Goal: Contribute content: Add original content to the website for others to see

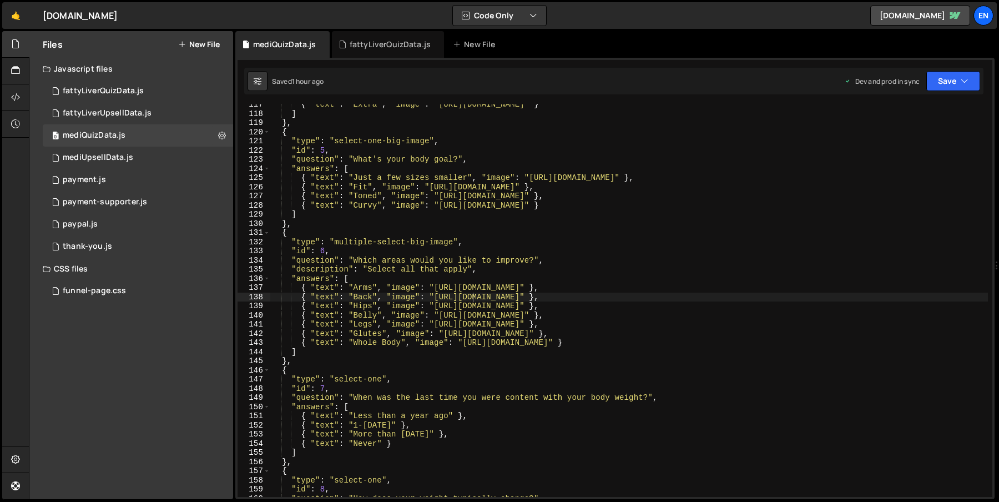
scroll to position [1066, 0]
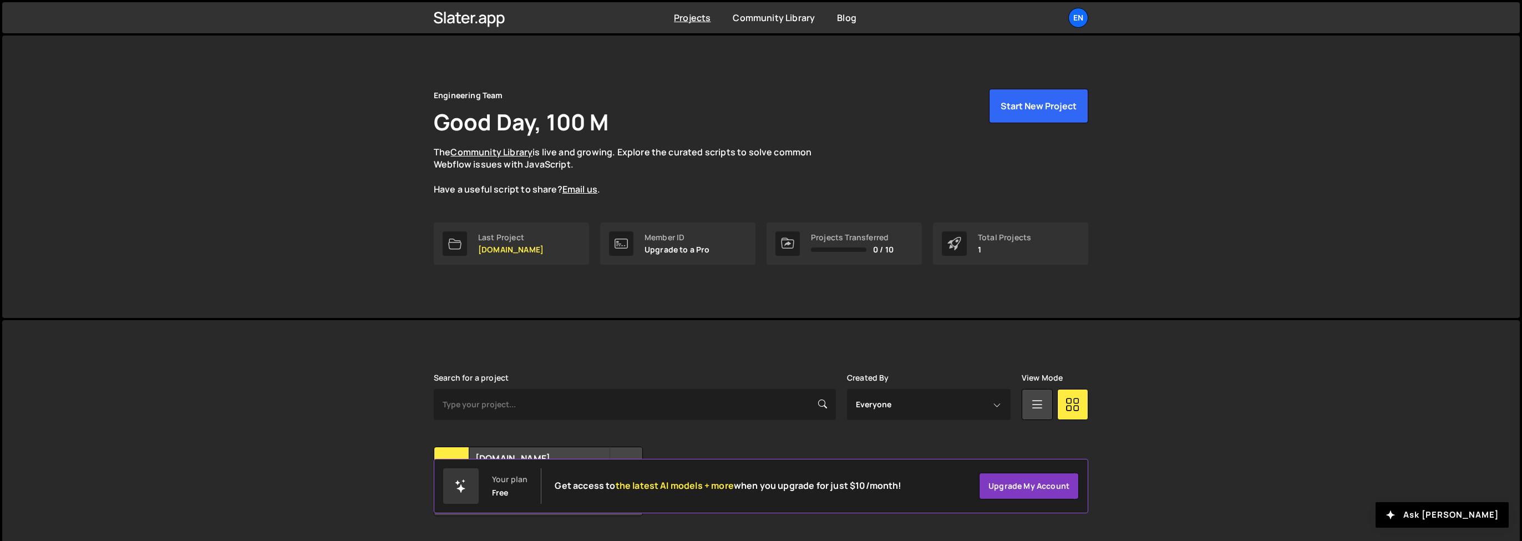
scroll to position [30, 0]
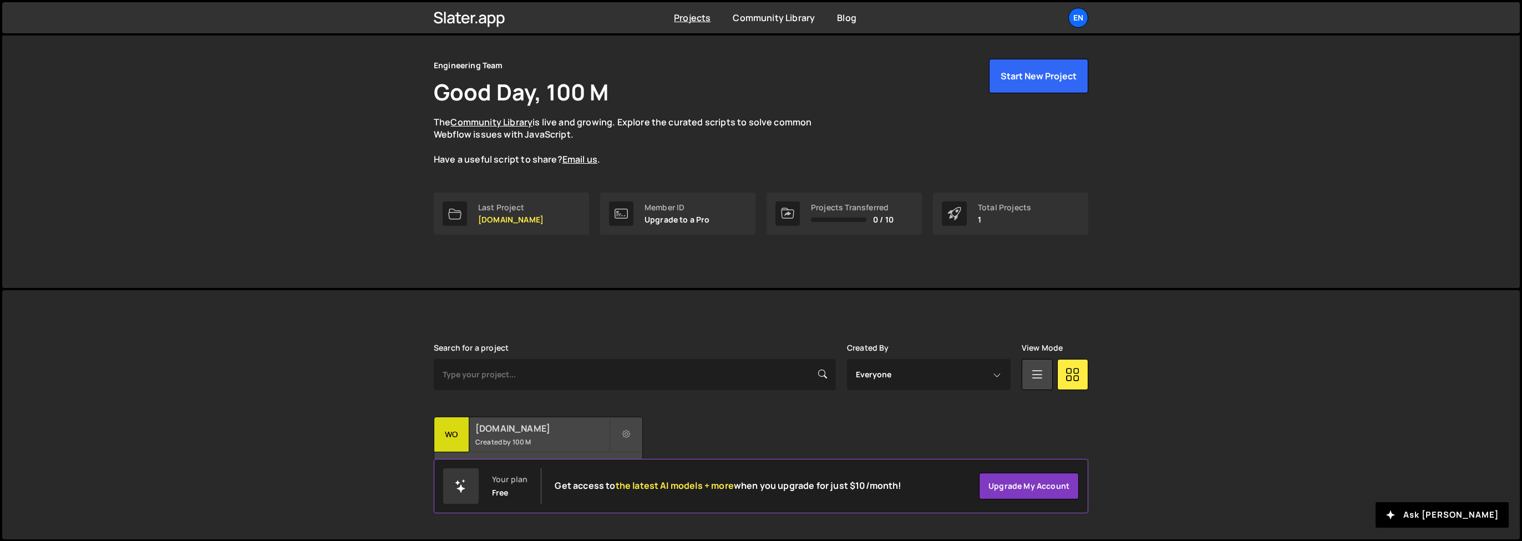
click at [515, 422] on h2 "[DOMAIN_NAME]" at bounding box center [542, 428] width 134 height 12
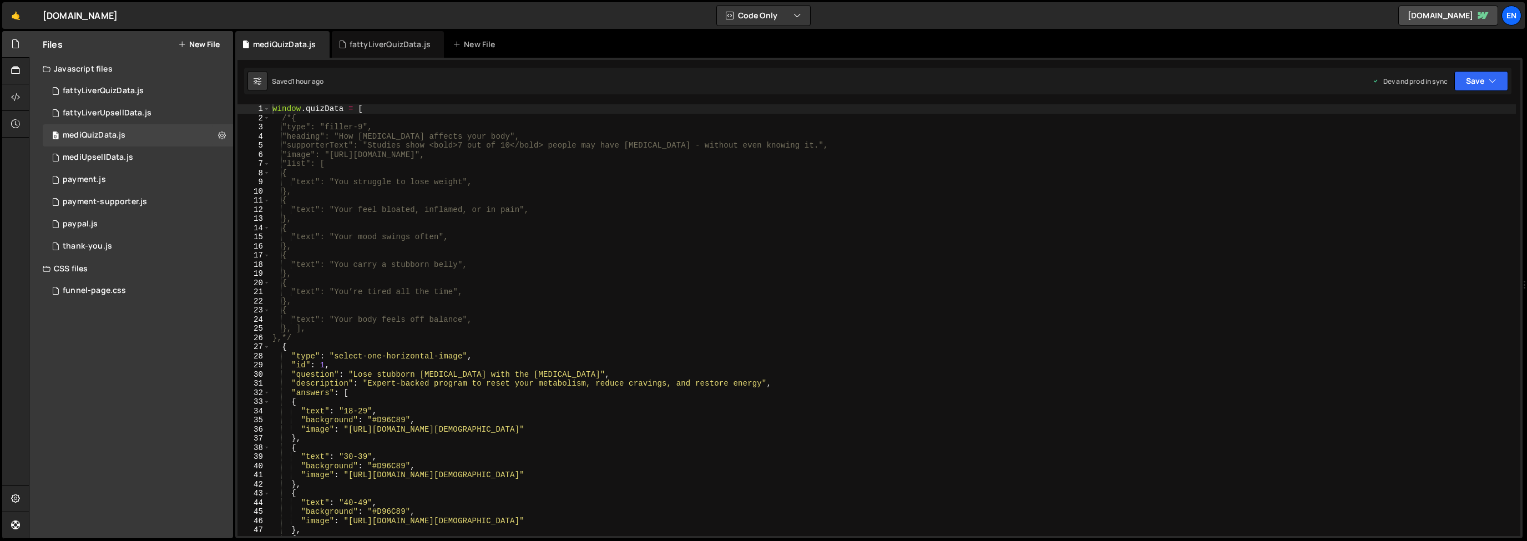
type textarea "},"
click at [422, 215] on div "window . quizData = [ /*{ "type": "filler-9", "heading": "How [MEDICAL_DATA] af…" at bounding box center [892, 329] width 1245 height 450
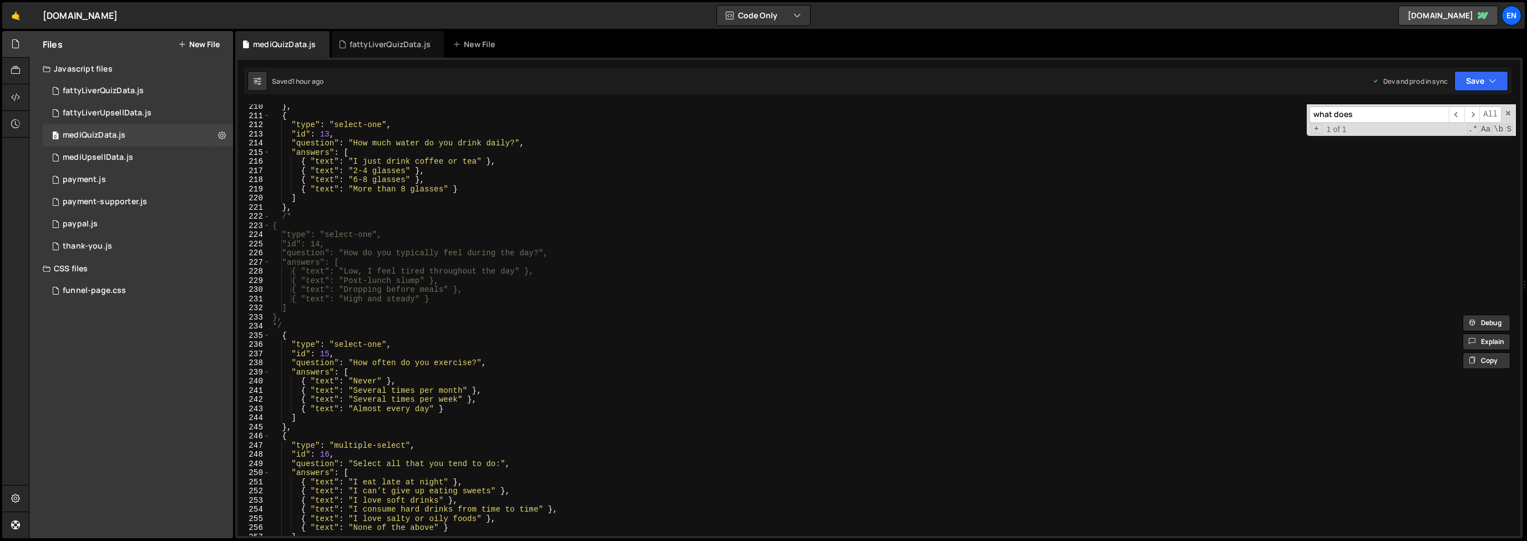
scroll to position [1875, 0]
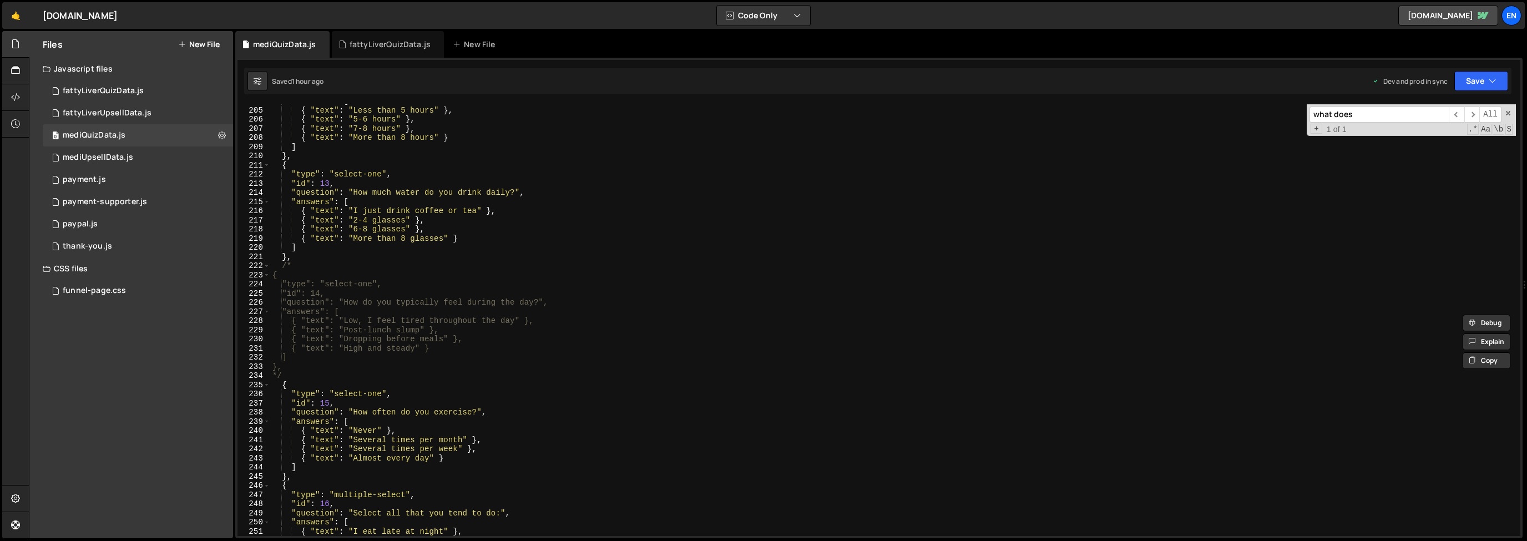
type input "what does"
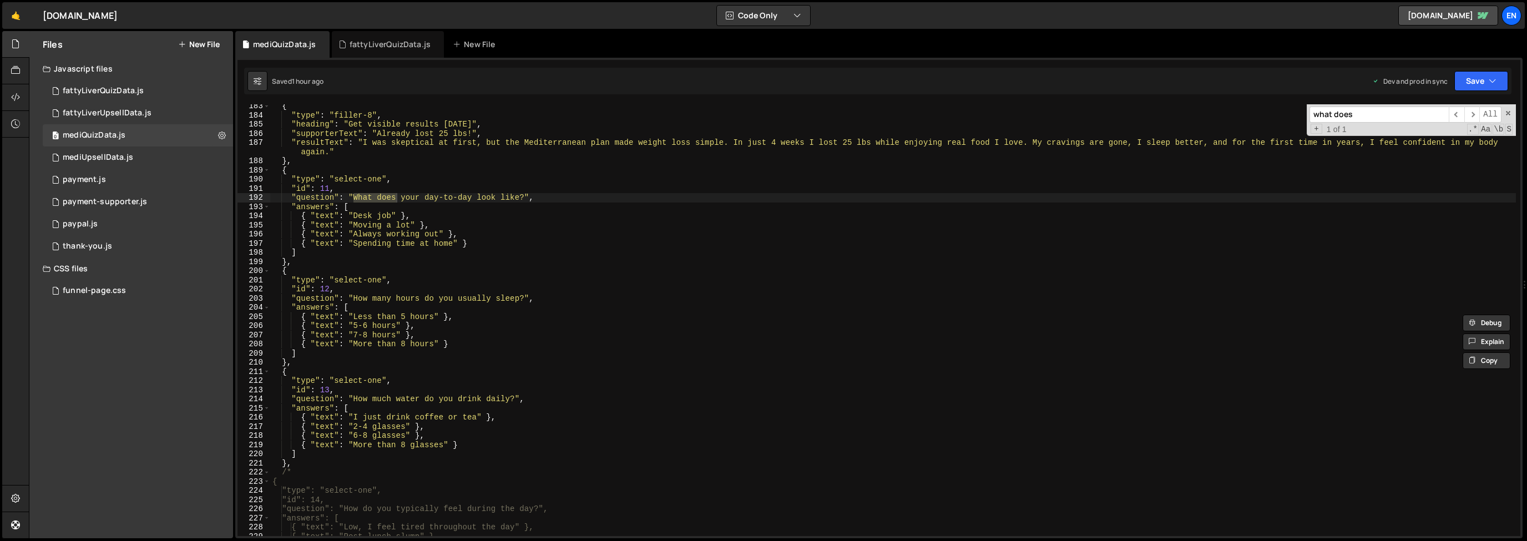
type textarea "]"
click at [337, 254] on div "{ "type" : "filler-8" , "heading" : "Get visible results [DATE]" , "supporterTe…" at bounding box center [892, 327] width 1245 height 450
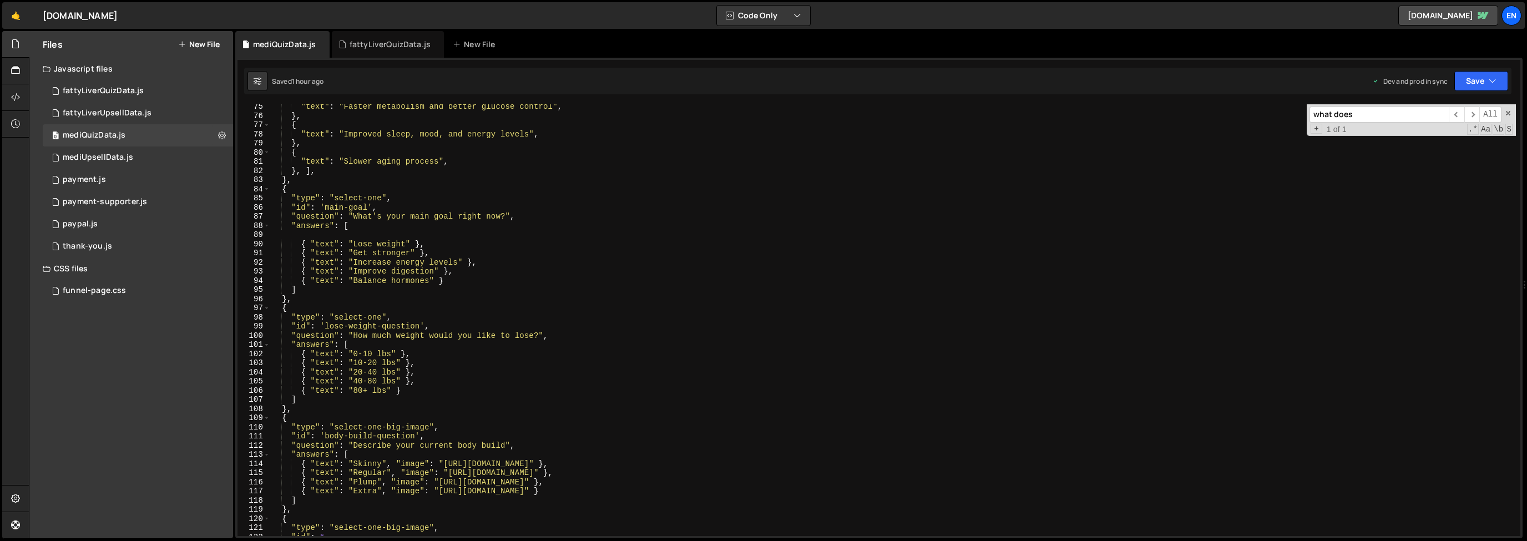
scroll to position [613, 0]
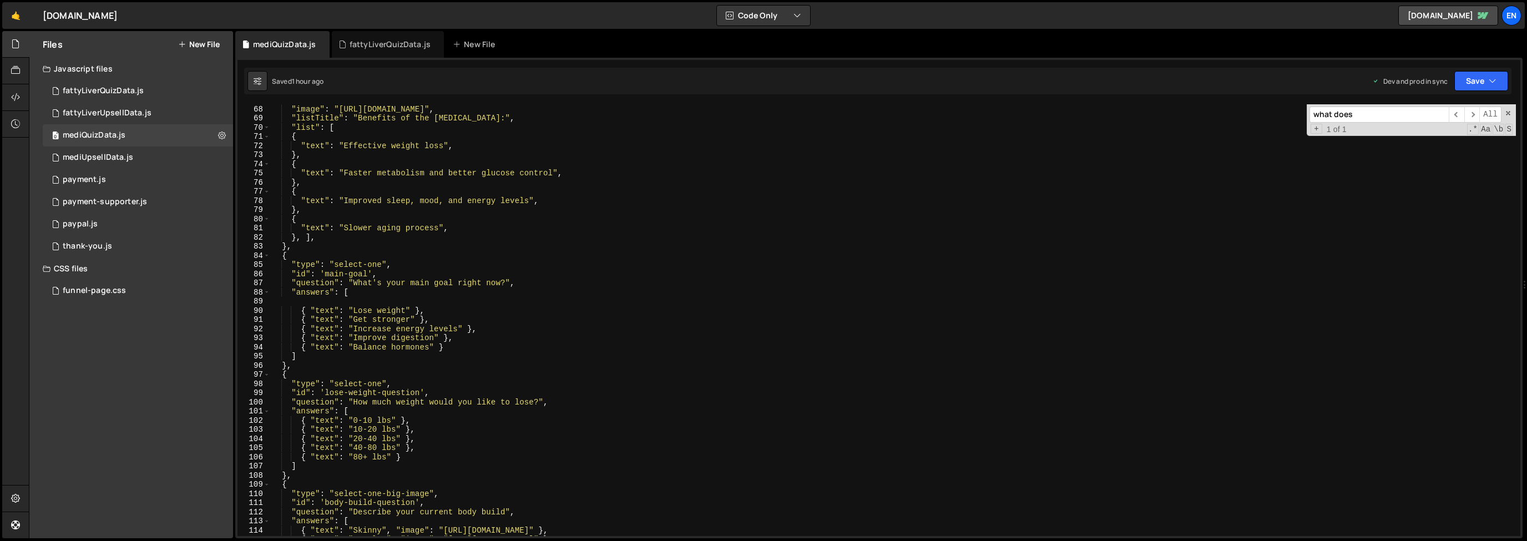
click at [1403, 119] on input "what does" at bounding box center [1378, 115] width 139 height 16
click at [1377, 115] on input "what does" at bounding box center [1378, 115] width 139 height 16
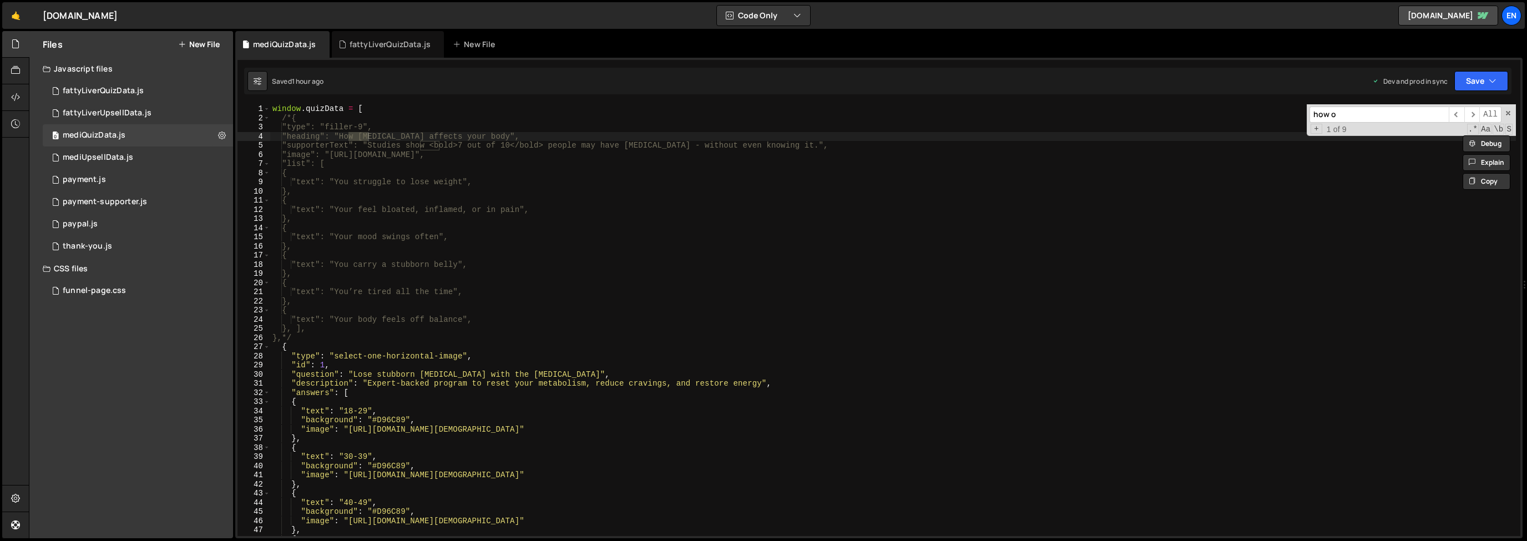
scroll to position [1972, 0]
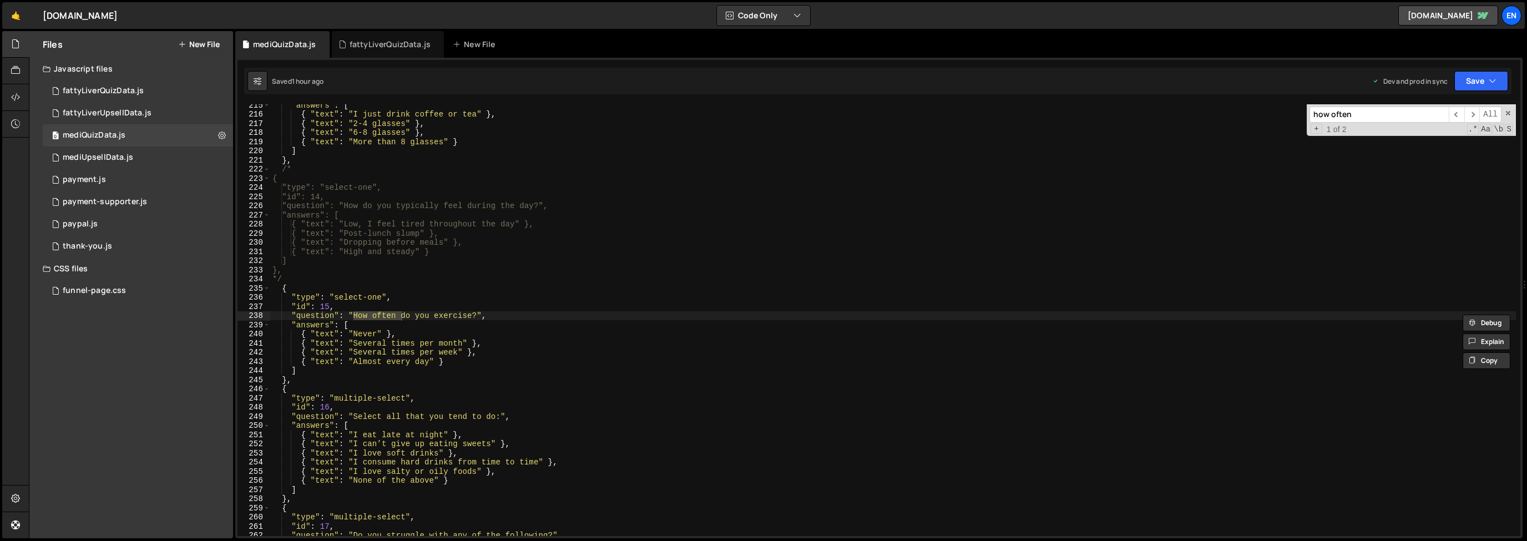
type input "how often"
click at [287, 383] on div ""answers" : [ { "text" : "I just drink coffee or tea" } , { "text" : "2-4 glass…" at bounding box center [892, 325] width 1245 height 450
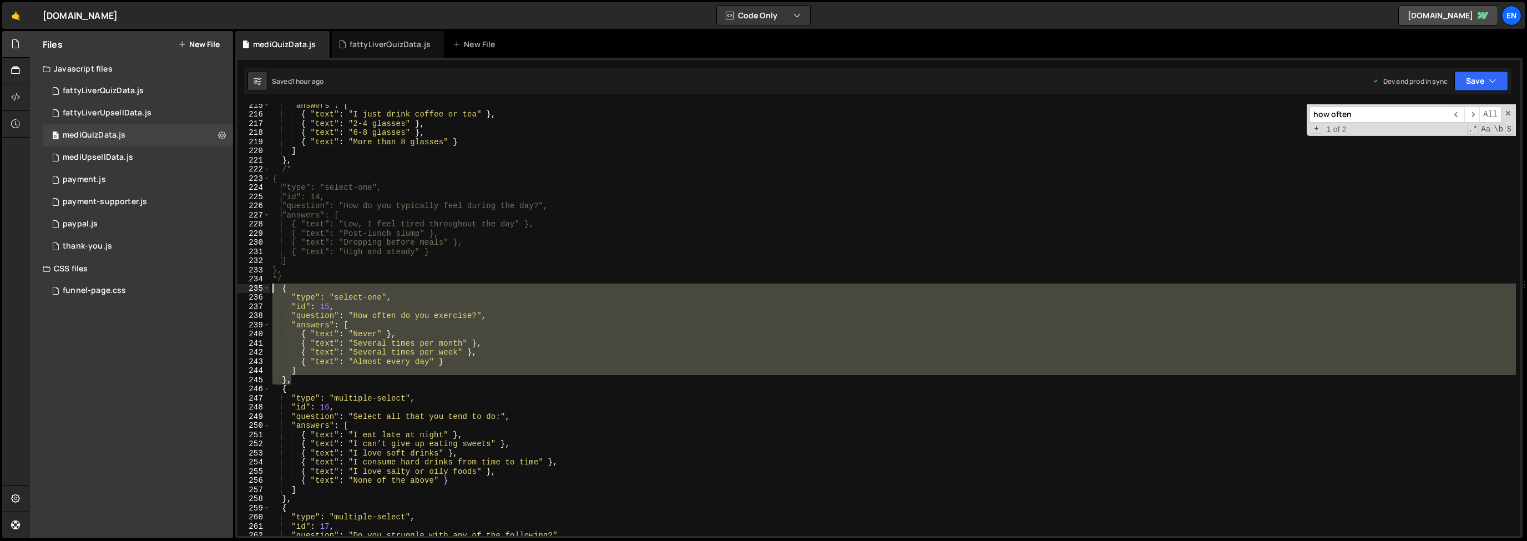
drag, startPoint x: 316, startPoint y: 381, endPoint x: 257, endPoint y: 286, distance: 112.4
click at [257, 285] on div "}, 215 216 217 218 219 220 221 222 223 224 225 226 227 228 229 230 231 232 233 …" at bounding box center [878, 320] width 1283 height 432
type textarea "{ "type": "select-one","
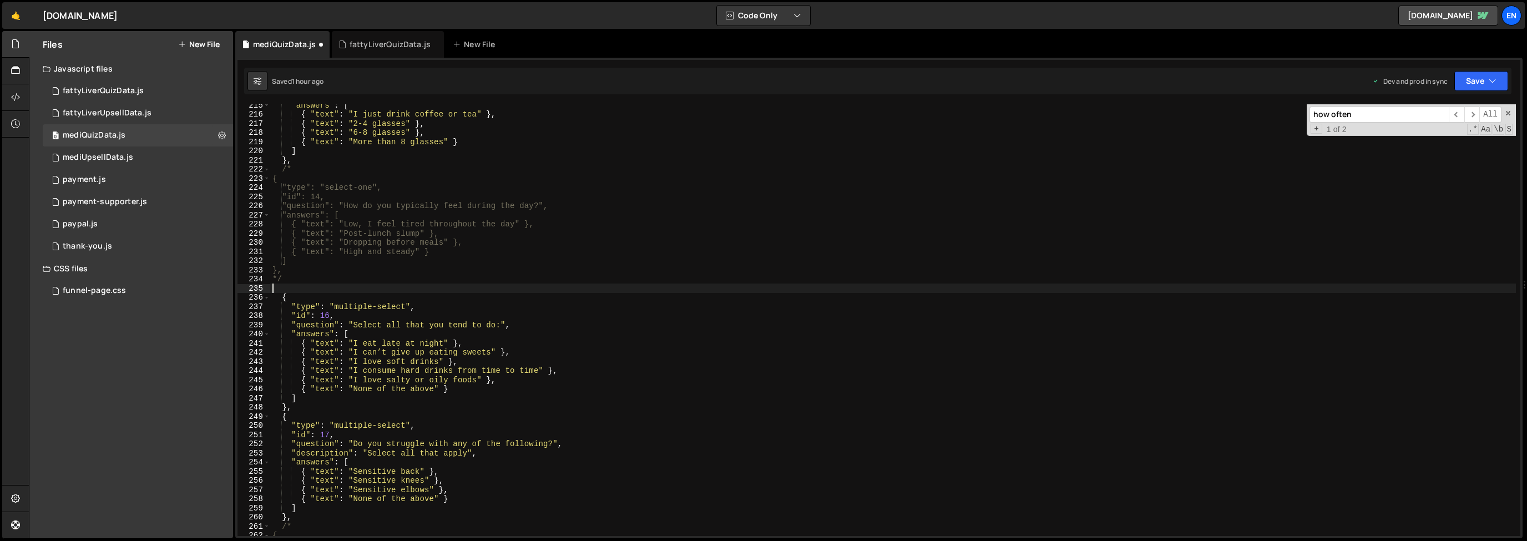
type textarea "*/"
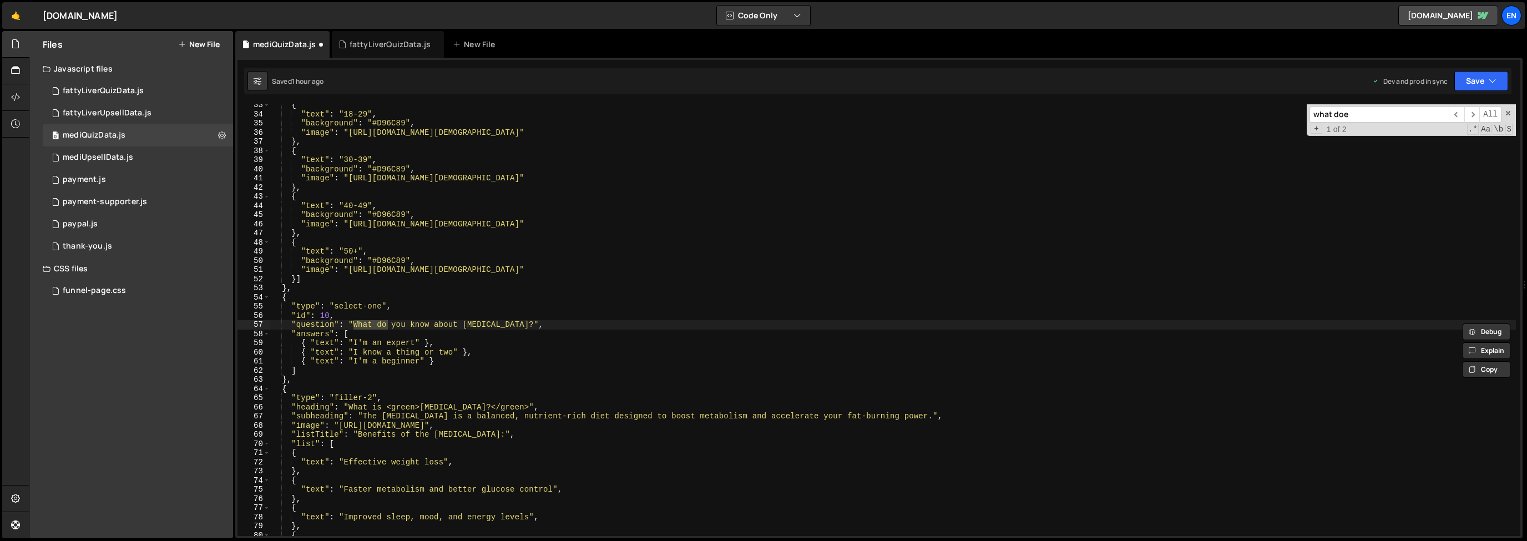
scroll to position [1551, 0]
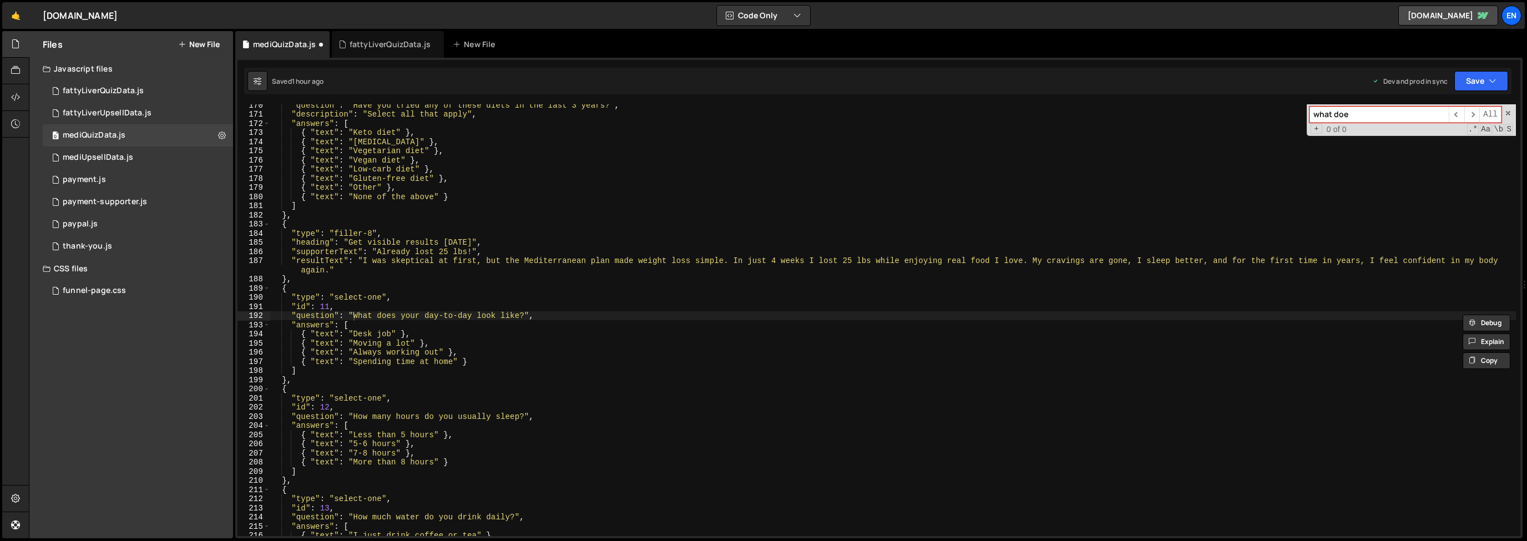
type input "what doe"
click at [327, 391] on div ""question" : "Have you tried any of these diets in the last 3 years?" , "descri…" at bounding box center [892, 325] width 1245 height 450
click at [315, 379] on div ""question" : "Have you tried any of these diets in the last 3 years?" , "descri…" at bounding box center [892, 325] width 1245 height 450
type textarea "},"
paste textarea "},"
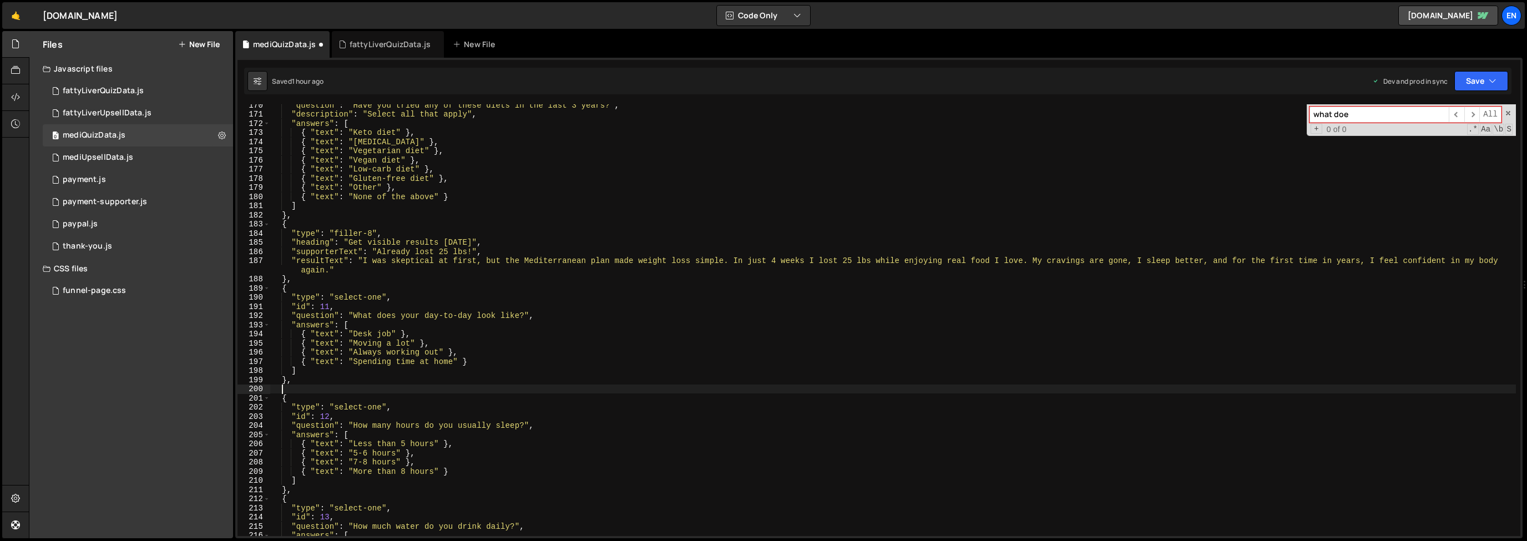
type textarea "},"
drag, startPoint x: 424, startPoint y: 382, endPoint x: 401, endPoint y: 397, distance: 28.0
click at [424, 383] on div ""question" : "Have you tried any of these diets in the last 3 years?" , "descri…" at bounding box center [892, 325] width 1245 height 450
click at [1507, 113] on span at bounding box center [1508, 113] width 8 height 8
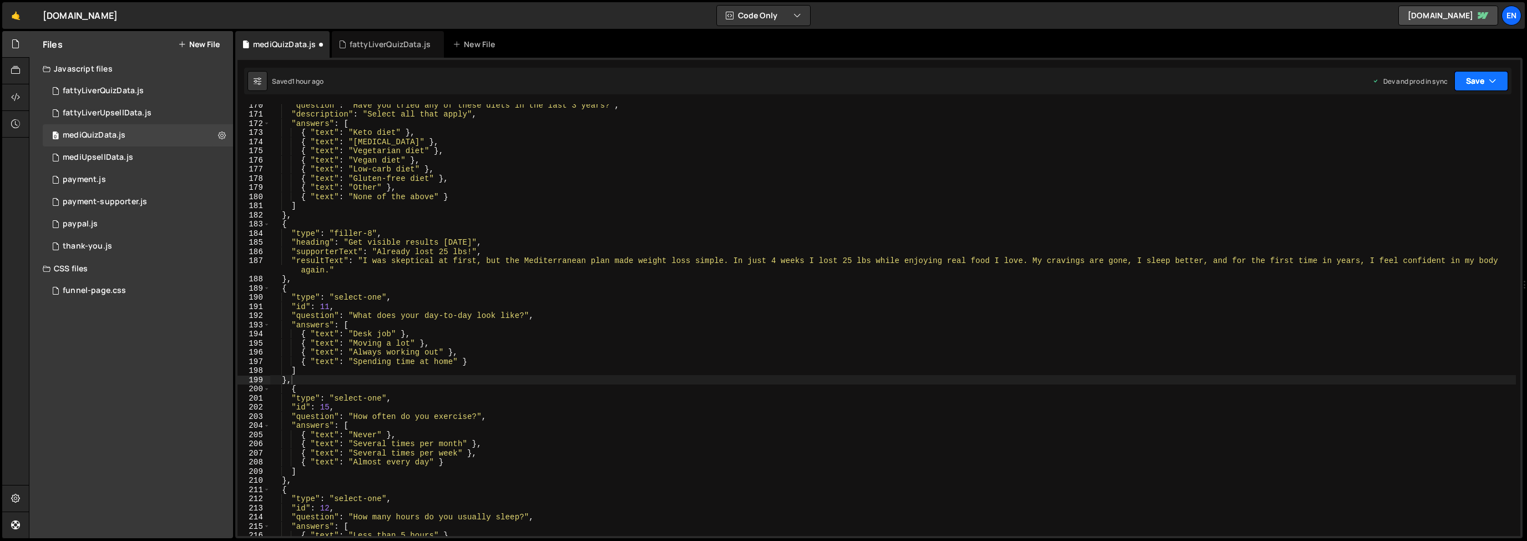
drag, startPoint x: 1495, startPoint y: 83, endPoint x: 1490, endPoint y: 84, distance: 5.8
click at [1495, 83] on icon "button" at bounding box center [1492, 80] width 8 height 11
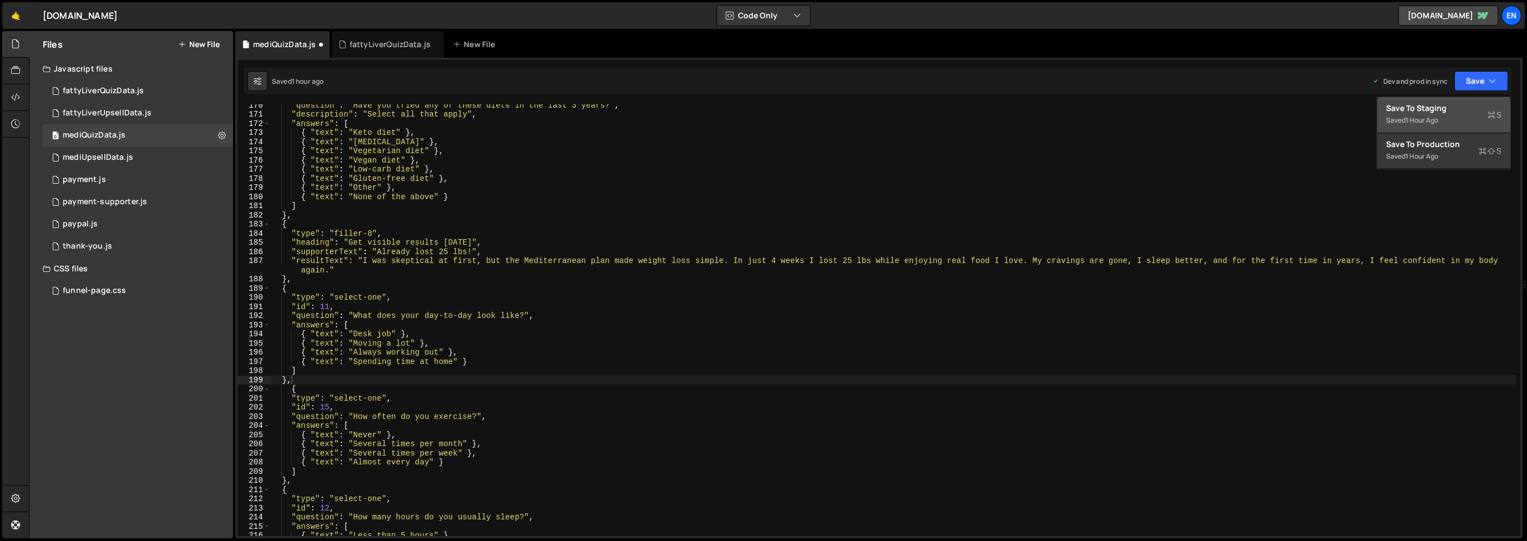
click at [1457, 105] on div "Save to Staging S" at bounding box center [1443, 108] width 115 height 11
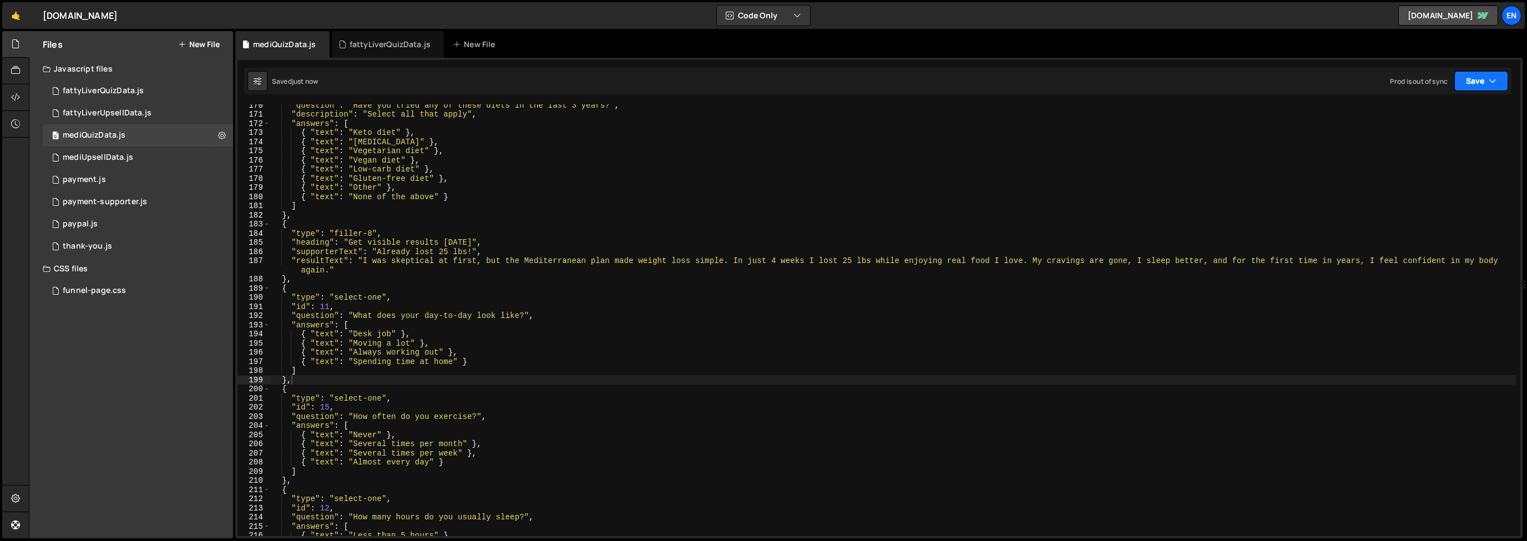
drag, startPoint x: 1472, startPoint y: 83, endPoint x: 1451, endPoint y: 103, distance: 28.3
click at [1472, 83] on button "Save" at bounding box center [1481, 81] width 54 height 20
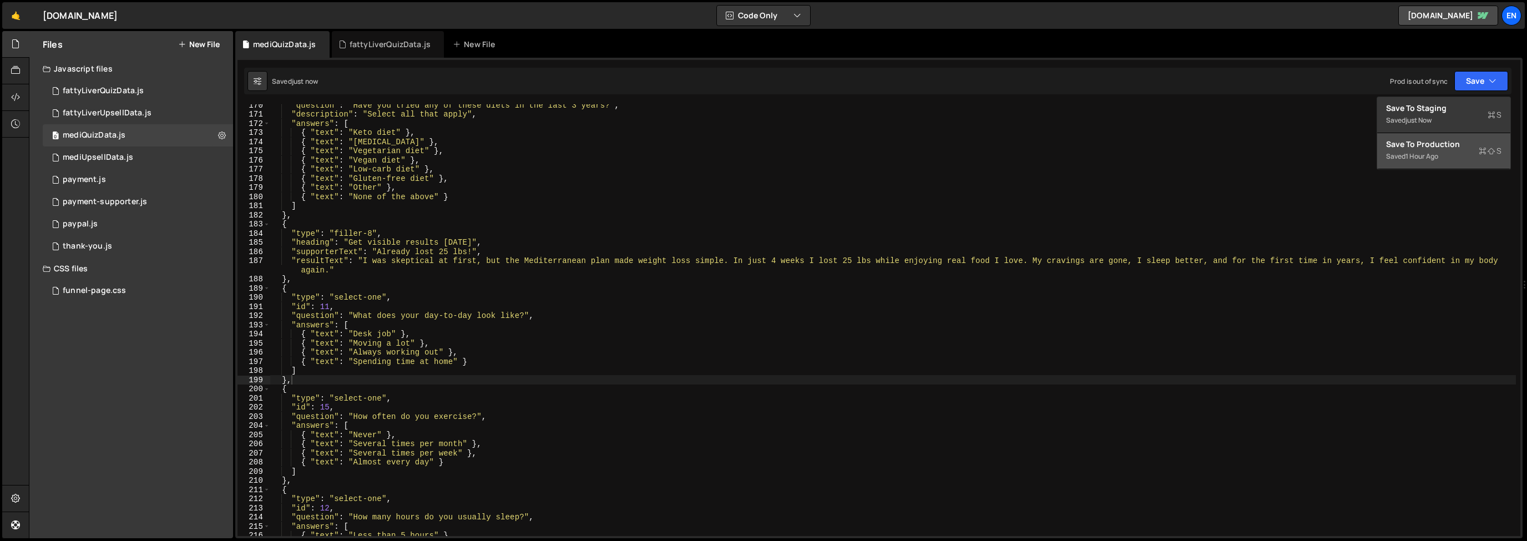
click at [1431, 141] on div "Save to Production S" at bounding box center [1443, 144] width 115 height 11
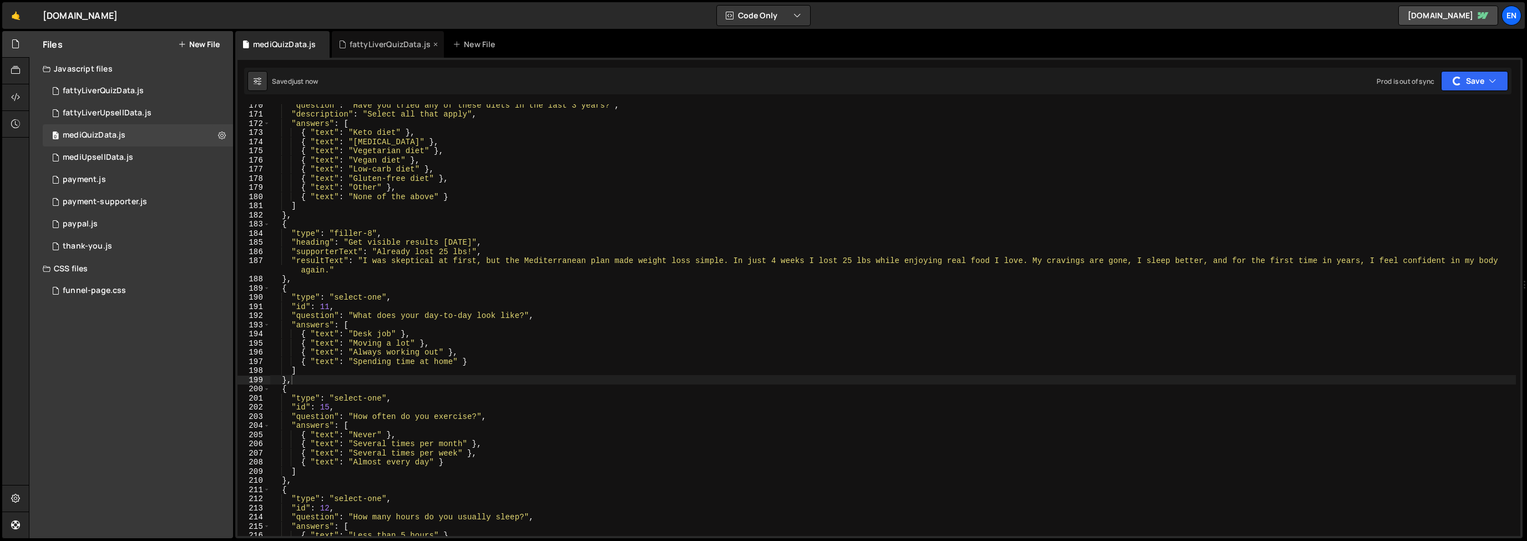
click at [372, 45] on div "fattyLiverQuizData.js" at bounding box center [390, 44] width 81 height 11
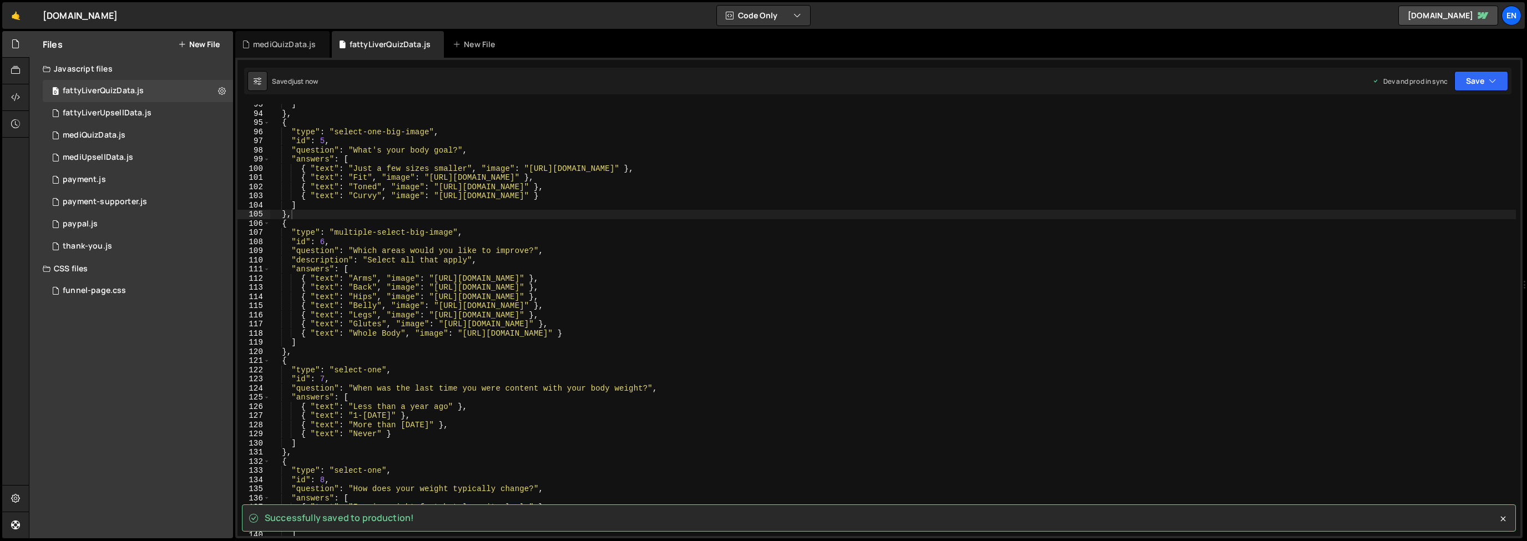
click at [375, 229] on div "] } , { "type" : "select-one-big-image" , "id" : 5 , "question" : "What's your …" at bounding box center [892, 325] width 1245 height 450
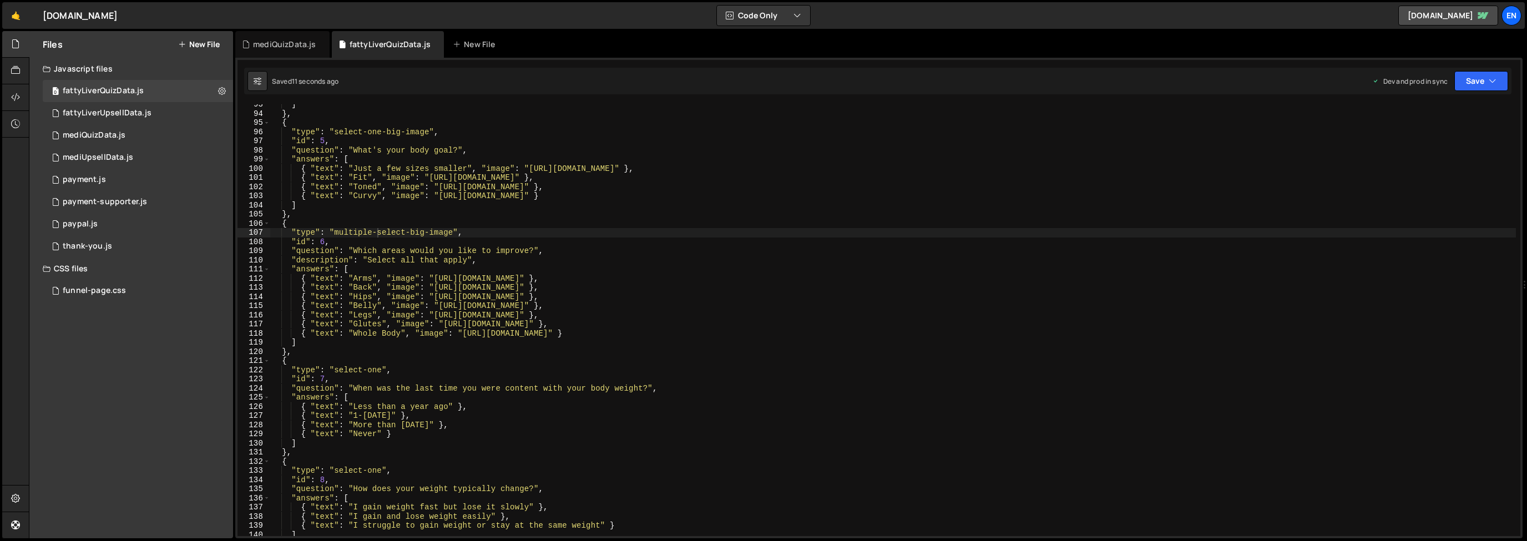
click at [498, 245] on div "] } , { "type" : "select-one-big-image" , "id" : 5 , "question" : "What's your …" at bounding box center [892, 325] width 1245 height 450
type textarea ""id": 6,"
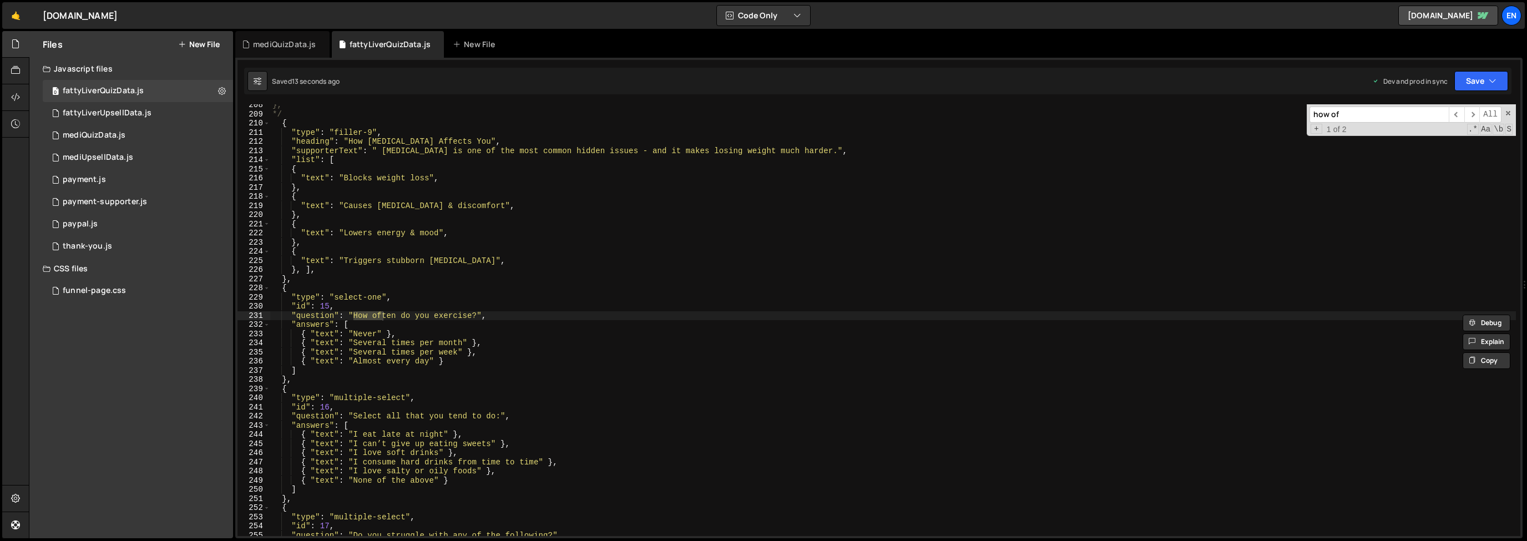
scroll to position [1908, 0]
type input "how often"
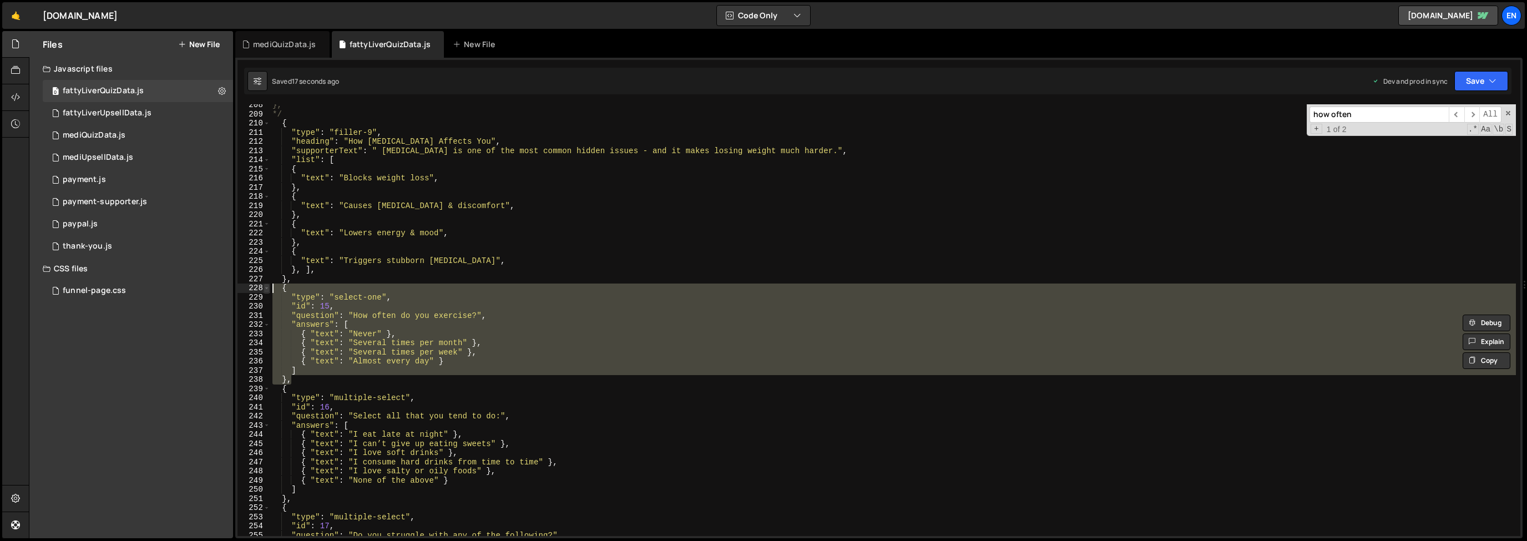
drag, startPoint x: 297, startPoint y: 379, endPoint x: 267, endPoint y: 291, distance: 93.9
click at [264, 291] on div "}, 208 209 210 211 212 213 214 215 216 217 218 219 220 221 222 223 224 225 226 …" at bounding box center [878, 320] width 1283 height 432
type textarea "{ "type": "select-one","
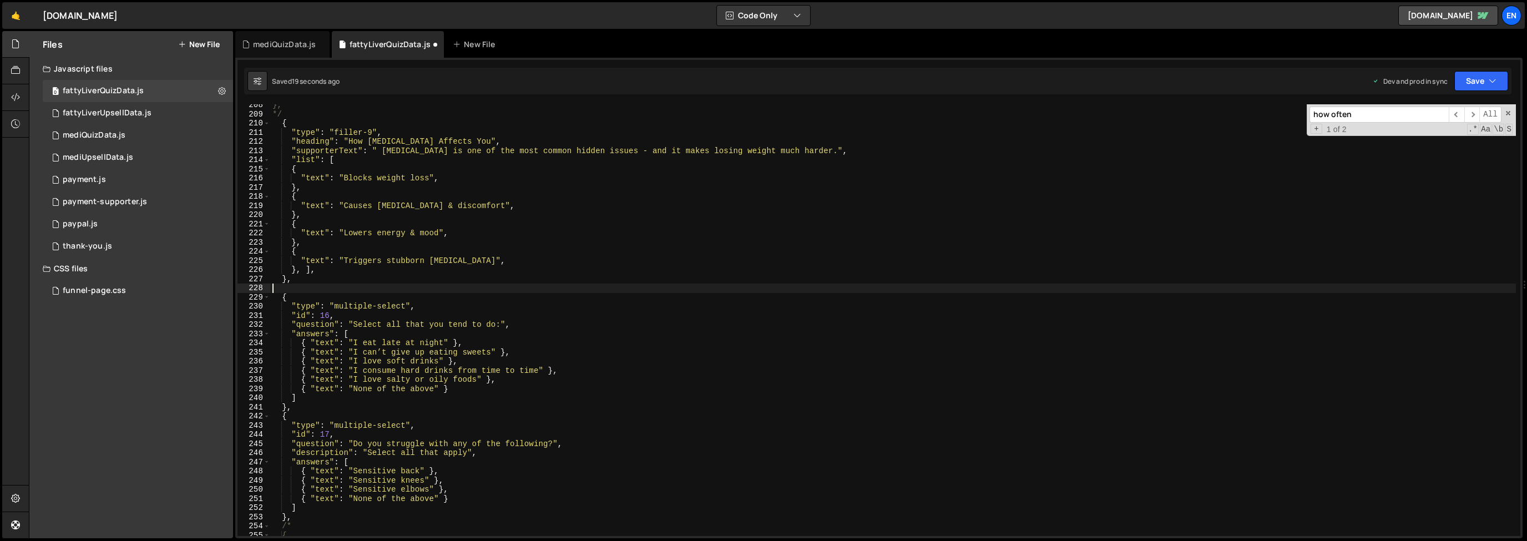
type textarea "},"
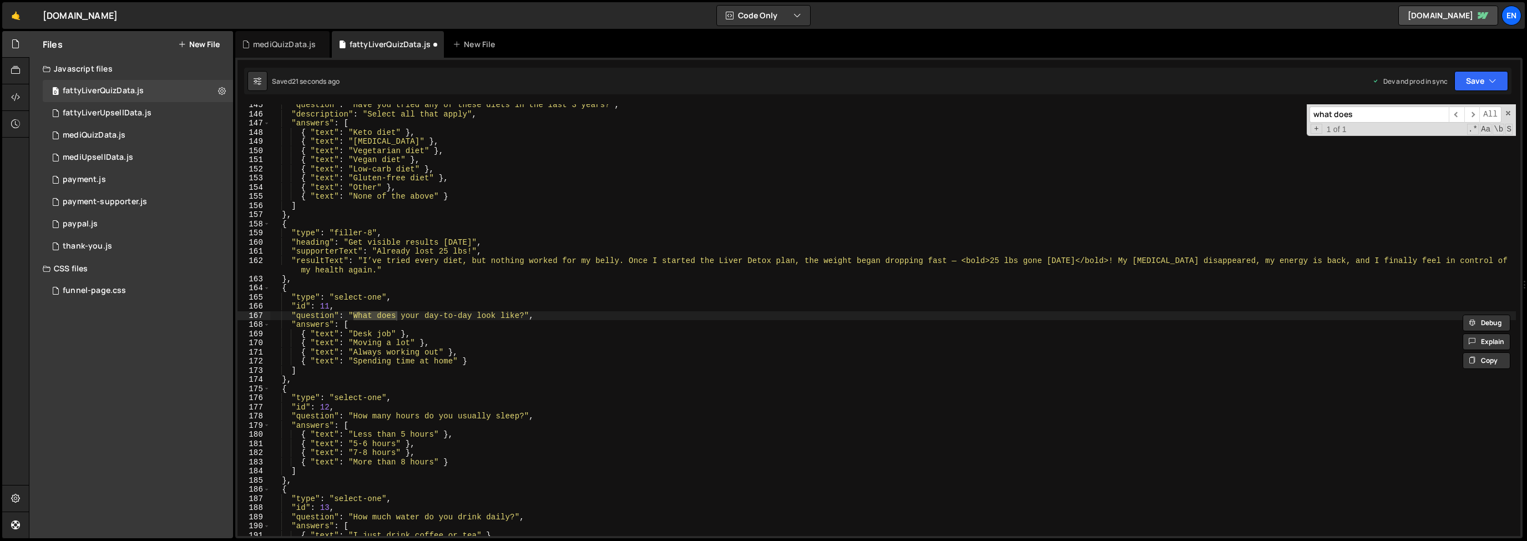
scroll to position [1322, 0]
type input "what does"
click at [305, 381] on div ""question" : "Have you tried any of these diets in the last 3 years?" , "descri…" at bounding box center [892, 325] width 1245 height 450
paste textarea "},"
click at [291, 388] on div ""question" : "Have you tried any of these diets in the last 3 years?" , "descri…" at bounding box center [892, 325] width 1245 height 450
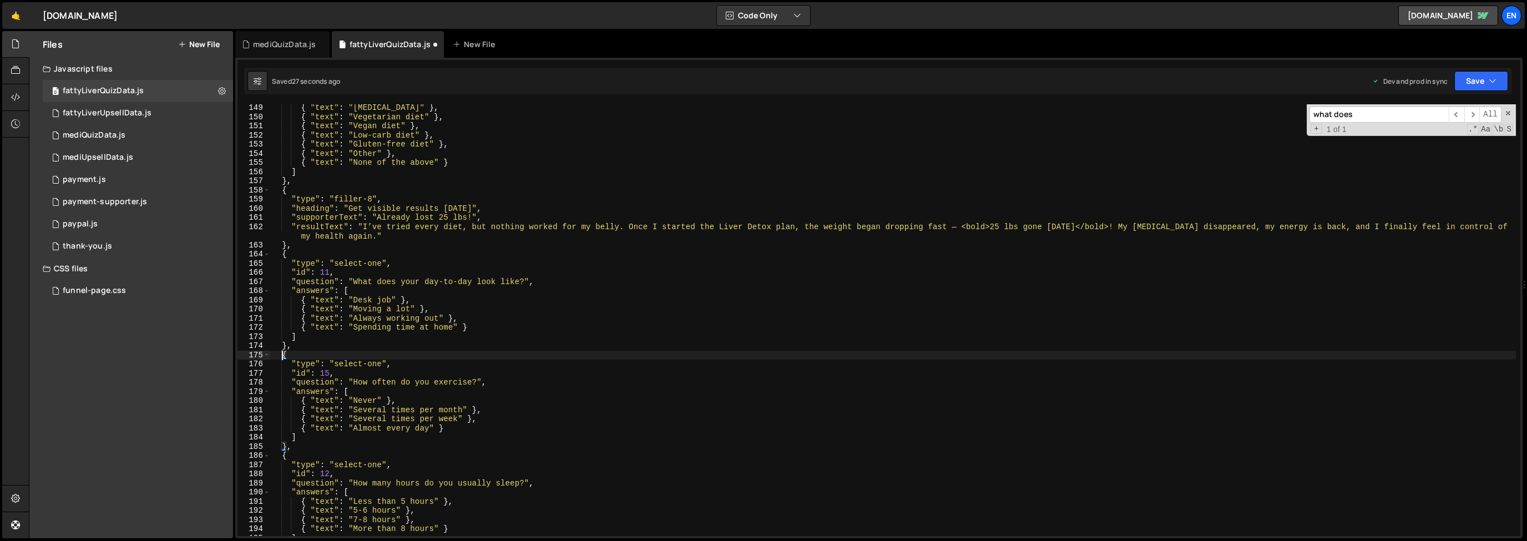
scroll to position [1377, 0]
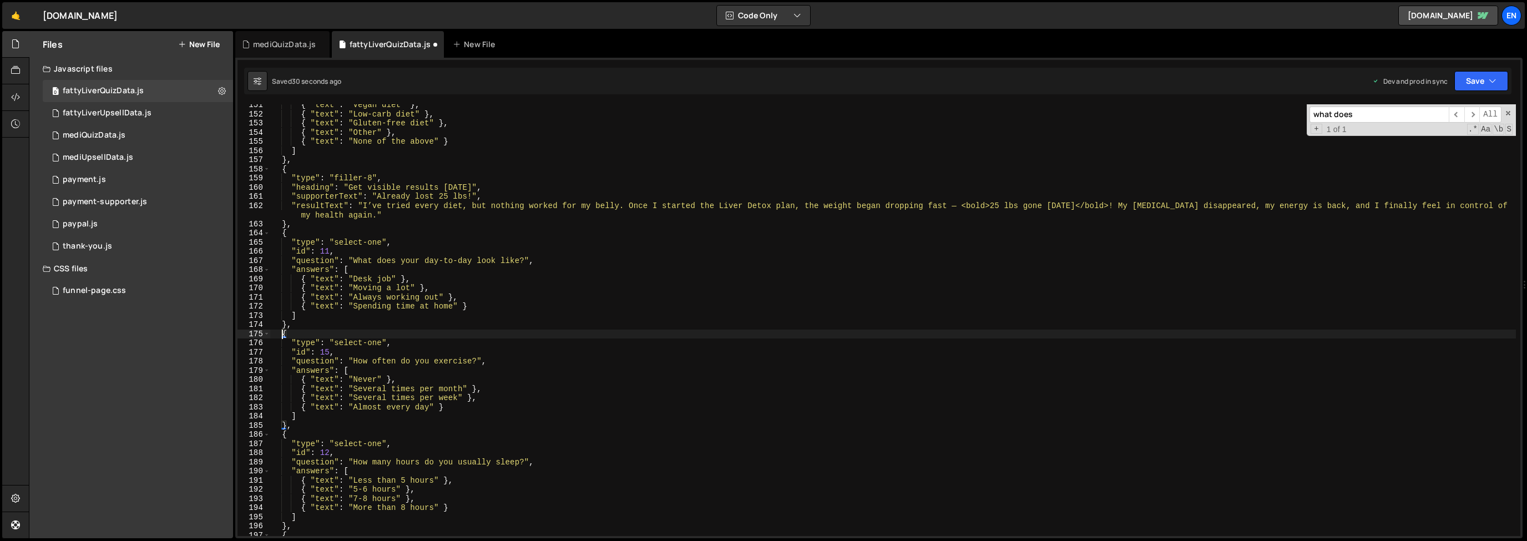
click at [1507, 112] on span at bounding box center [1508, 113] width 8 height 8
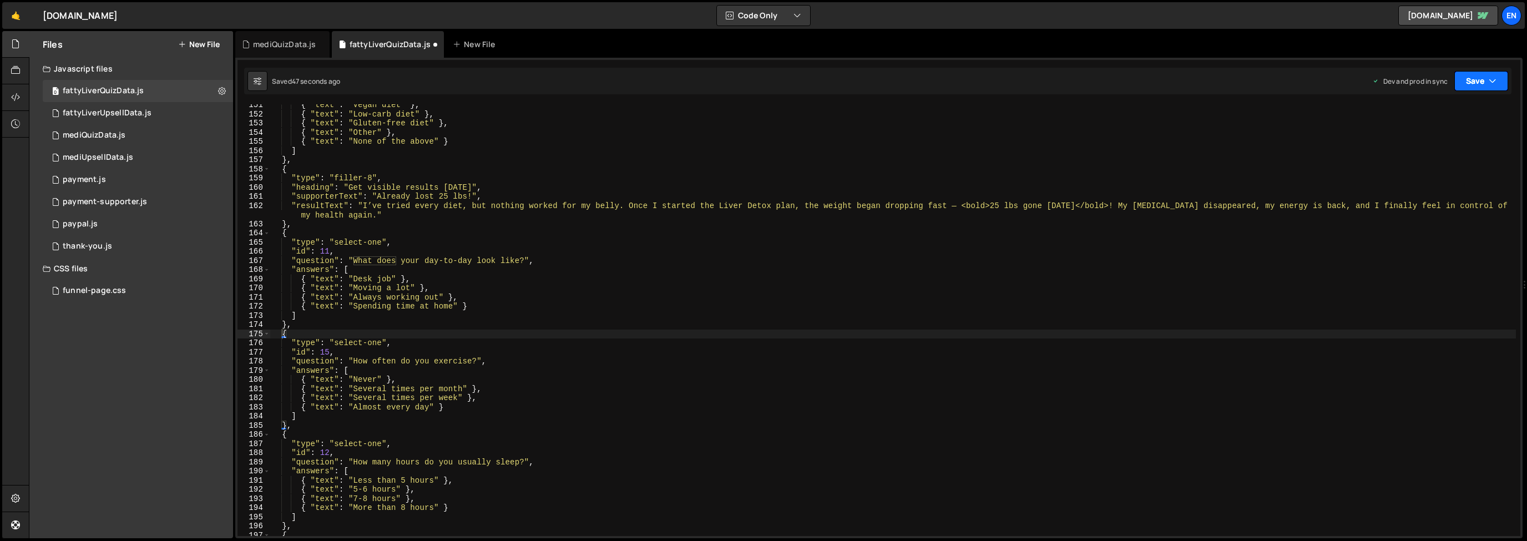
click at [1493, 83] on icon "button" at bounding box center [1492, 80] width 8 height 11
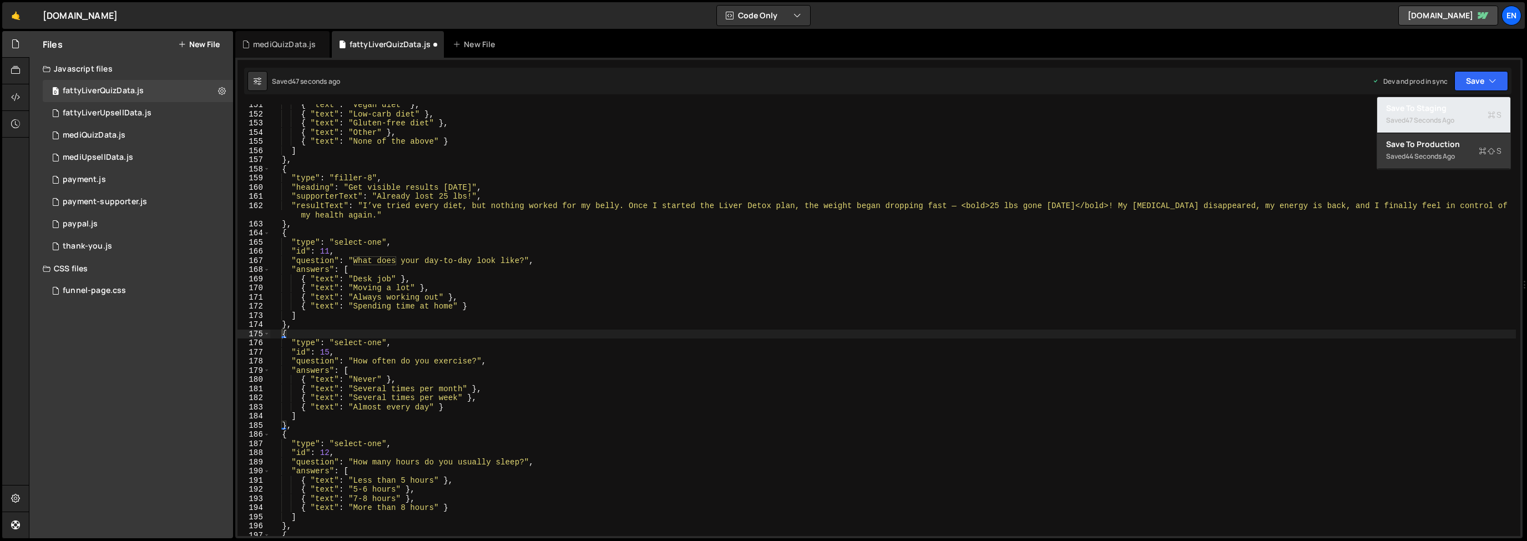
click at [1440, 114] on div "Saved 47 seconds ago" at bounding box center [1443, 120] width 115 height 13
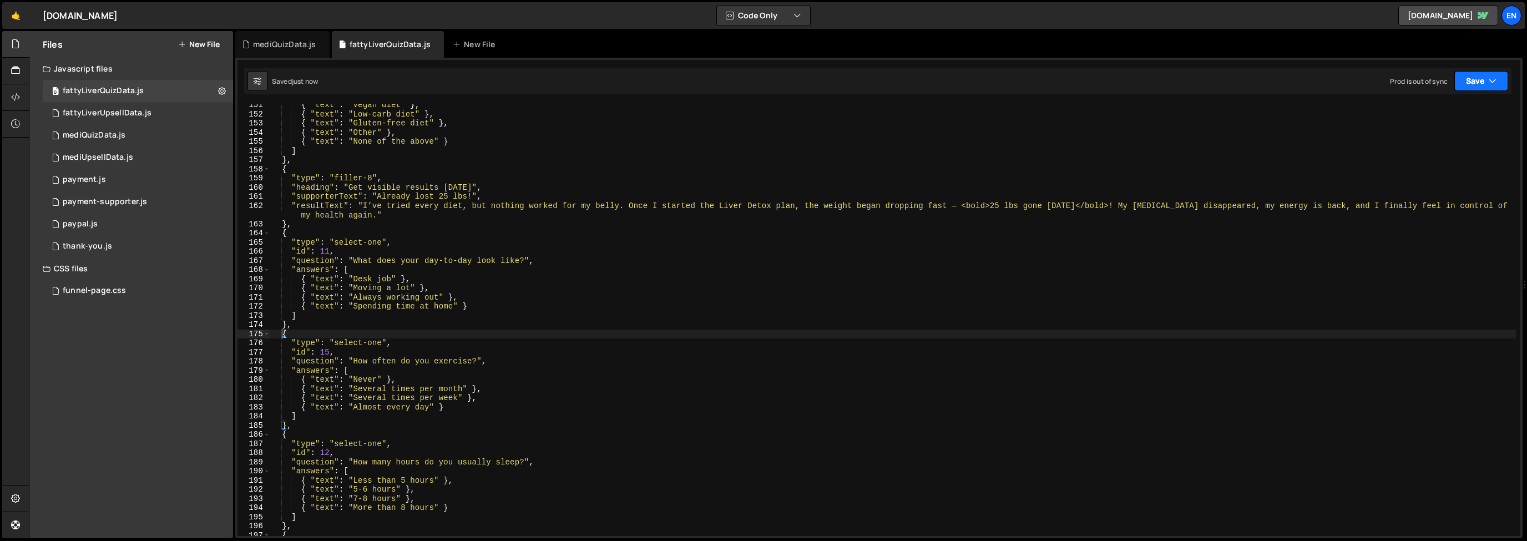
click at [1482, 85] on button "Save" at bounding box center [1481, 81] width 54 height 20
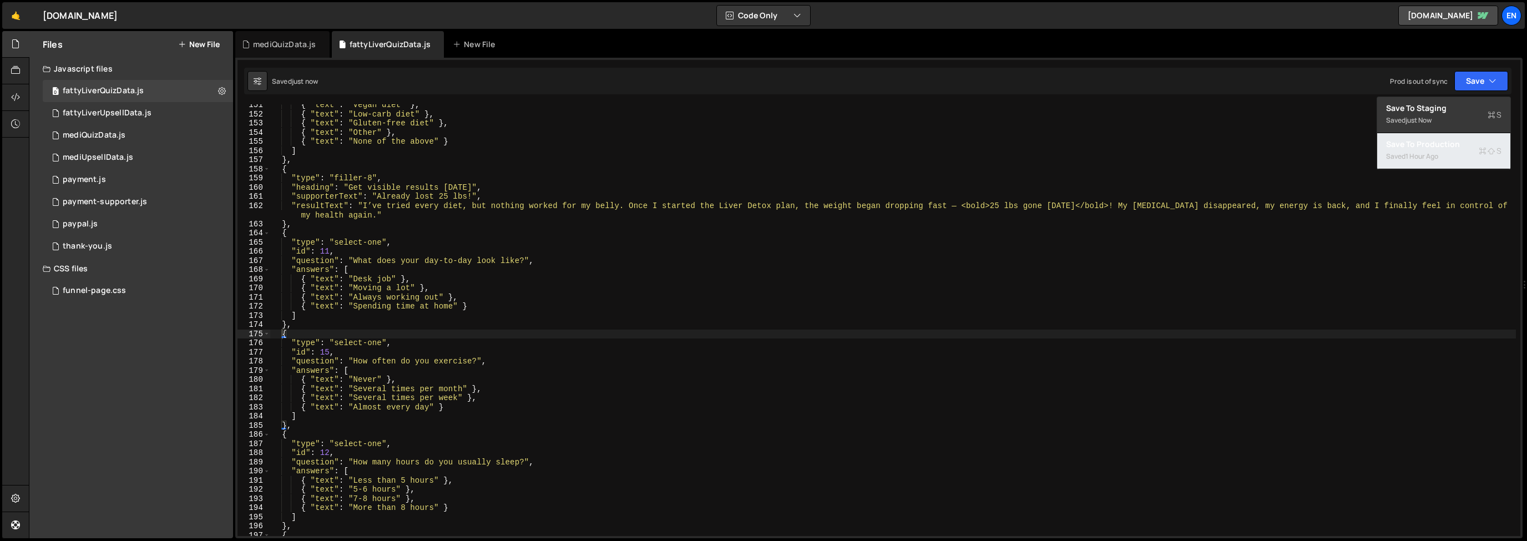
click at [1412, 150] on div "Saved 1 hour ago" at bounding box center [1443, 156] width 115 height 13
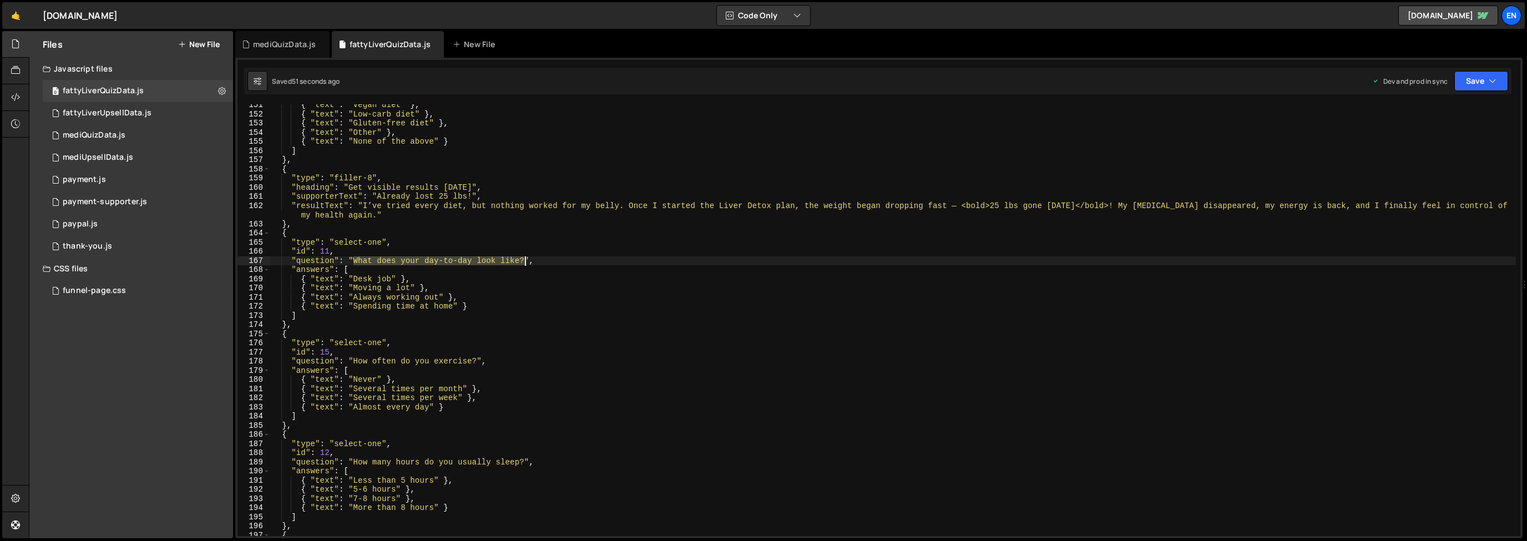
drag, startPoint x: 353, startPoint y: 261, endPoint x: 540, endPoint y: 237, distance: 188.5
click at [526, 258] on div "{ "text" : "Vegan diet" } , { "text" : "Low-carb diet" } , { "text" : "Gluten-f…" at bounding box center [892, 325] width 1245 height 450
paste textarea "How active is your day"
type textarea ""question": "How active is your day?","
drag, startPoint x: 1480, startPoint y: 89, endPoint x: 1467, endPoint y: 106, distance: 21.0
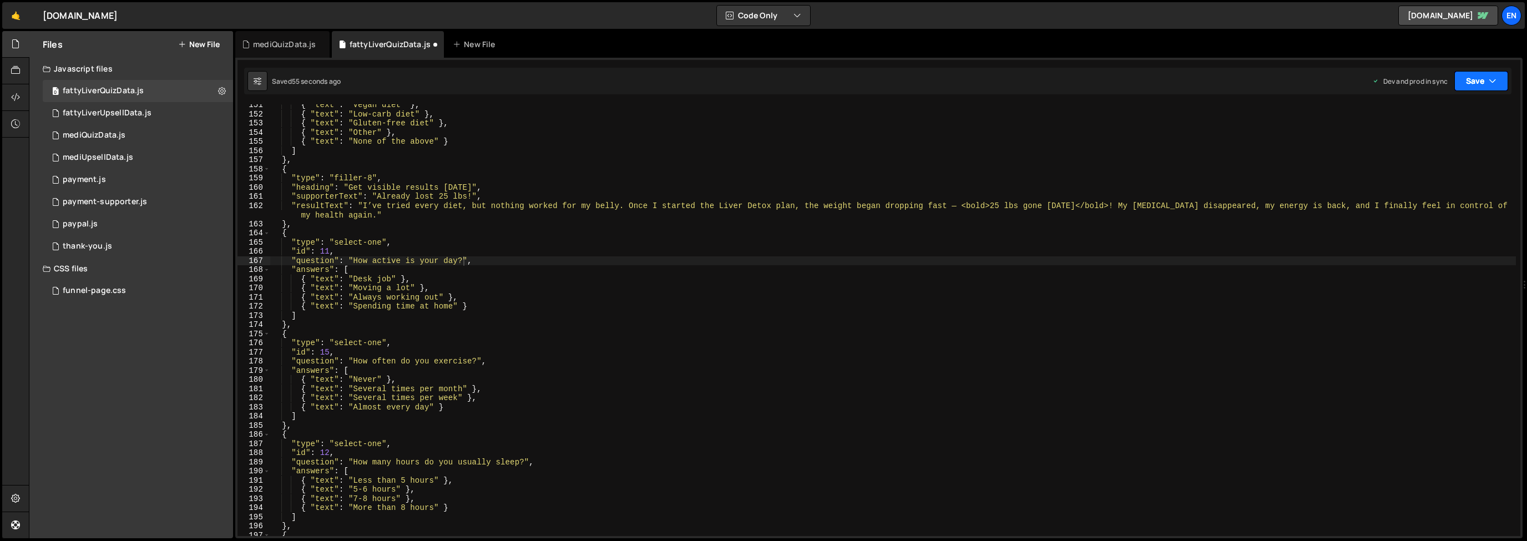
click at [1480, 89] on button "Save" at bounding box center [1481, 81] width 54 height 20
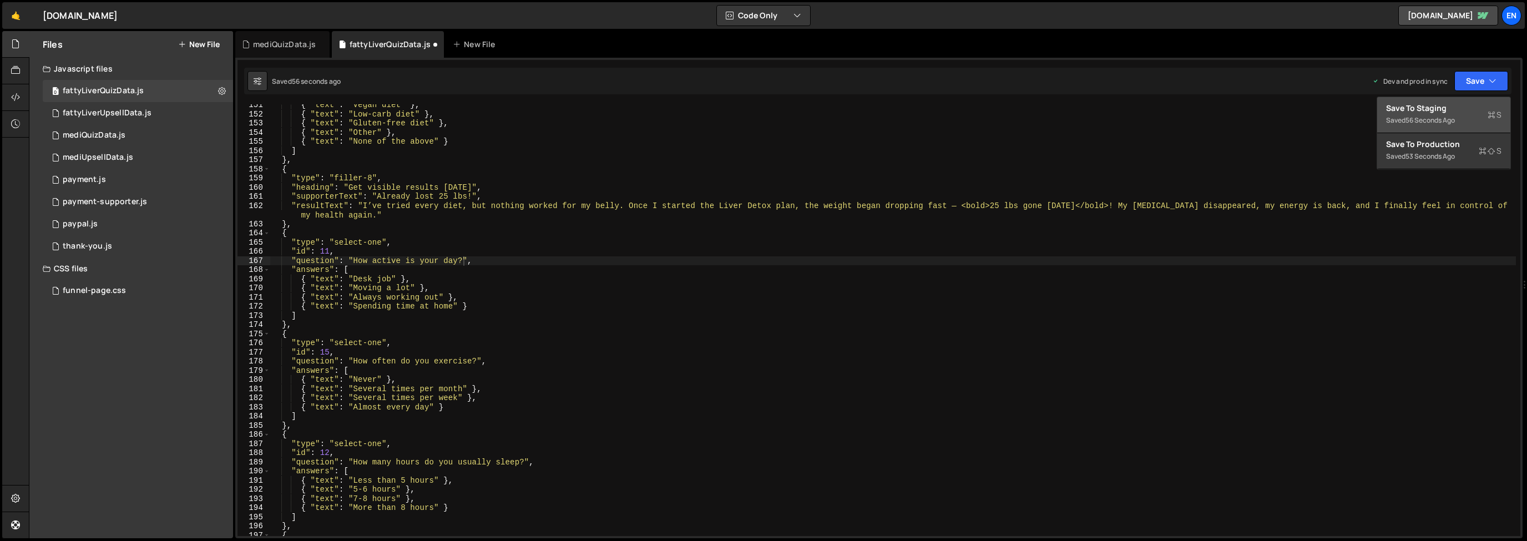
click at [1465, 108] on div "Save to Staging S" at bounding box center [1443, 108] width 115 height 11
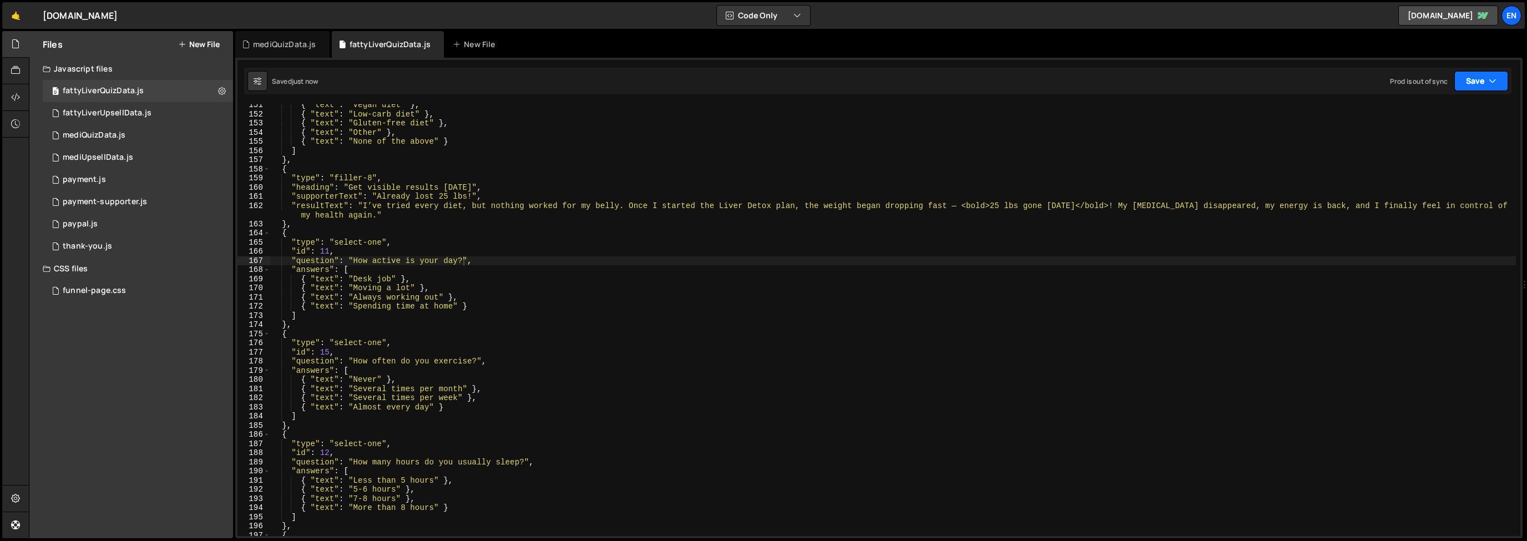
click at [1467, 80] on button "Save" at bounding box center [1481, 81] width 54 height 20
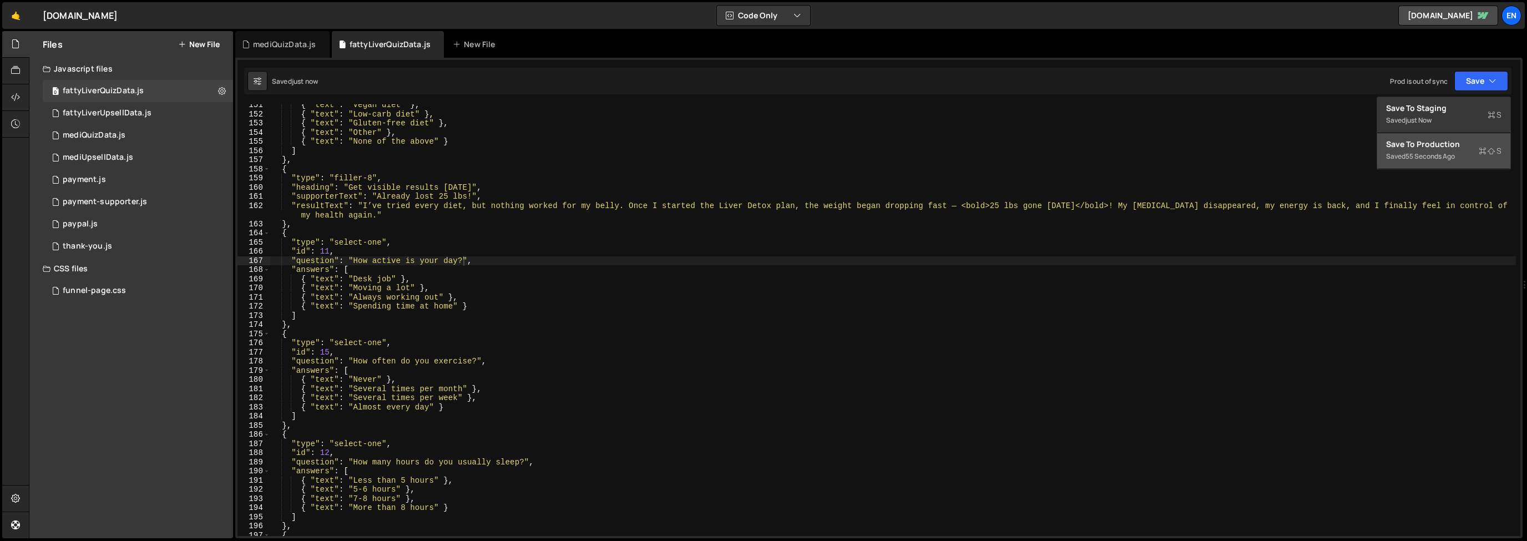
click at [1440, 145] on div "Save to Production S" at bounding box center [1443, 144] width 115 height 11
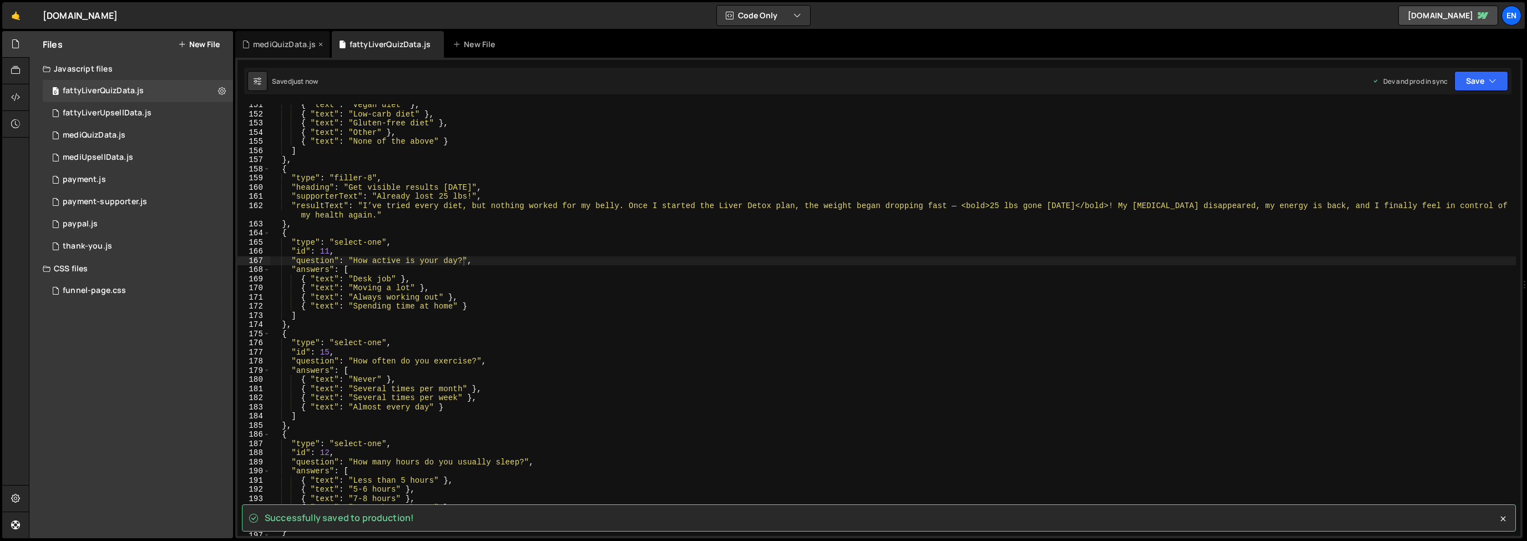
click at [282, 50] on div "mediQuizData.js" at bounding box center [282, 44] width 94 height 27
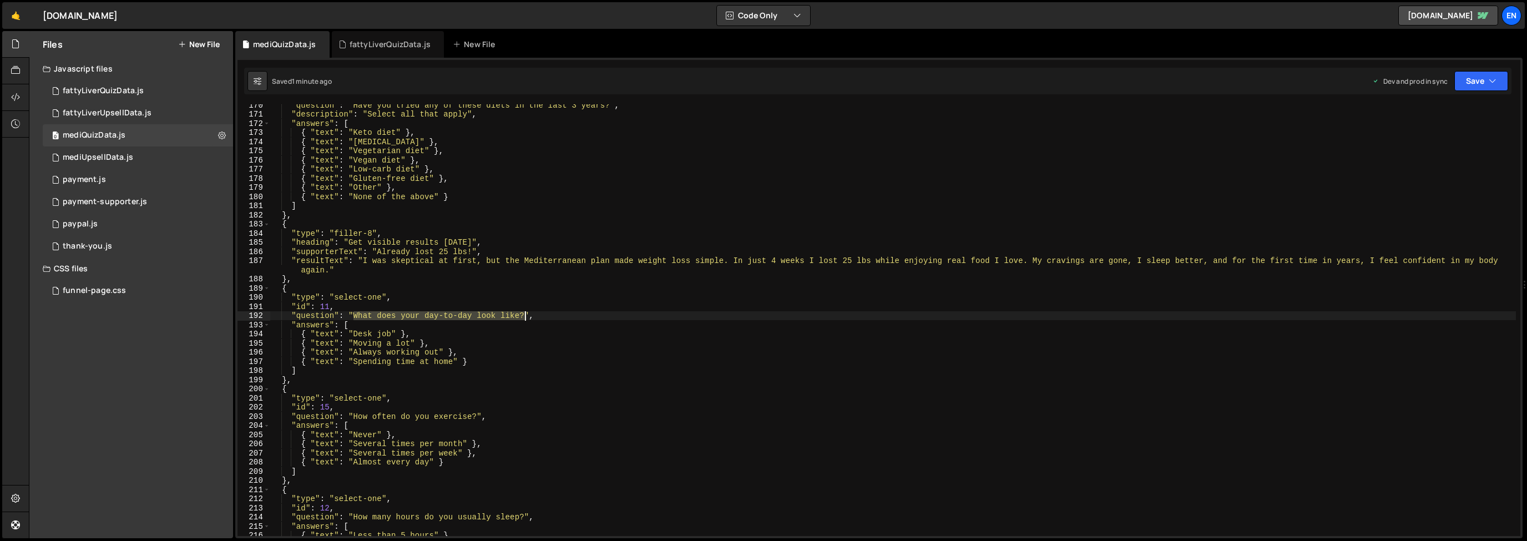
drag, startPoint x: 359, startPoint y: 317, endPoint x: 525, endPoint y: 313, distance: 166.5
click at [525, 313] on div ""question" : "Have you tried any of these diets in the last 3 years?" , "descri…" at bounding box center [892, 325] width 1245 height 450
paste textarea "How active is your day"
click at [1481, 76] on button "Save" at bounding box center [1481, 81] width 54 height 20
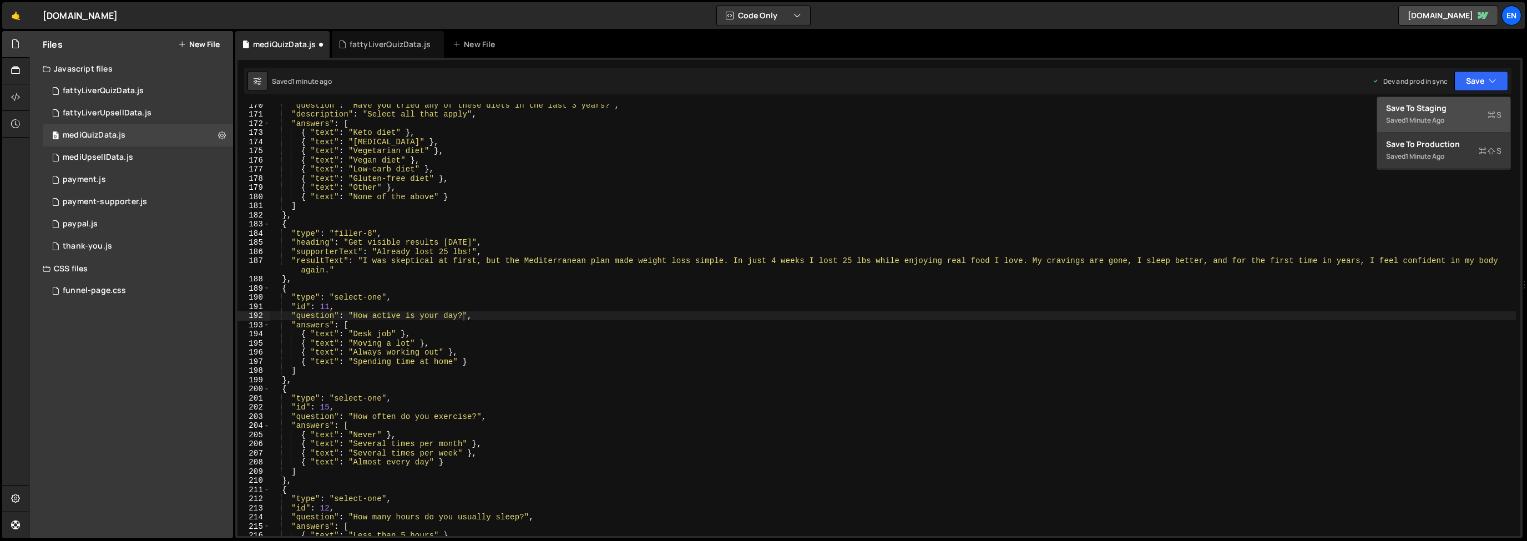
click at [1459, 112] on div "Save to Staging S" at bounding box center [1443, 108] width 115 height 11
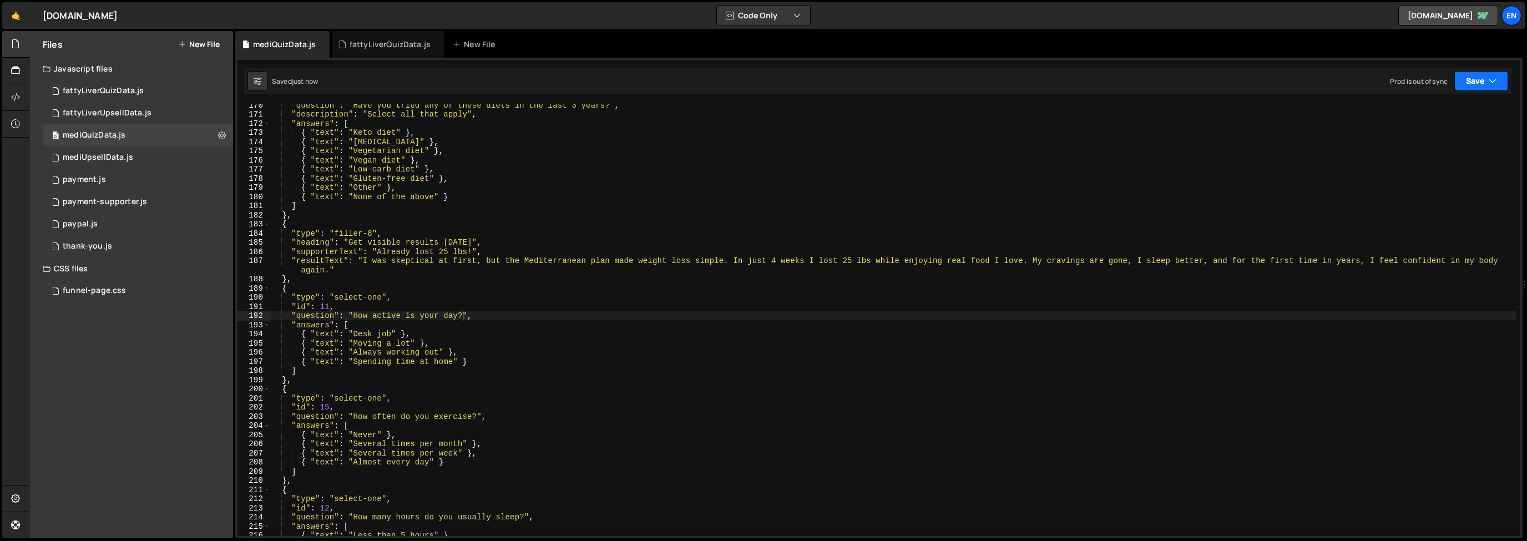
click at [1462, 87] on button "Save" at bounding box center [1481, 81] width 54 height 20
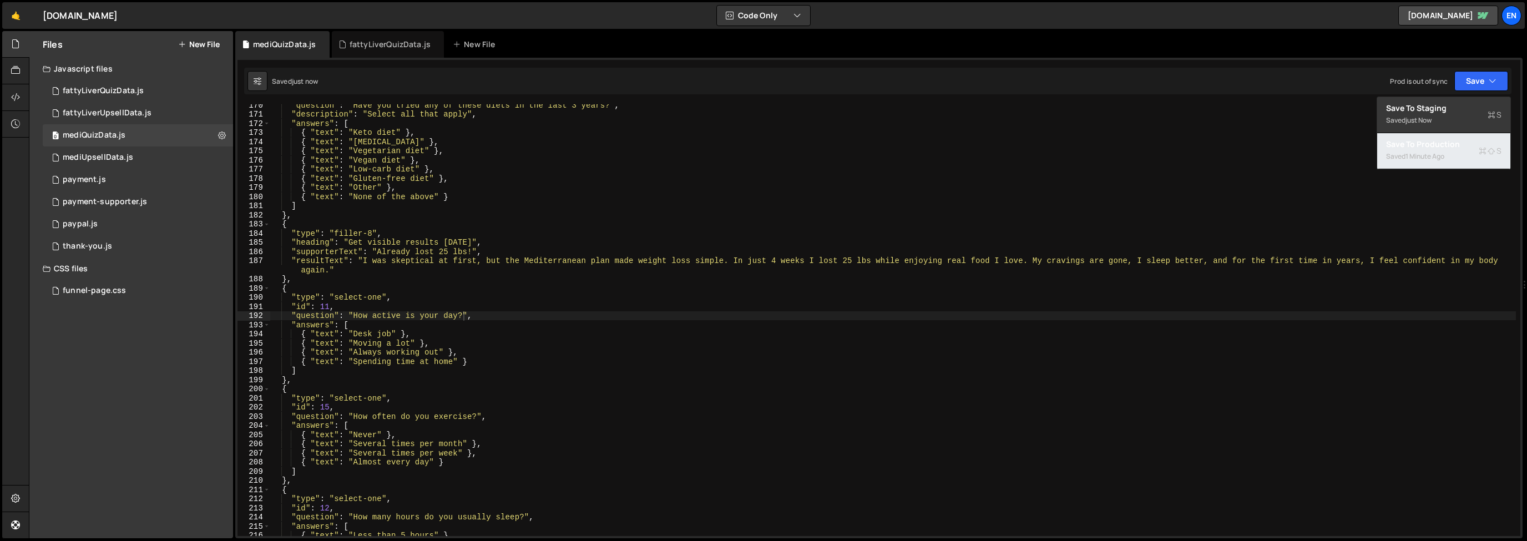
click at [1417, 161] on div "Saved 1 minute ago" at bounding box center [1443, 156] width 115 height 13
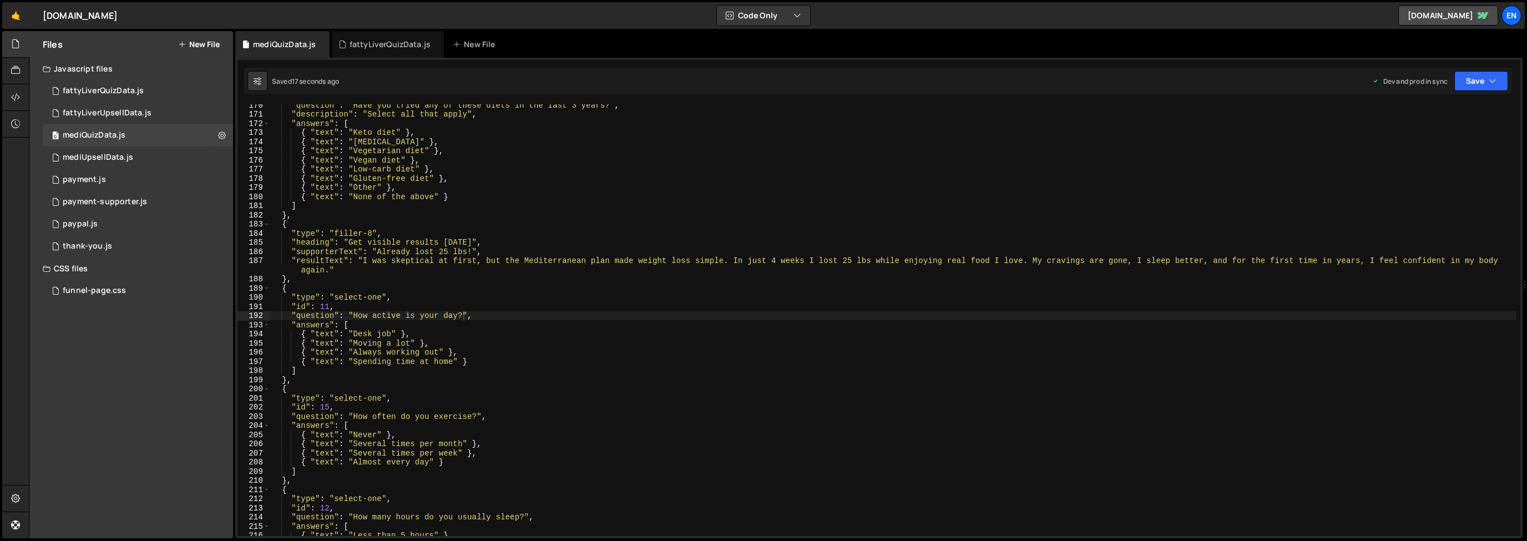
type textarea "{"
click at [498, 224] on div ""question" : "Have you tried any of these diets in the last 3 years?" , "descri…" at bounding box center [892, 325] width 1245 height 450
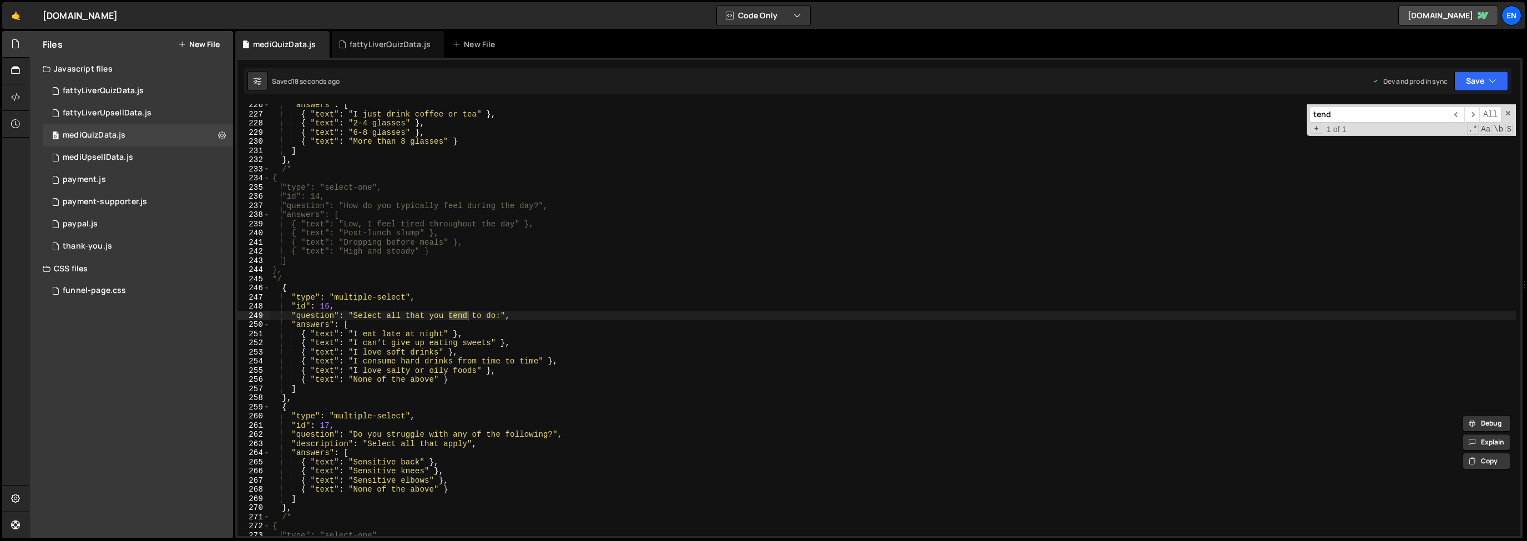
scroll to position [2073, 0]
type input "tend"
drag, startPoint x: 353, startPoint y: 317, endPoint x: 606, endPoint y: 304, distance: 253.9
click at [502, 317] on div ""answers" : [ { "text" : "I just drink coffee or tea" } , { "text" : "2-4 glass…" at bounding box center [892, 325] width 1245 height 450
paste textarea "Which of these do you do?"
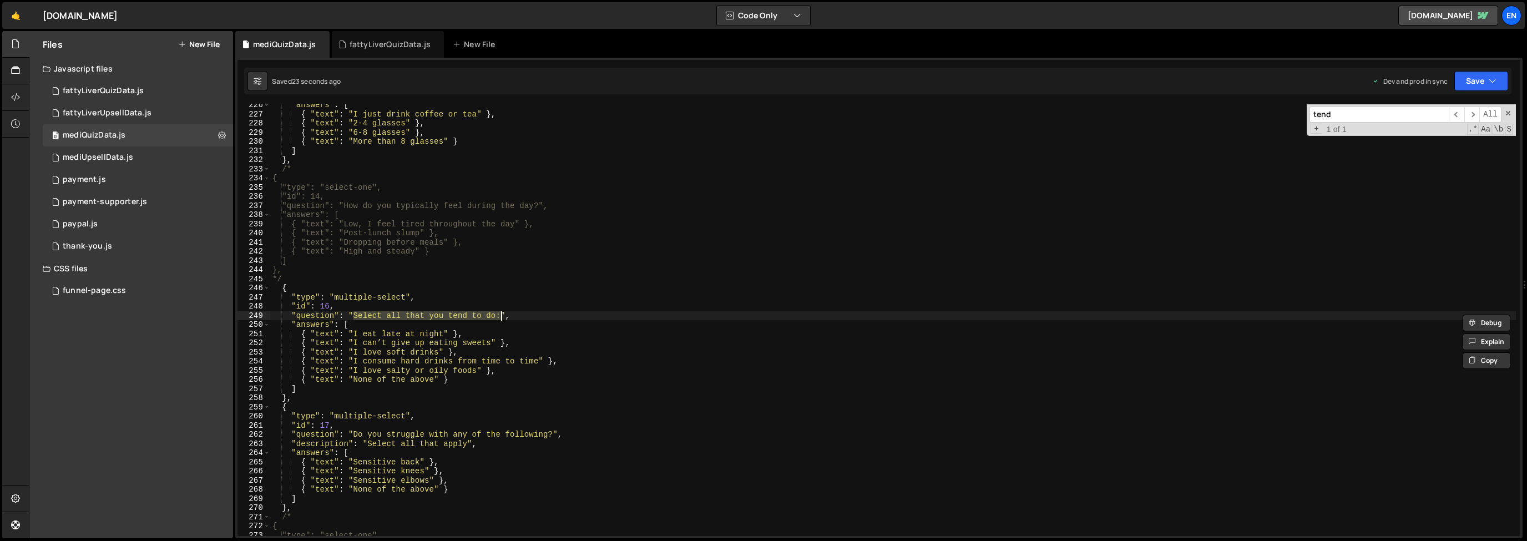
type textarea ""question": "Which of these do you do?","
click at [1460, 87] on button "Save" at bounding box center [1481, 81] width 54 height 20
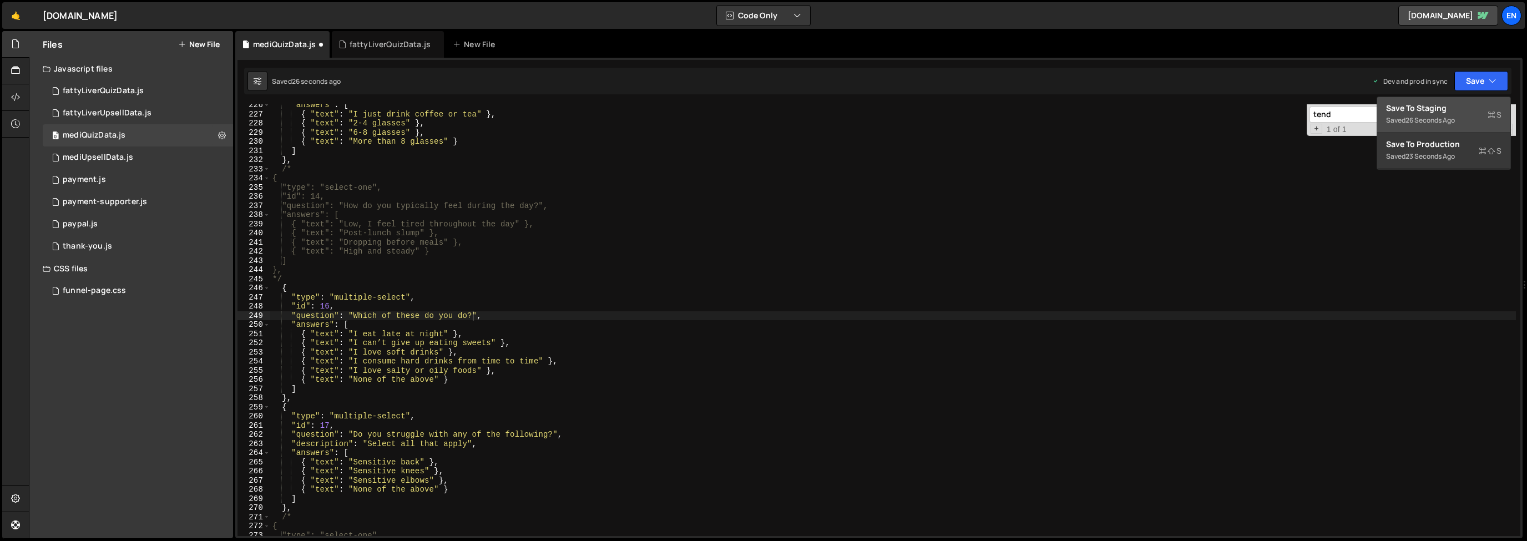
click at [1441, 116] on div "26 seconds ago" at bounding box center [1429, 119] width 49 height 9
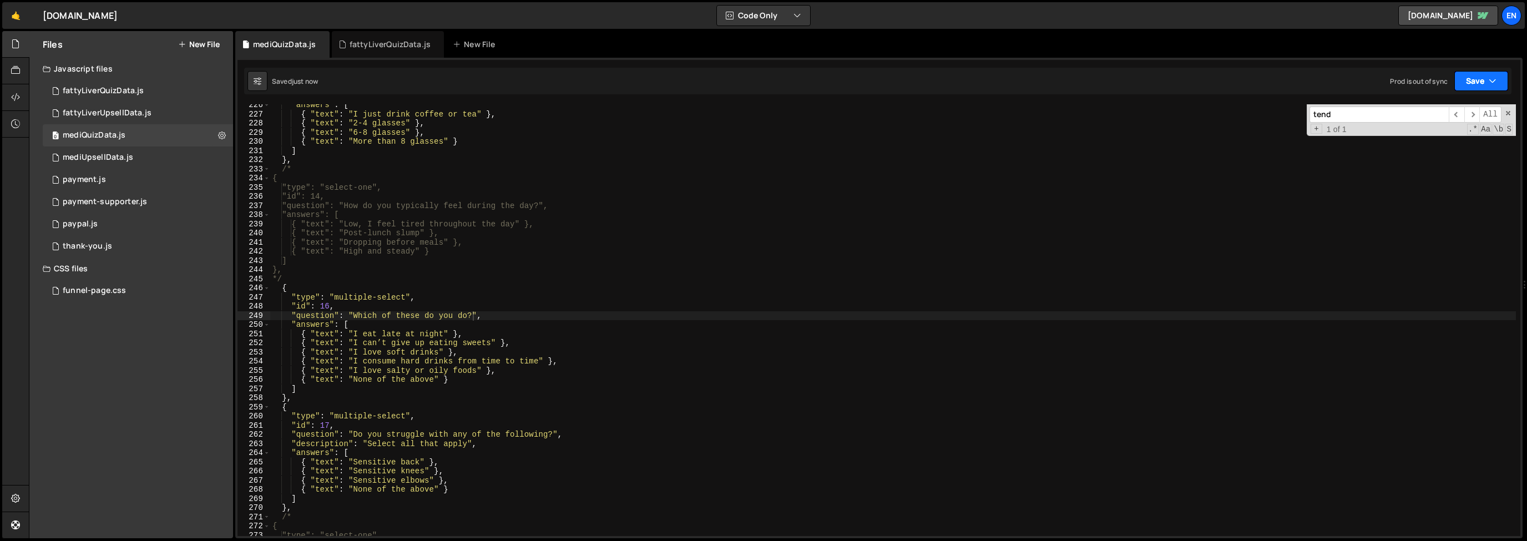
click at [1488, 84] on button "Save" at bounding box center [1481, 81] width 54 height 20
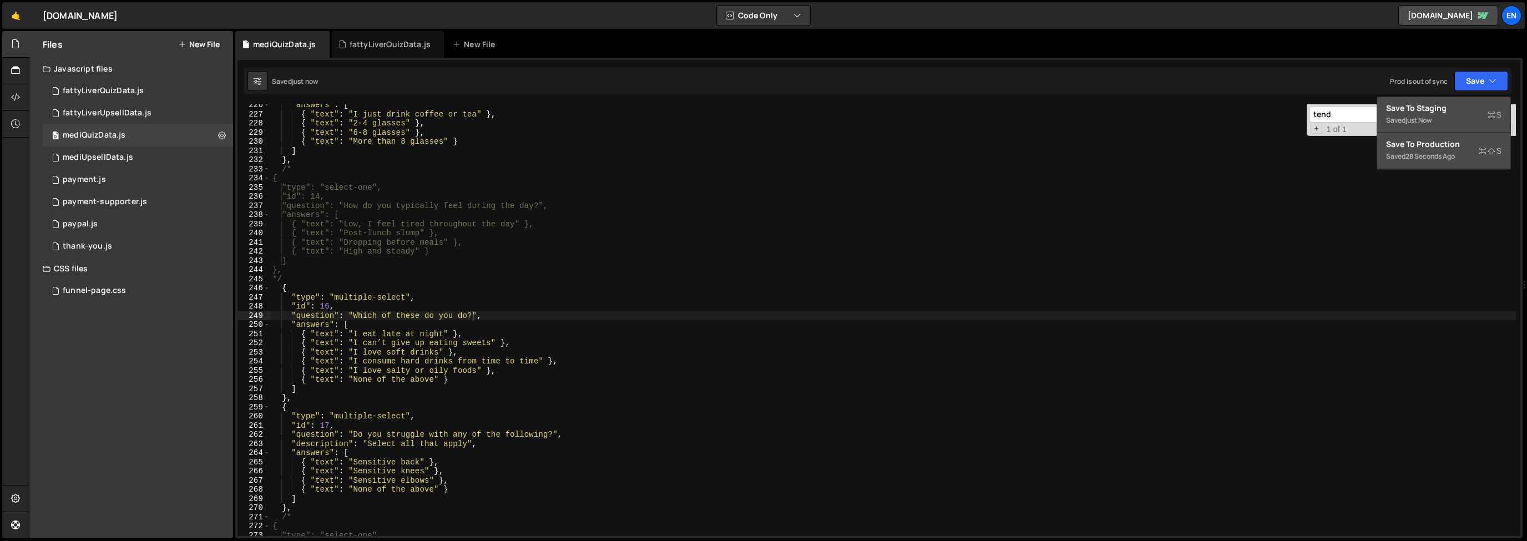
click at [1415, 158] on div "28 seconds ago" at bounding box center [1429, 155] width 49 height 9
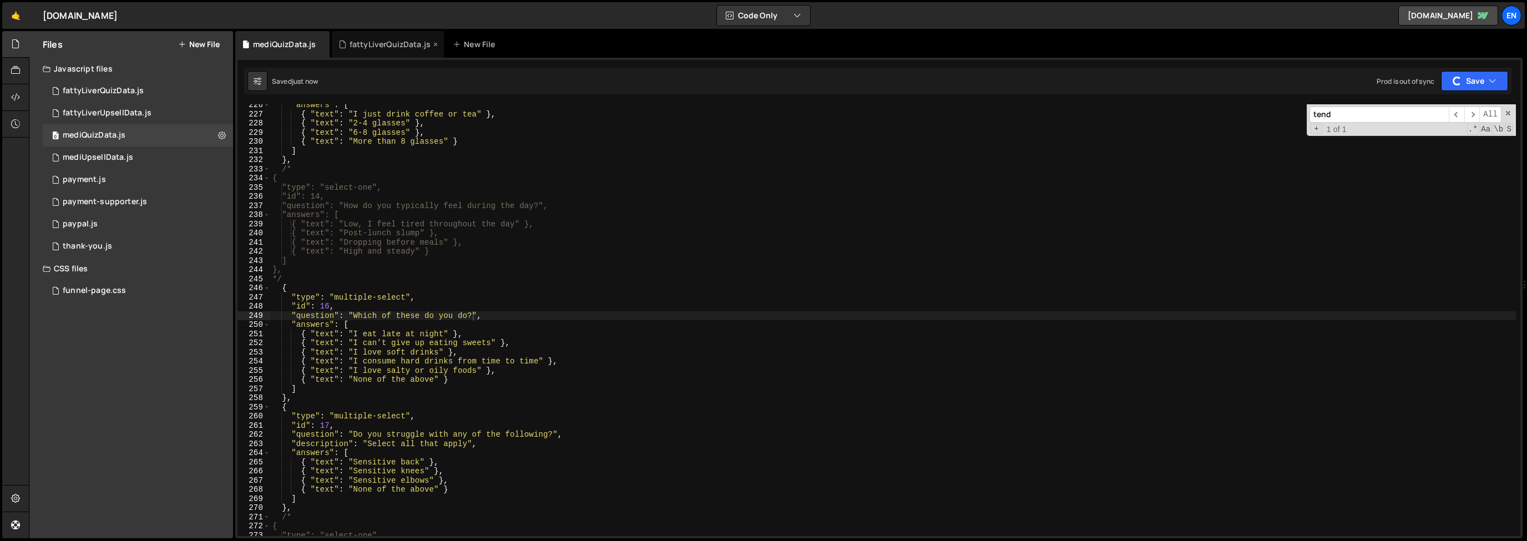
click at [375, 41] on div "fattyLiverQuizData.js" at bounding box center [390, 44] width 81 height 11
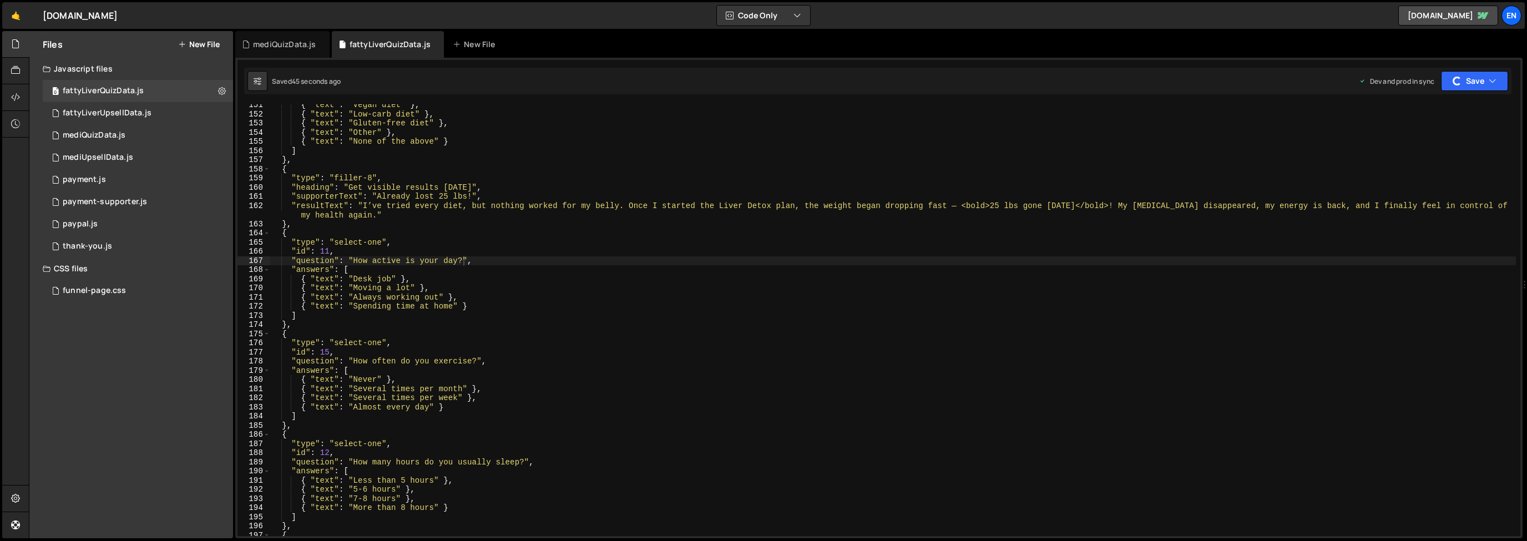
type textarea ""supporterText": "Already lost 25 lbs!","
click at [413, 194] on div "{ "text" : "Vegan diet" } , { "text" : "Low-carb diet" } , { "text" : "Gluten-f…" at bounding box center [892, 325] width 1245 height 450
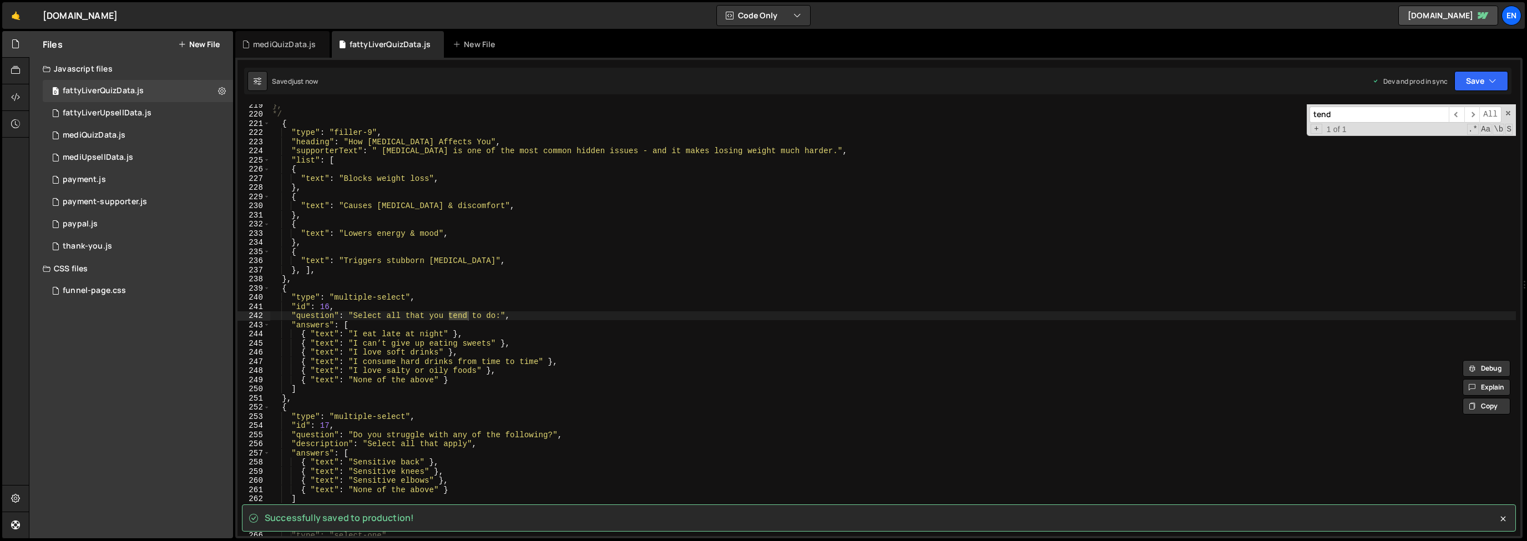
scroll to position [2008, 0]
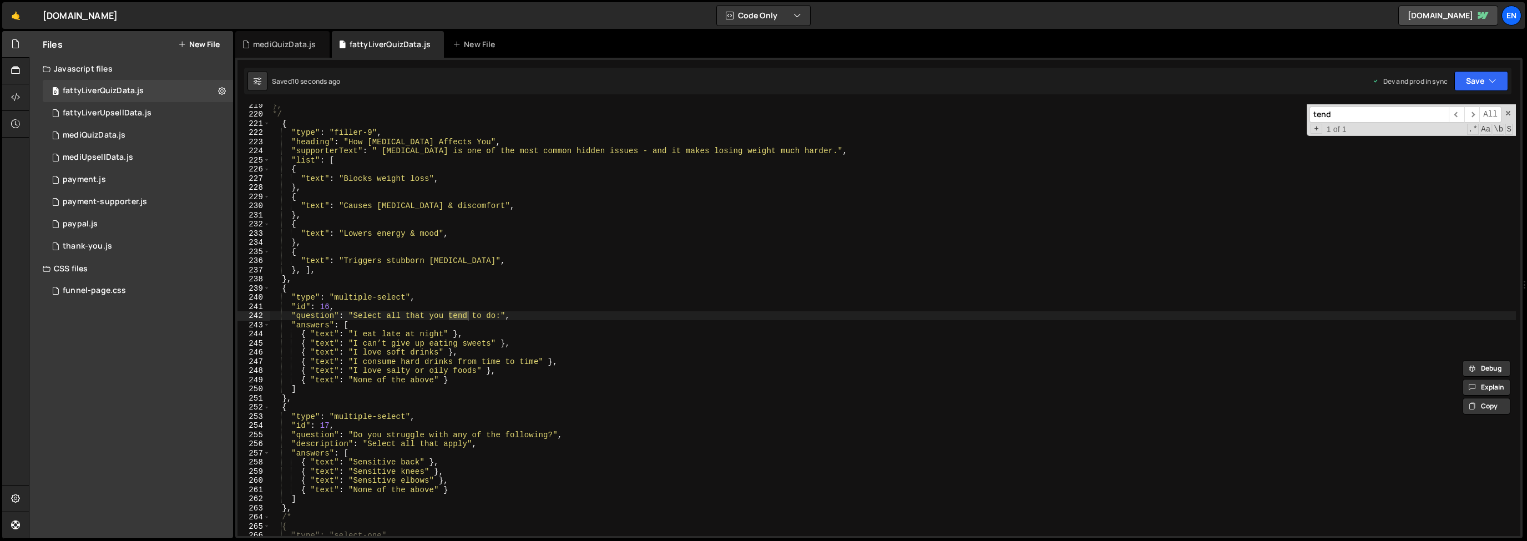
type input "tend"
drag, startPoint x: 355, startPoint y: 315, endPoint x: 521, endPoint y: 297, distance: 166.8
click at [499, 316] on div "}, */ { "type" : "filler-9" , "heading" : "How Fatty Liver Affects You" , "supp…" at bounding box center [892, 325] width 1245 height 450
paste textarea "Which of these do you do?"
click at [1509, 112] on span at bounding box center [1508, 113] width 8 height 8
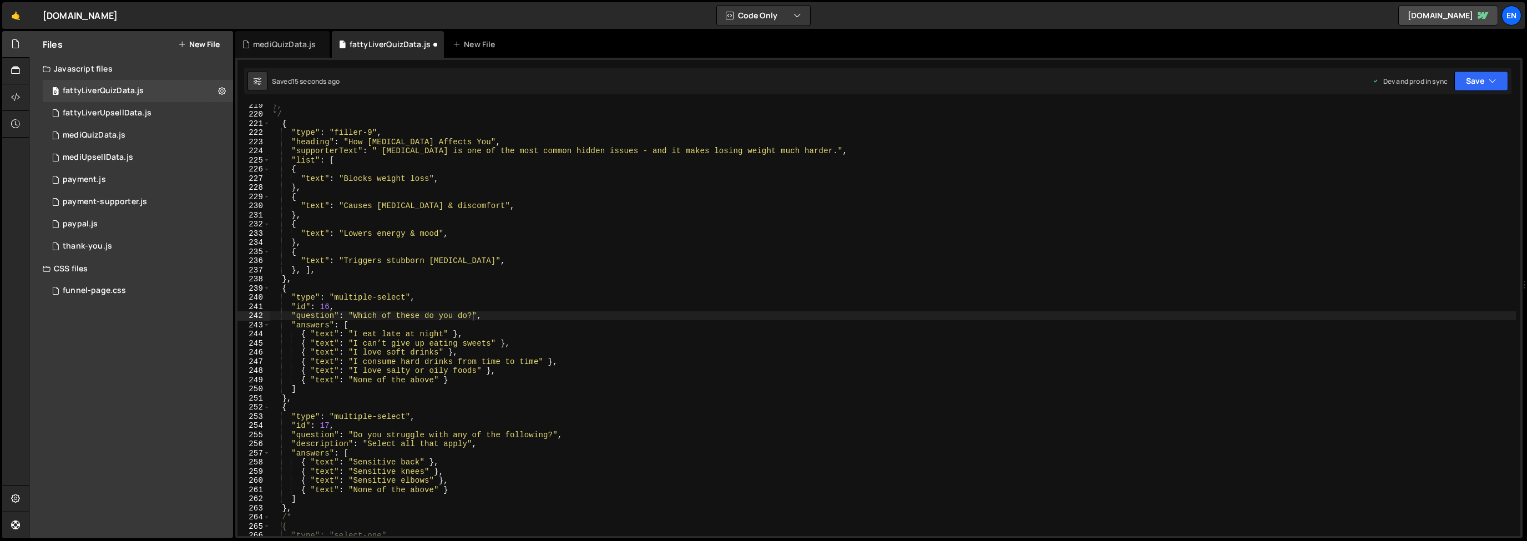
click at [1474, 60] on div ""question": "Which of these do you do?", 219 220 221 222 223 224 225 226 227 22…" at bounding box center [878, 298] width 1287 height 480
click at [1476, 71] on button "Save" at bounding box center [1481, 81] width 54 height 20
click at [1462, 113] on div "Save to Staging S" at bounding box center [1443, 108] width 115 height 11
click at [1482, 84] on button "Save" at bounding box center [1481, 81] width 54 height 20
click at [1396, 151] on div "Saved 52 seconds ago" at bounding box center [1443, 156] width 115 height 13
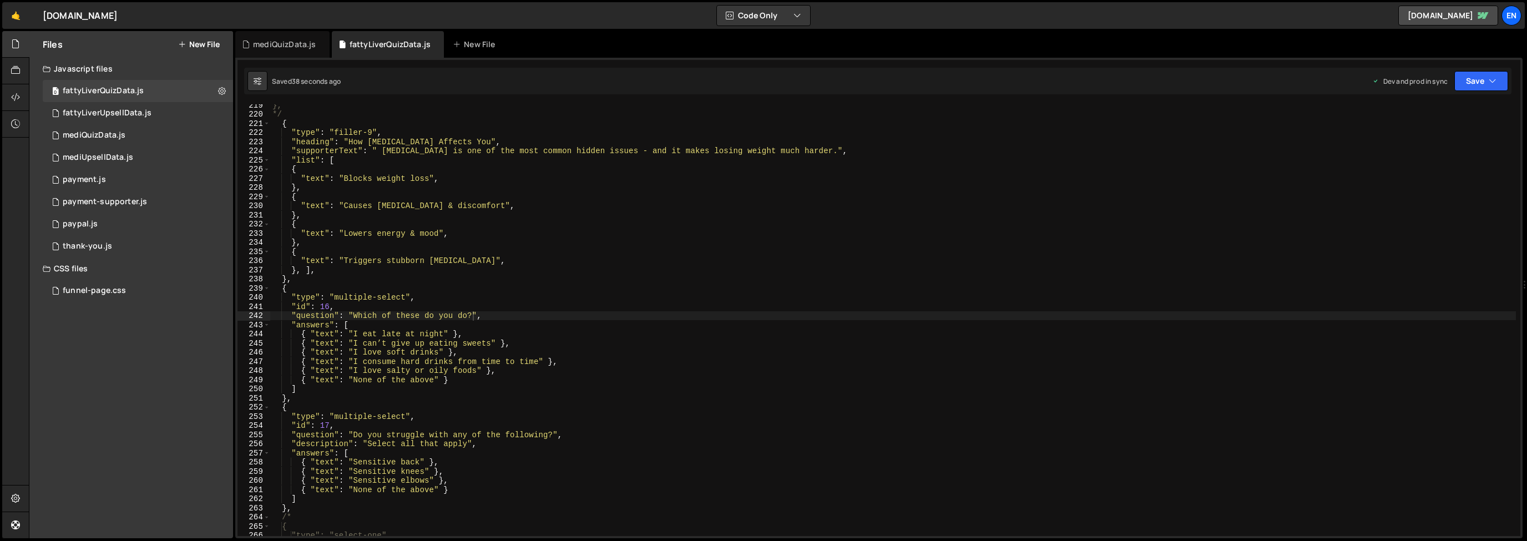
type textarea "},"
click at [448, 246] on div "}, */ { "type" : "filler-9" , "heading" : "How Fatty Liver Affects You" , "supp…" at bounding box center [892, 325] width 1245 height 450
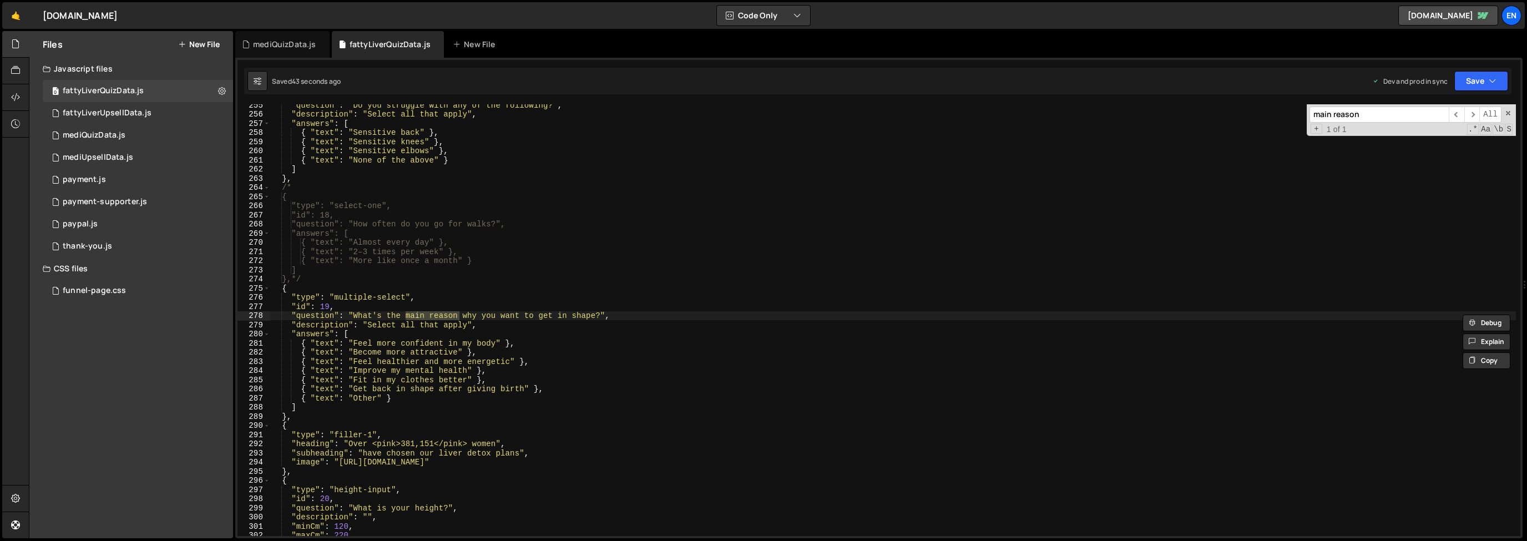
type input "main reason"
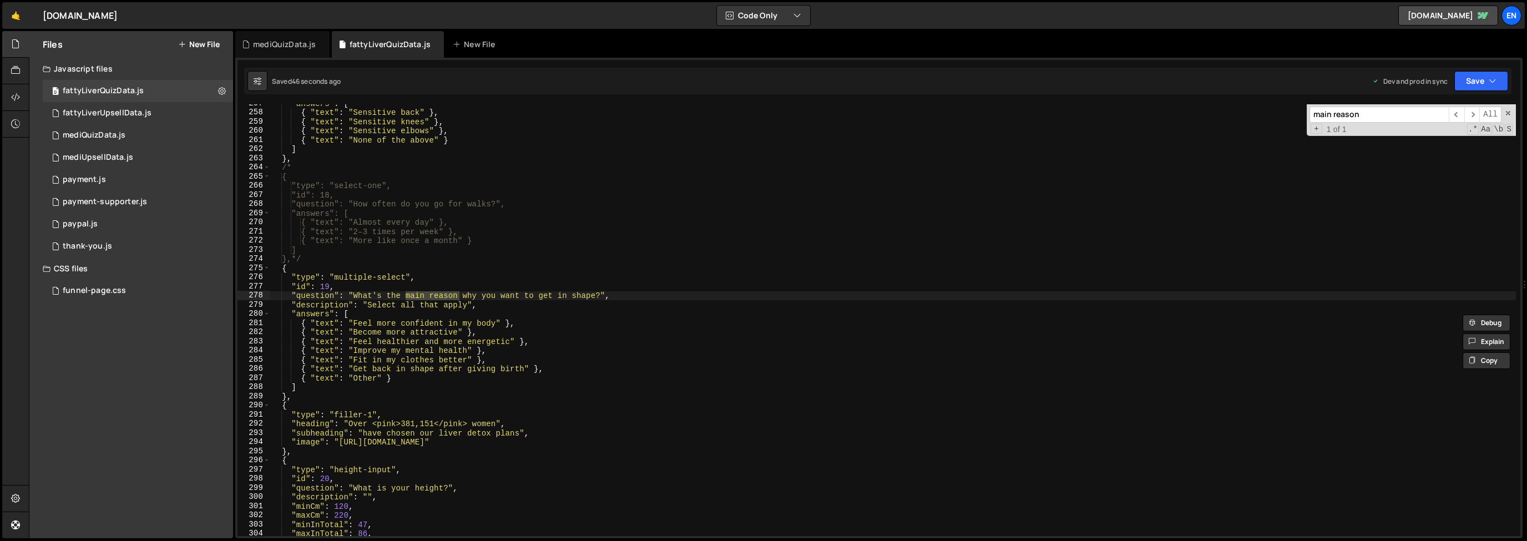
scroll to position [2358, 0]
click at [1511, 114] on span at bounding box center [1508, 113] width 8 height 8
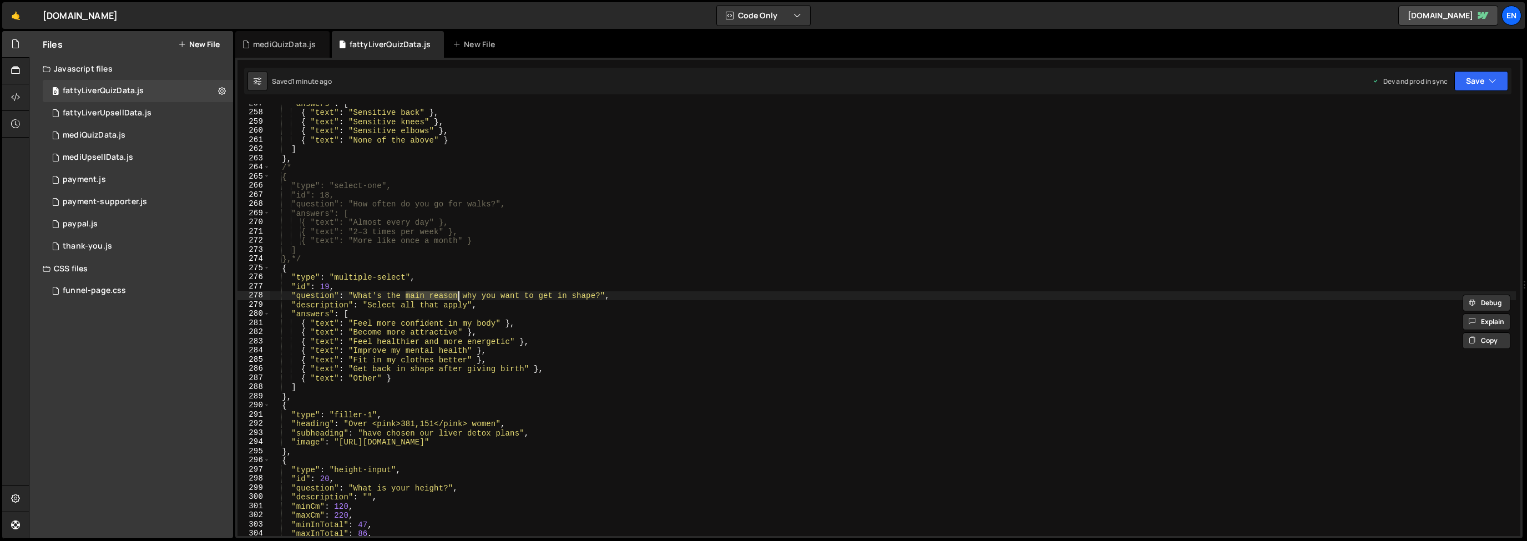
click at [611, 205] on div ""answers" : [ { "text" : "Sensitive back" } , { "text" : "Sensitive knees" } , …" at bounding box center [892, 324] width 1245 height 450
type textarea ""question": "How often do you go for walks?","
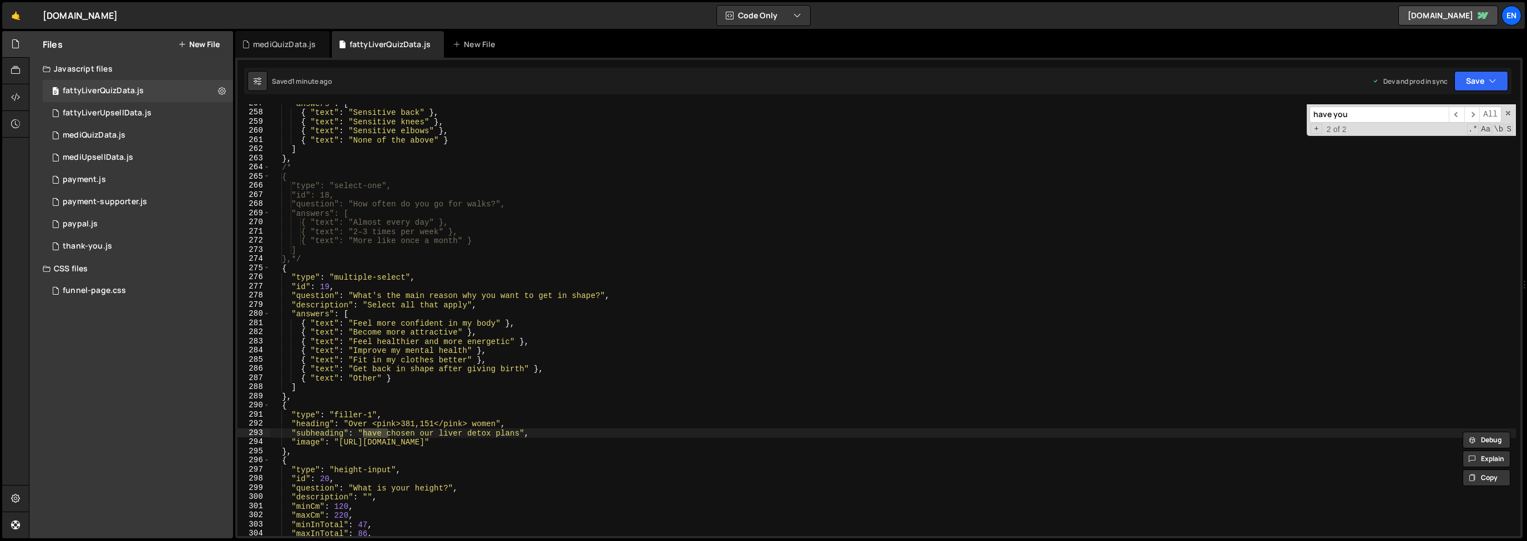
scroll to position [1102, 0]
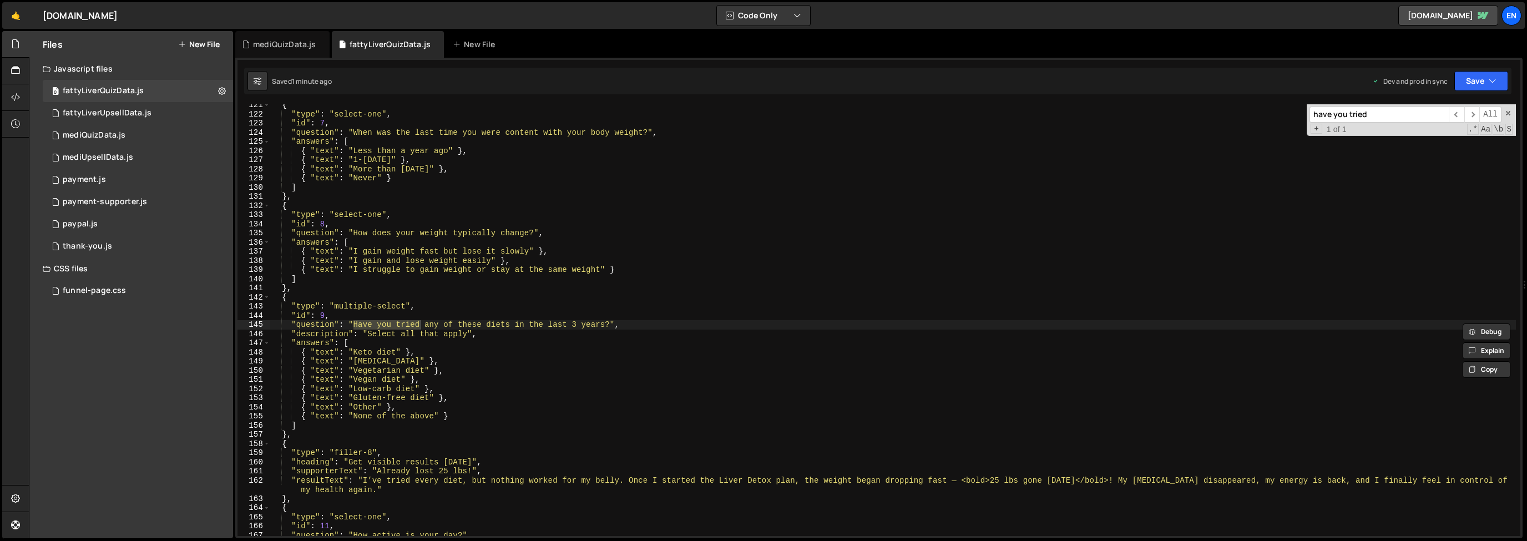
type input "have you tried"
type textarea "{ "text": "Intermittent fasting" },"
click at [453, 359] on div "{ "type" : "select-one" , "id" : 7 , "question" : "When was the last time you w…" at bounding box center [892, 325] width 1245 height 450
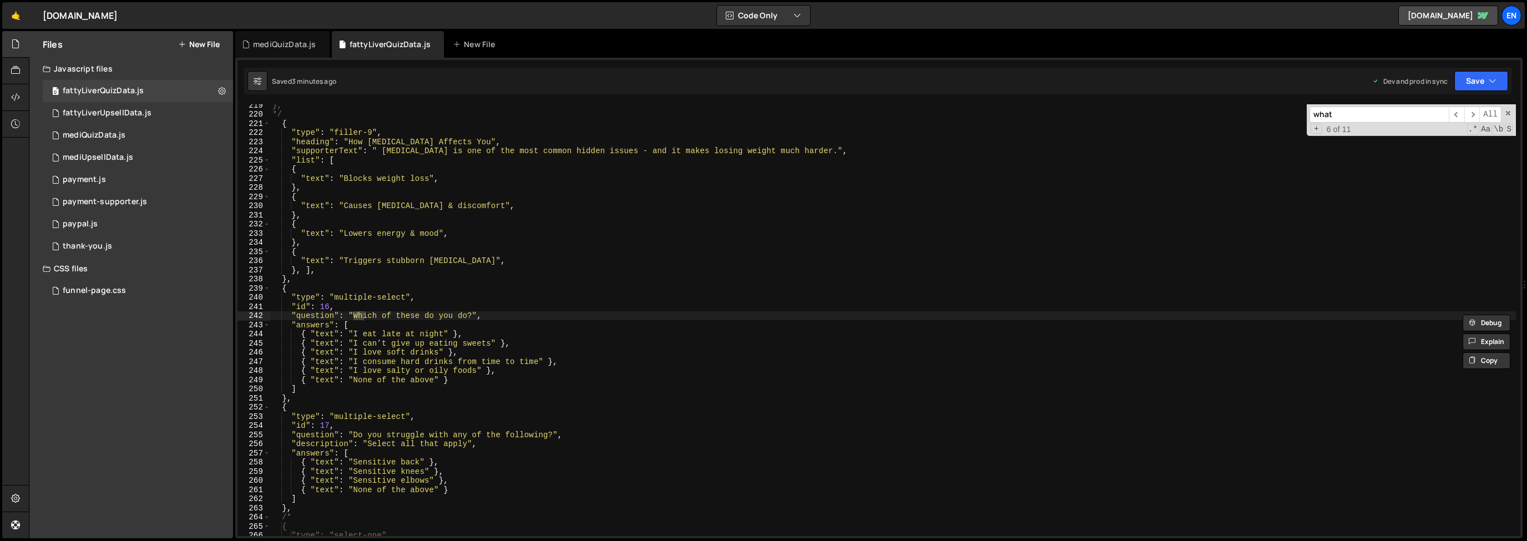
scroll to position [2338, 0]
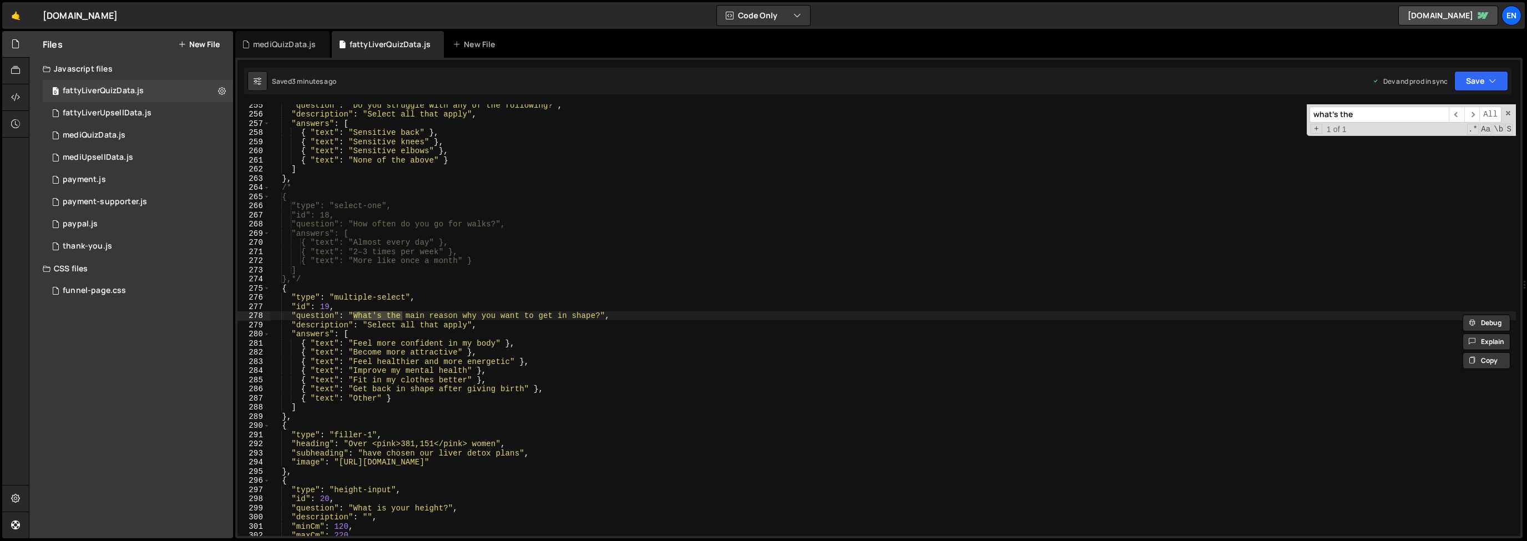
type input "what's the"
click at [361, 399] on div ""question" : "Do you struggle with any of the following?" , "description" : "Se…" at bounding box center [892, 325] width 1245 height 450
click at [362, 399] on div ""question" : "Do you struggle with any of the following?" , "description" : "Se…" at bounding box center [892, 325] width 1245 height 450
paste textarea "Advise from docto"
type textarea "{ "text": "Advise from doctor" }"
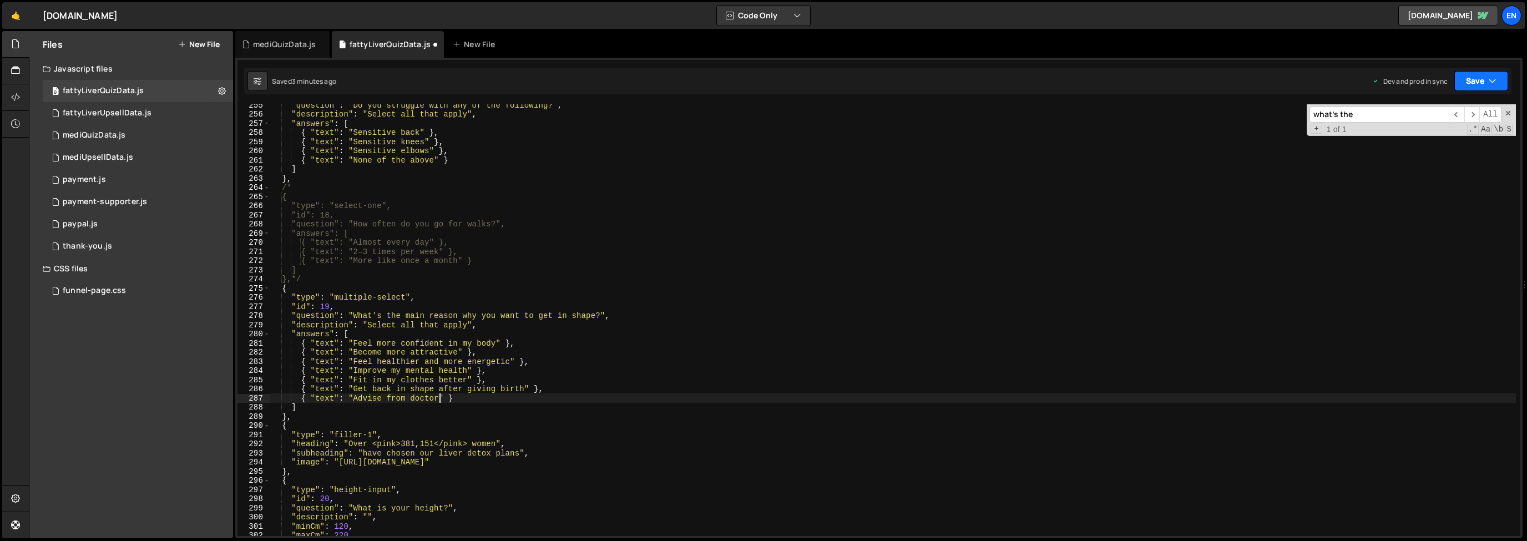
click at [1465, 88] on button "Save" at bounding box center [1481, 81] width 54 height 20
click at [1449, 117] on div "3 minutes ago" at bounding box center [1426, 119] width 43 height 9
click at [1505, 112] on span at bounding box center [1508, 113] width 8 height 8
click at [1479, 87] on button "Save" at bounding box center [1481, 81] width 54 height 20
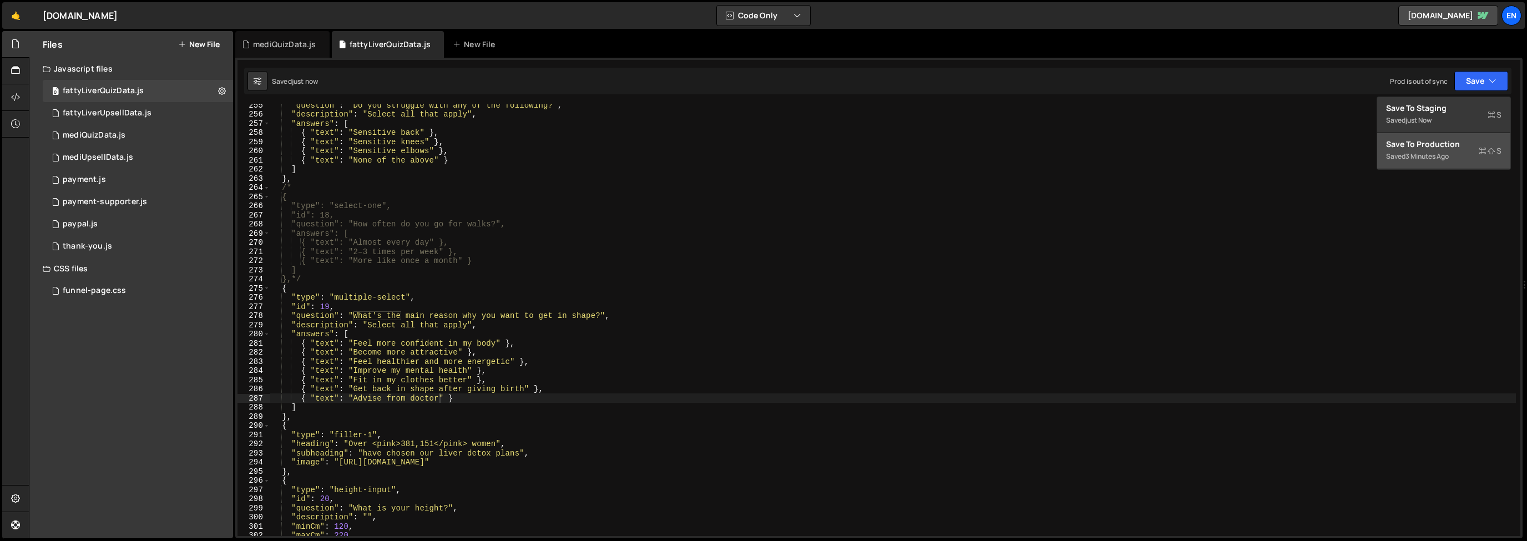
click at [1426, 158] on div "3 minutes ago" at bounding box center [1426, 155] width 43 height 9
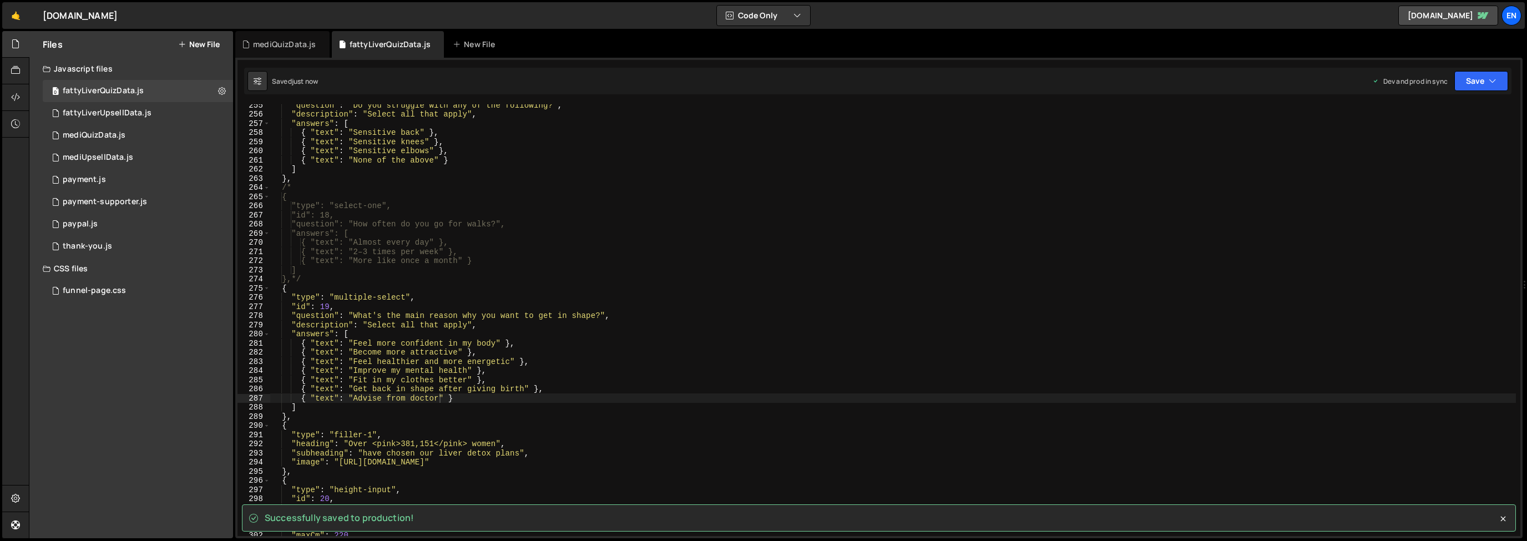
drag, startPoint x: 270, startPoint y: 46, endPoint x: 279, endPoint y: 67, distance: 22.7
click at [270, 46] on div "mediQuizData.js" at bounding box center [284, 44] width 63 height 11
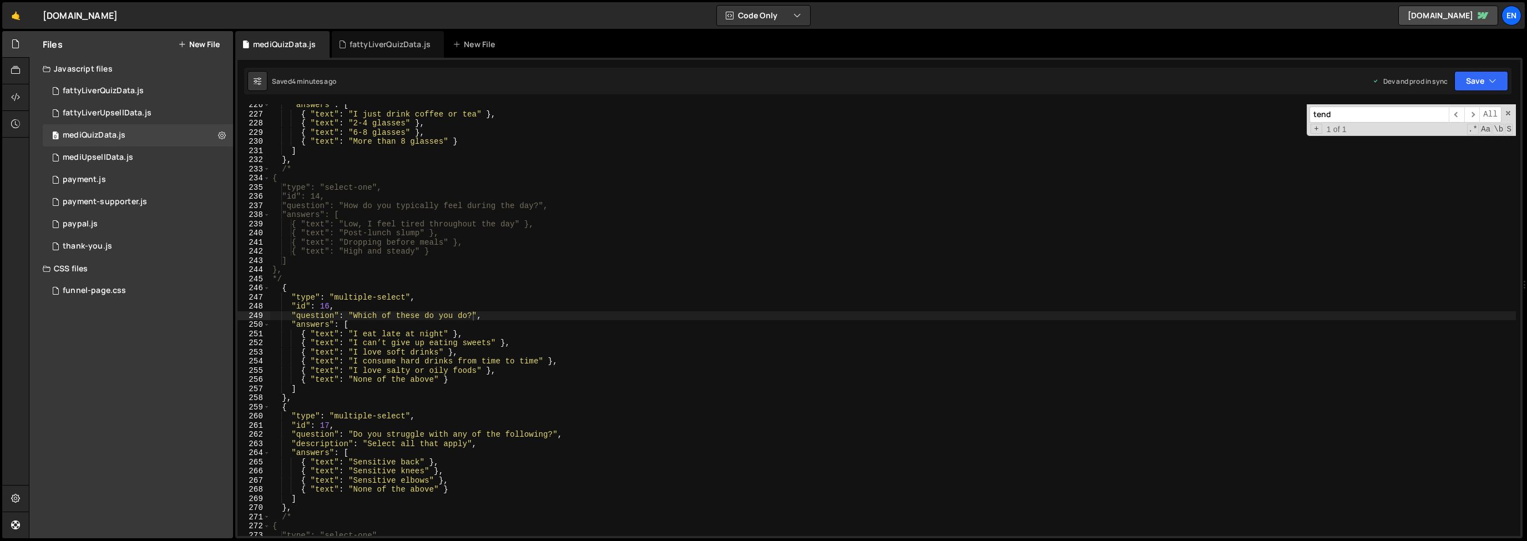
type textarea "{ "text": "Post-lunch slump" },"
click at [372, 231] on div ""answers" : [ { "text" : "I just drink coffee or tea" } , { "text" : "2-4 glass…" at bounding box center [892, 325] width 1245 height 450
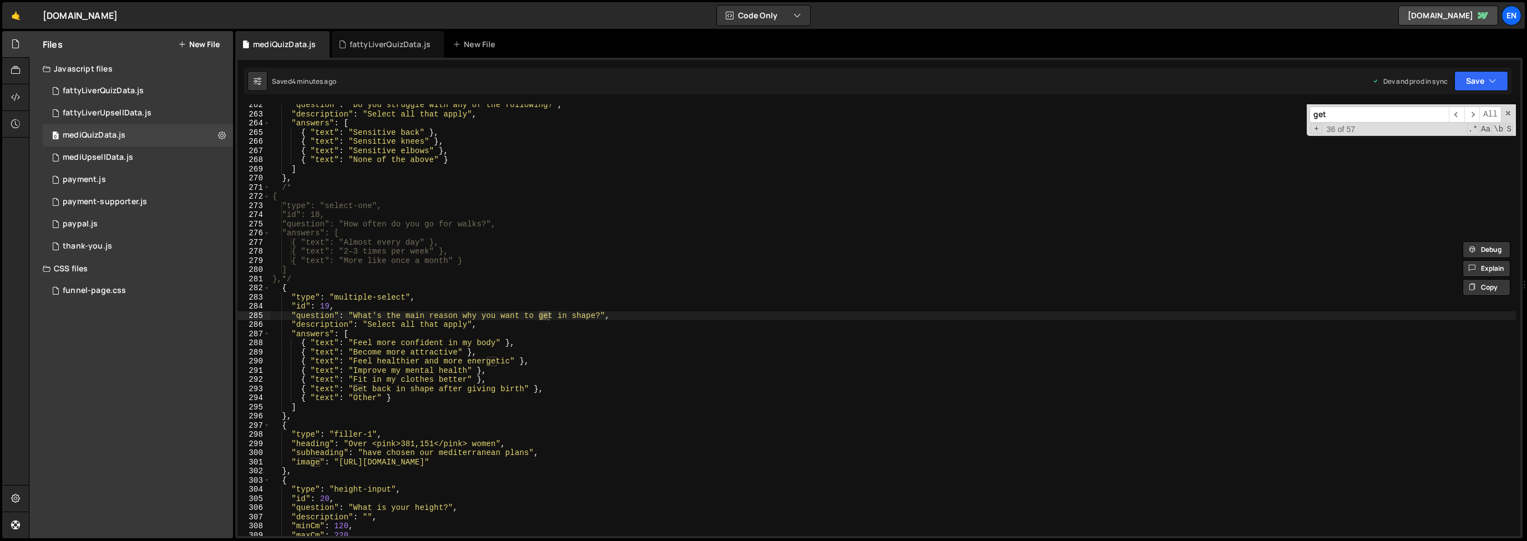
scroll to position [2402, 0]
type input "get in shape"
click at [362, 399] on div ""question" : "Do you struggle with any of the following?" , "description" : "Se…" at bounding box center [892, 325] width 1245 height 450
paste textarea "Advise from docto"
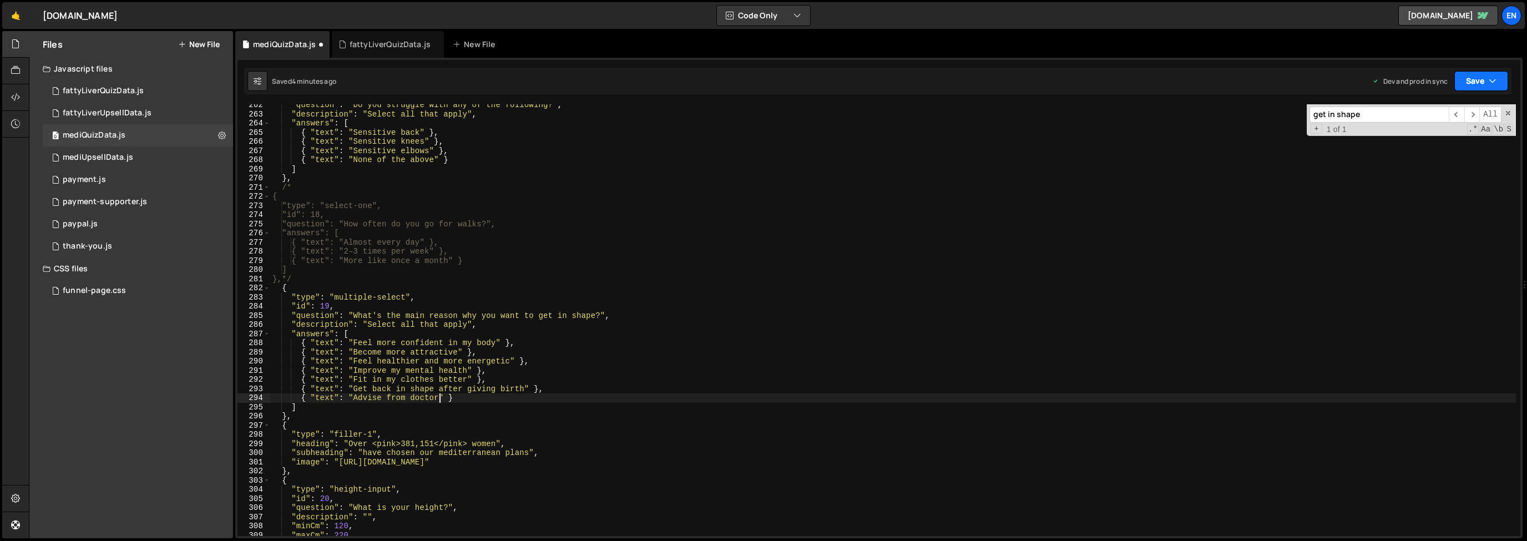
click at [1456, 84] on button "Save" at bounding box center [1481, 81] width 54 height 20
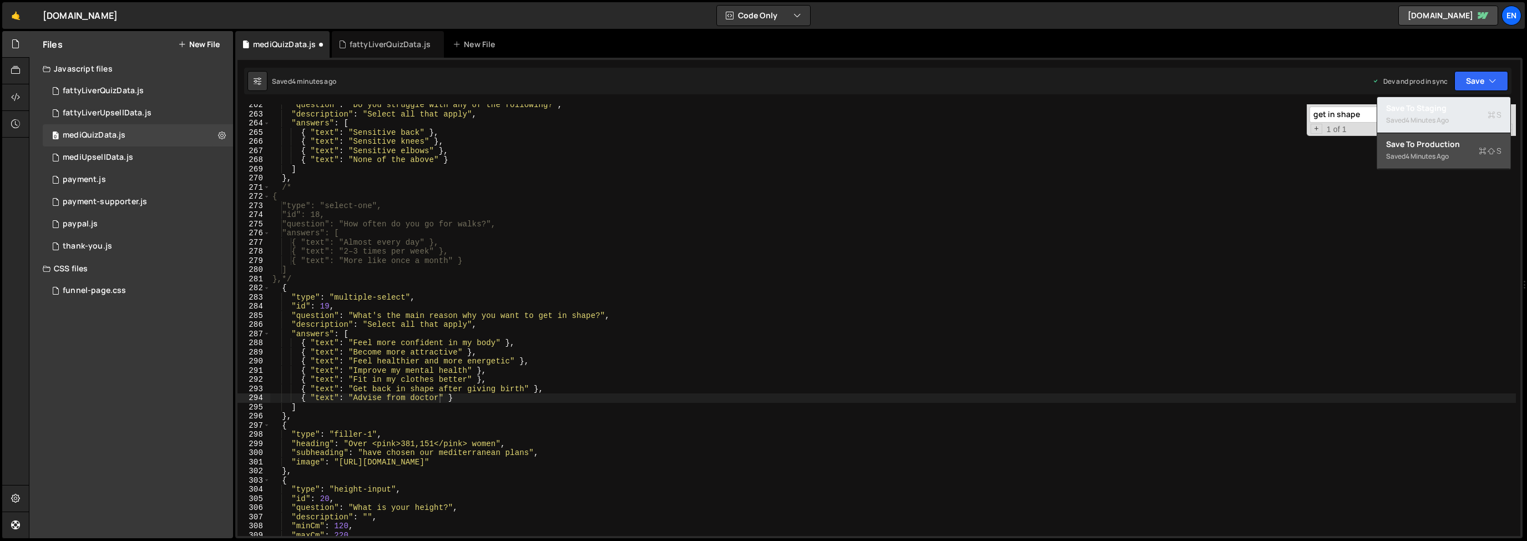
click at [1462, 107] on div "Save to Staging S" at bounding box center [1443, 108] width 115 height 11
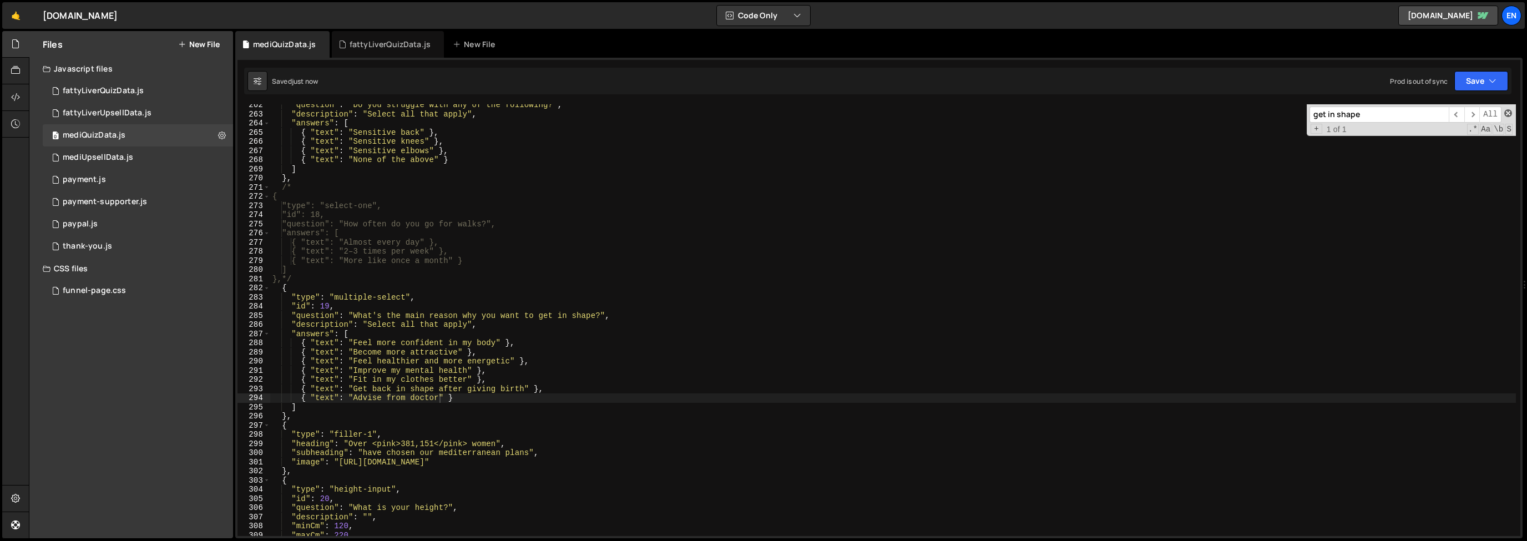
click at [1508, 109] on span at bounding box center [1508, 113] width 8 height 8
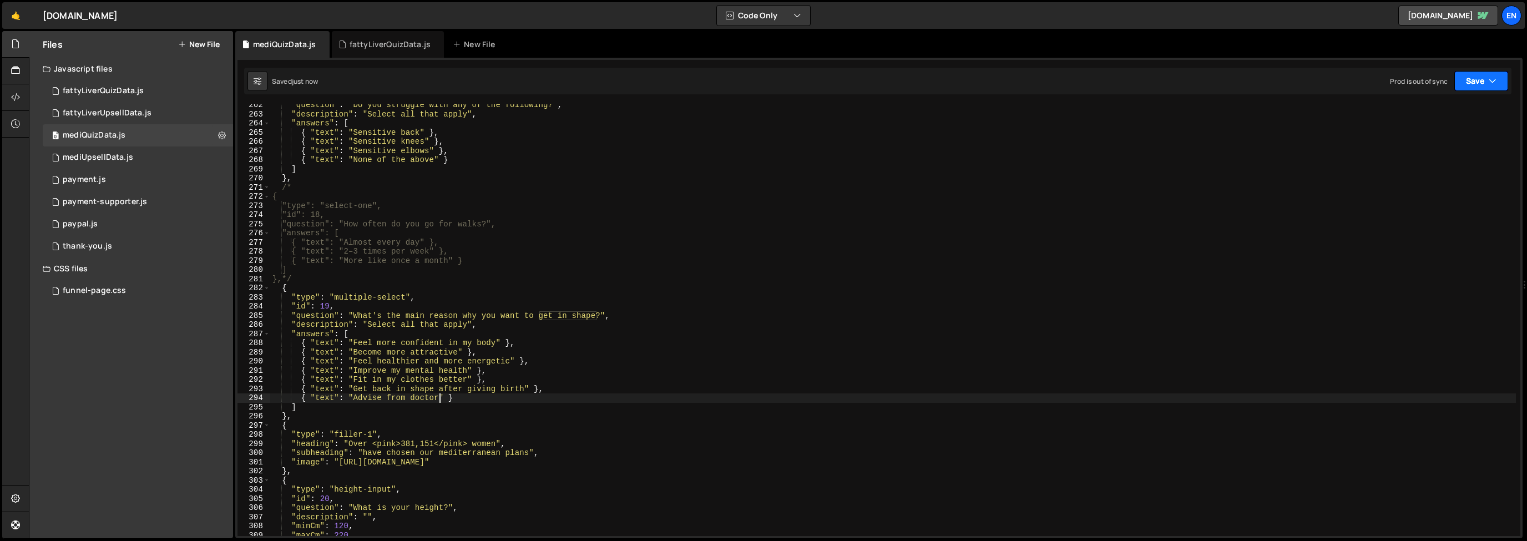
click at [1488, 74] on button "Save" at bounding box center [1481, 81] width 54 height 20
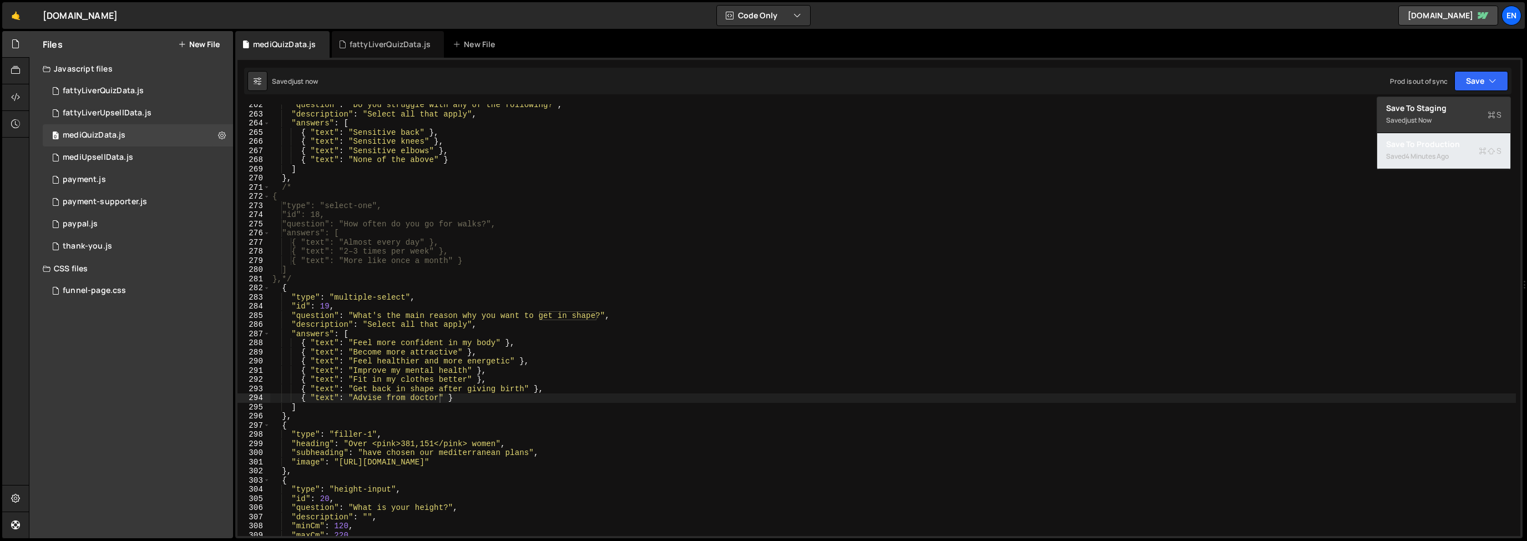
drag, startPoint x: 1440, startPoint y: 141, endPoint x: 1389, endPoint y: 139, distance: 51.1
click at [1440, 141] on div "Save to Production S" at bounding box center [1443, 144] width 115 height 11
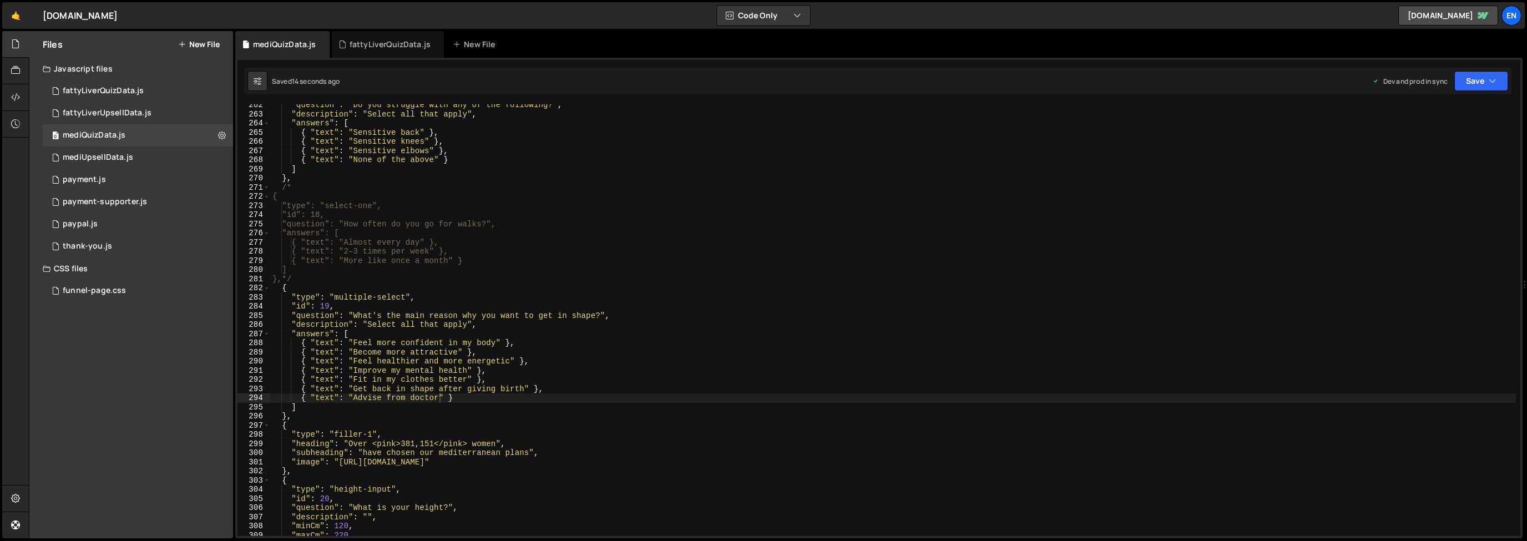
type textarea "]"
click at [482, 274] on div ""question" : "Do you struggle with any of the following?" , "description" : "Se…" at bounding box center [892, 325] width 1245 height 450
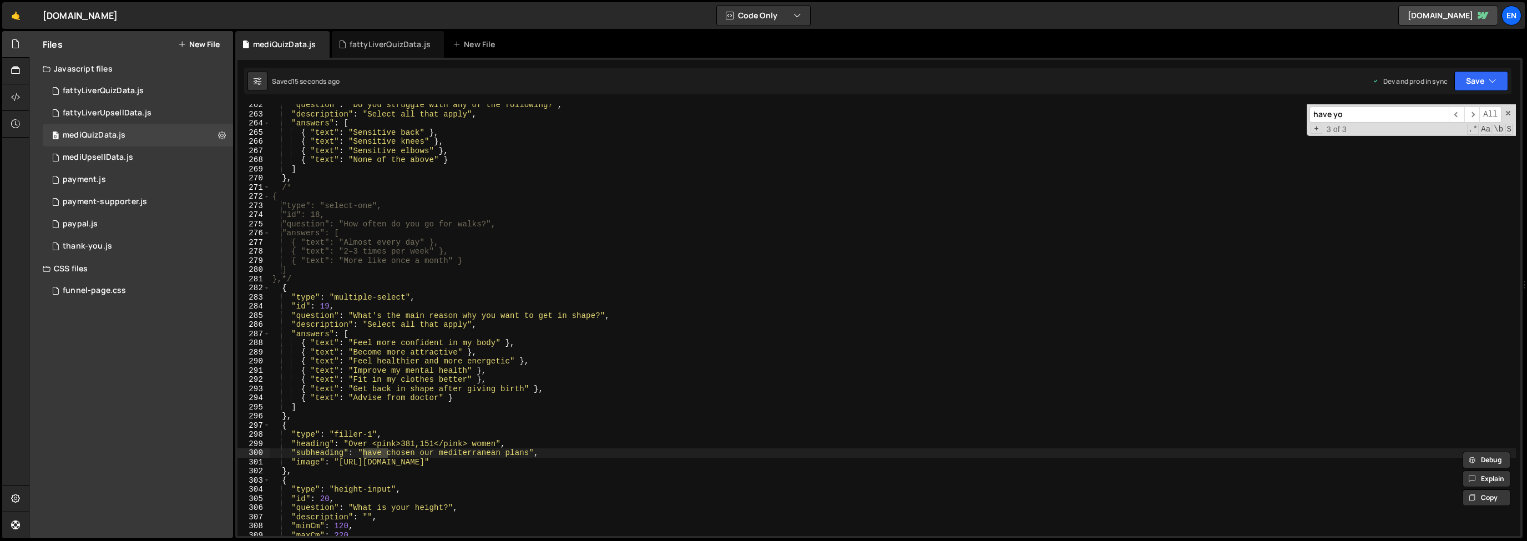
scroll to position [1331, 0]
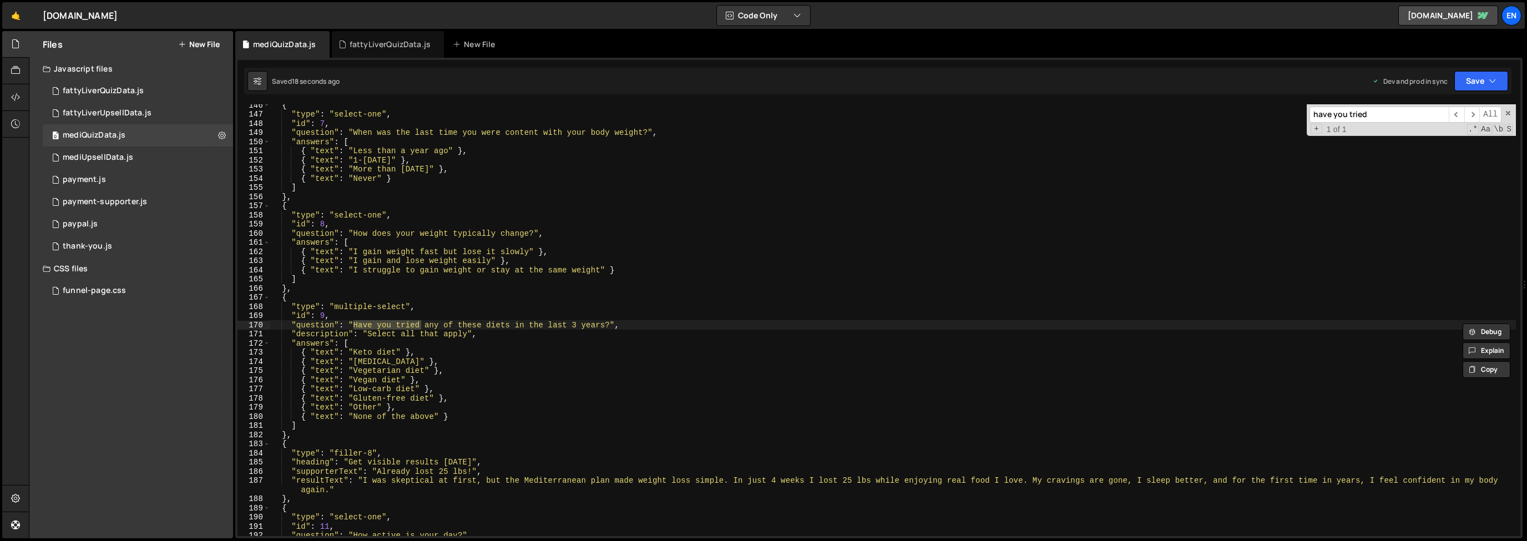
type input "have you tried"
click at [363, 409] on div "{ "type" : "select-one" , "id" : 7 , "question" : "When was the last time you w…" at bounding box center [892, 325] width 1245 height 450
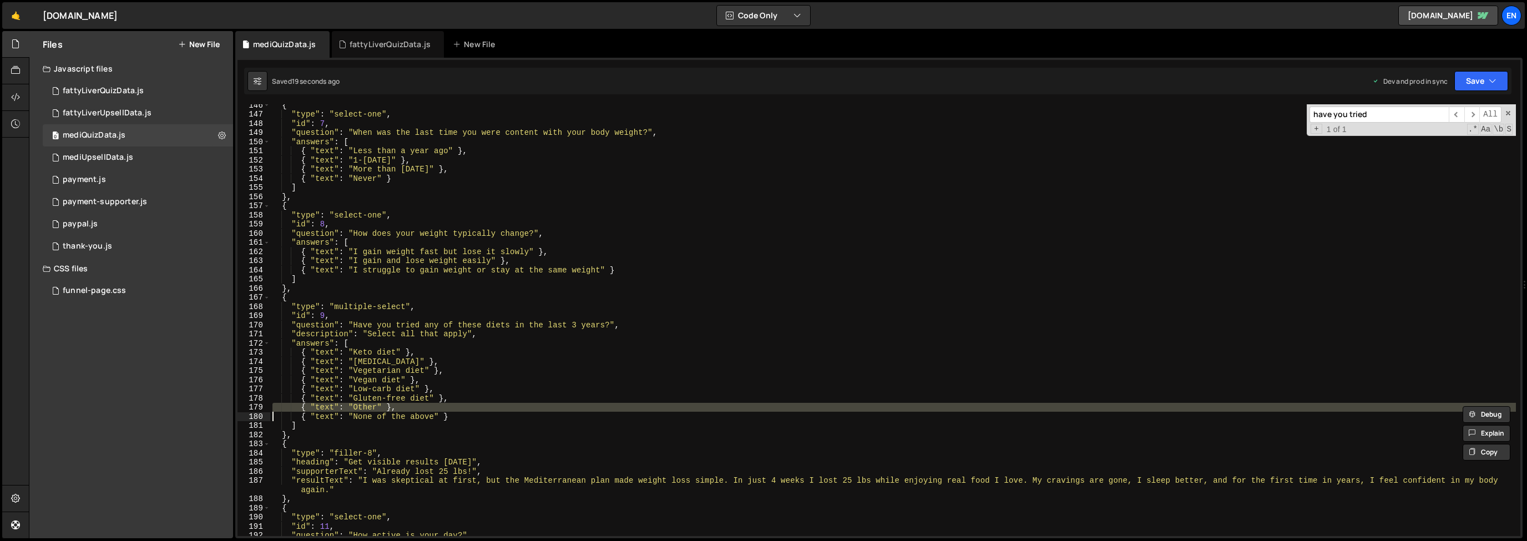
click at [363, 409] on div "{ "type" : "select-one" , "id" : 7 , "question" : "When was the last time you w…" at bounding box center [892, 325] width 1245 height 450
type textarea "{ "text": "None of the above" }"
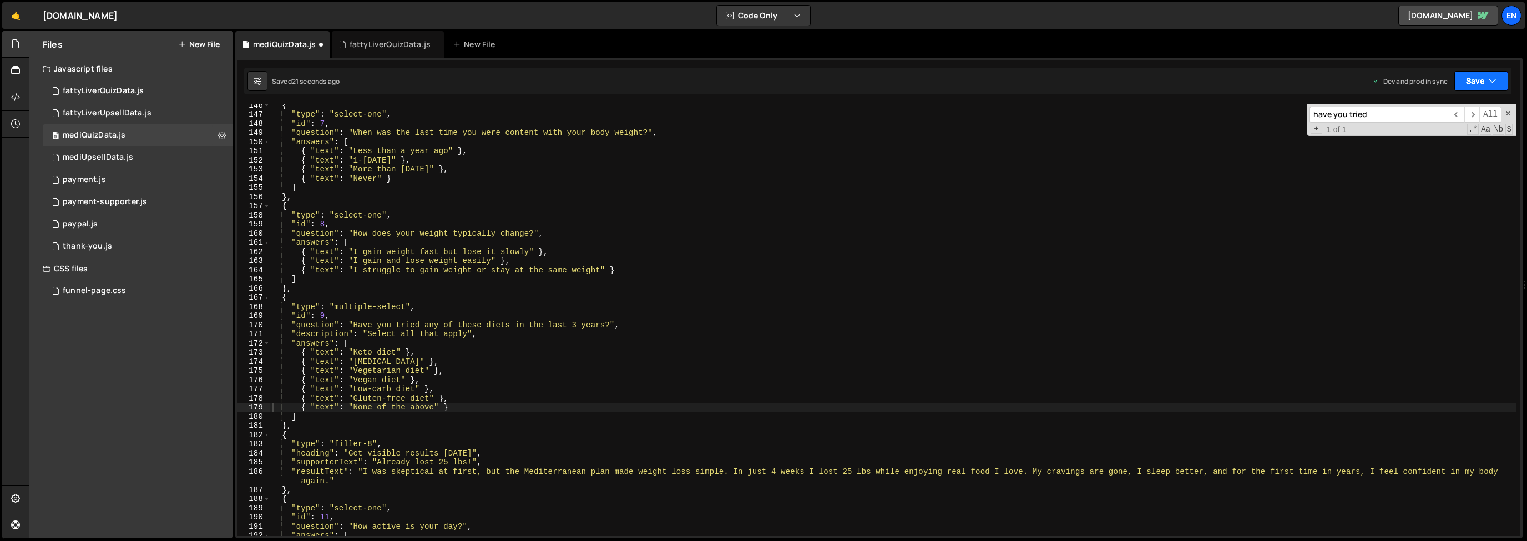
click at [1464, 89] on button "Save" at bounding box center [1481, 81] width 54 height 20
click at [1465, 109] on div "Save to Staging S" at bounding box center [1443, 108] width 115 height 11
click at [1476, 84] on button "Save" at bounding box center [1481, 81] width 54 height 20
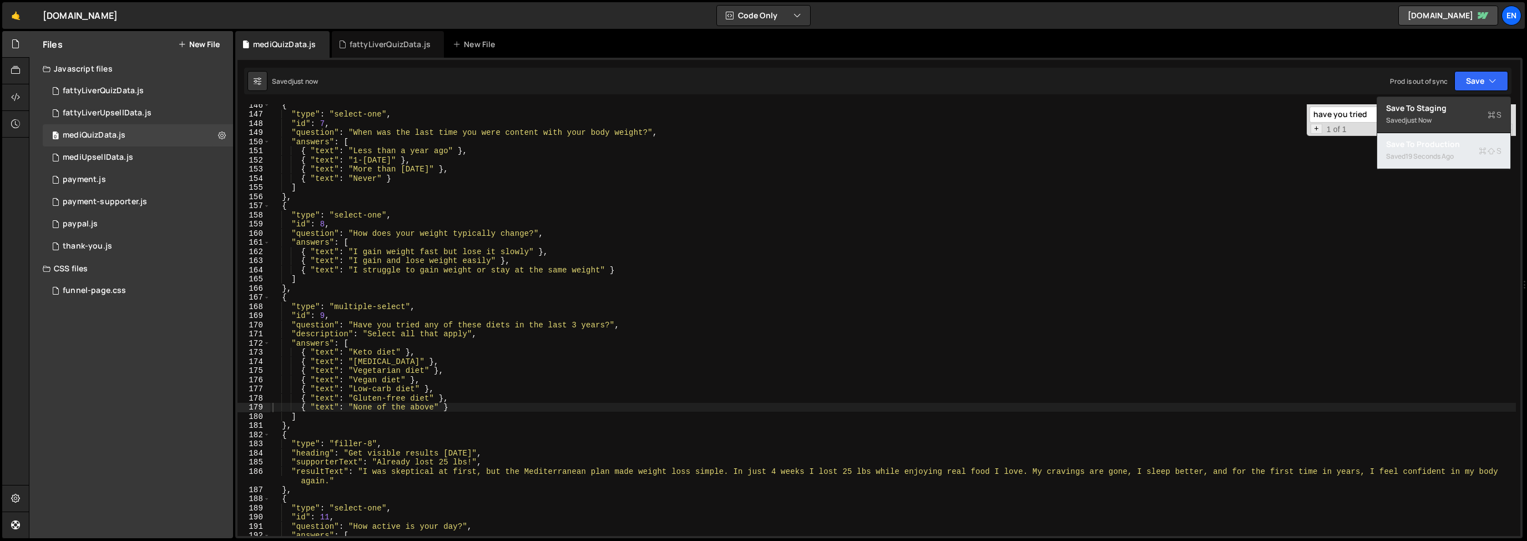
drag, startPoint x: 1455, startPoint y: 143, endPoint x: 1320, endPoint y: 133, distance: 135.7
click at [1455, 143] on div "Save to Production S" at bounding box center [1443, 144] width 115 height 11
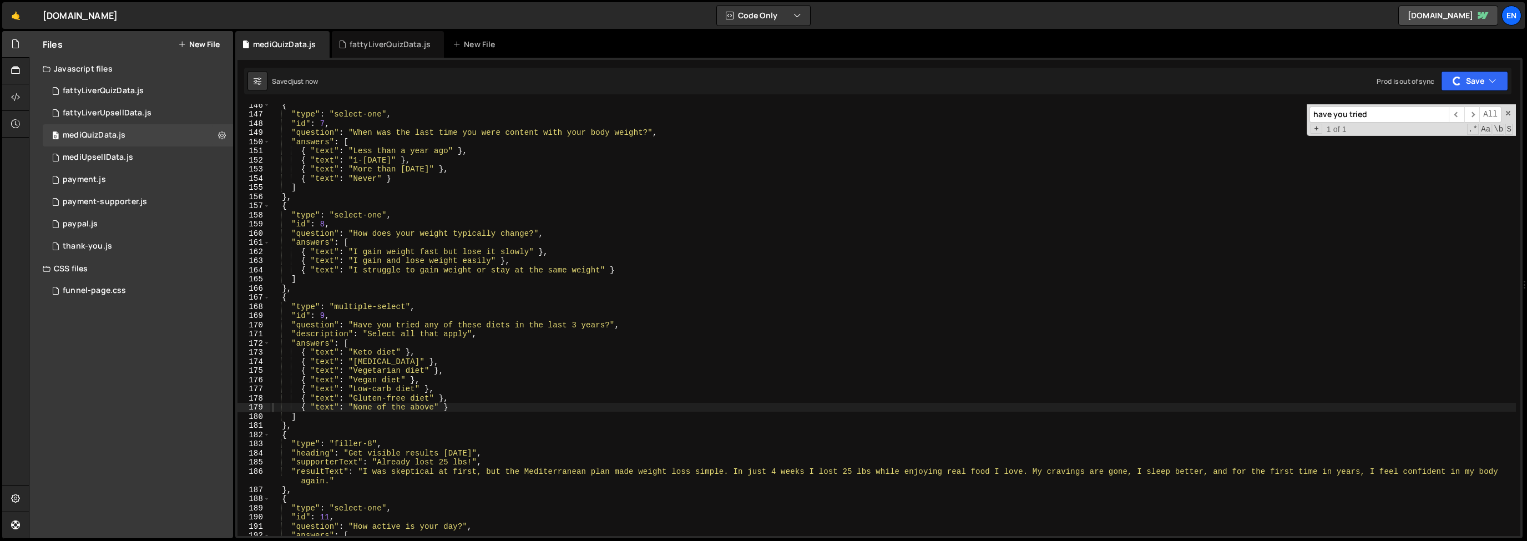
drag, startPoint x: 356, startPoint y: 44, endPoint x: 415, endPoint y: 156, distance: 126.8
click at [356, 44] on div "fattyLiverQuizData.js" at bounding box center [390, 44] width 81 height 11
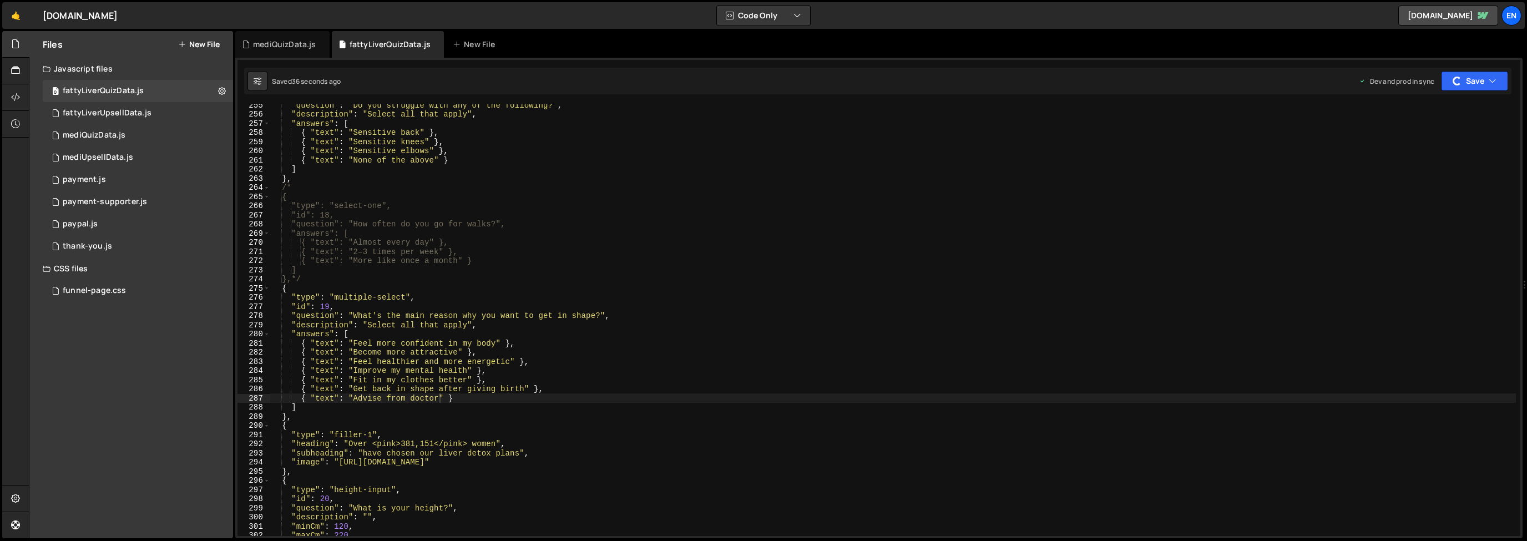
type textarea ""answers": ["
click at [454, 229] on div ""question" : "Do you struggle with any of the following?" , "description" : "Se…" at bounding box center [892, 325] width 1245 height 450
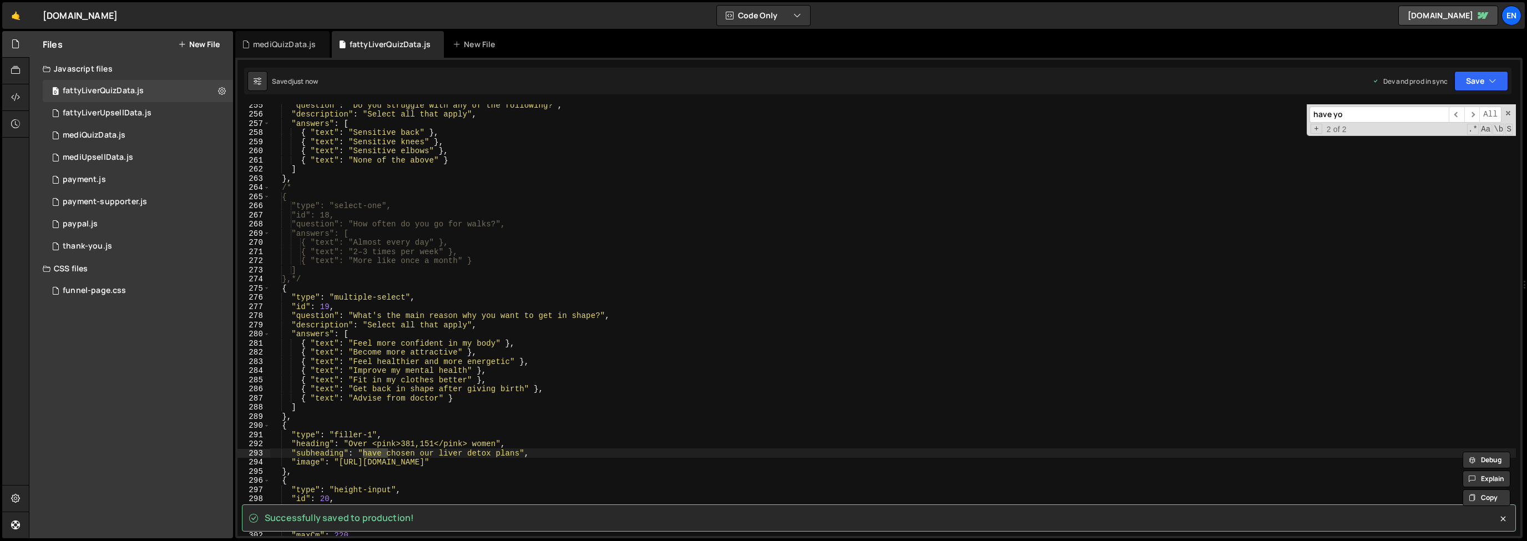
scroll to position [1102, 0]
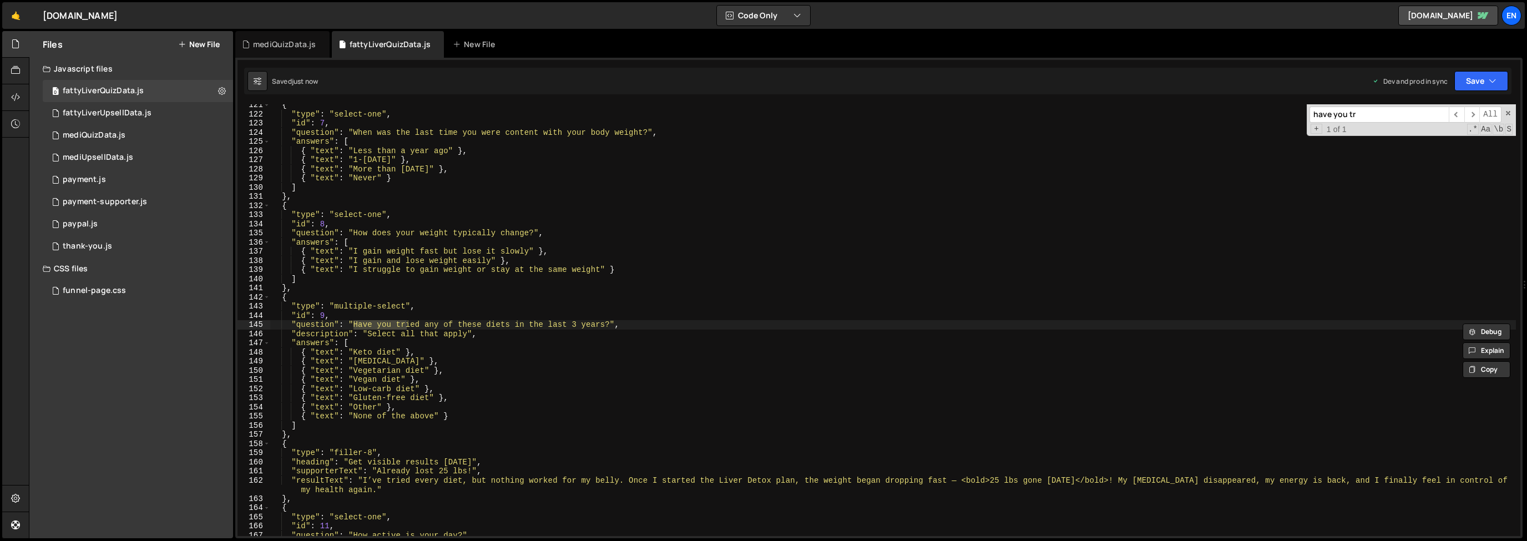
type input "have you tr"
click at [345, 410] on div "{ "type" : "select-one" , "id" : 7 , "question" : "When was the last time you w…" at bounding box center [892, 325] width 1245 height 450
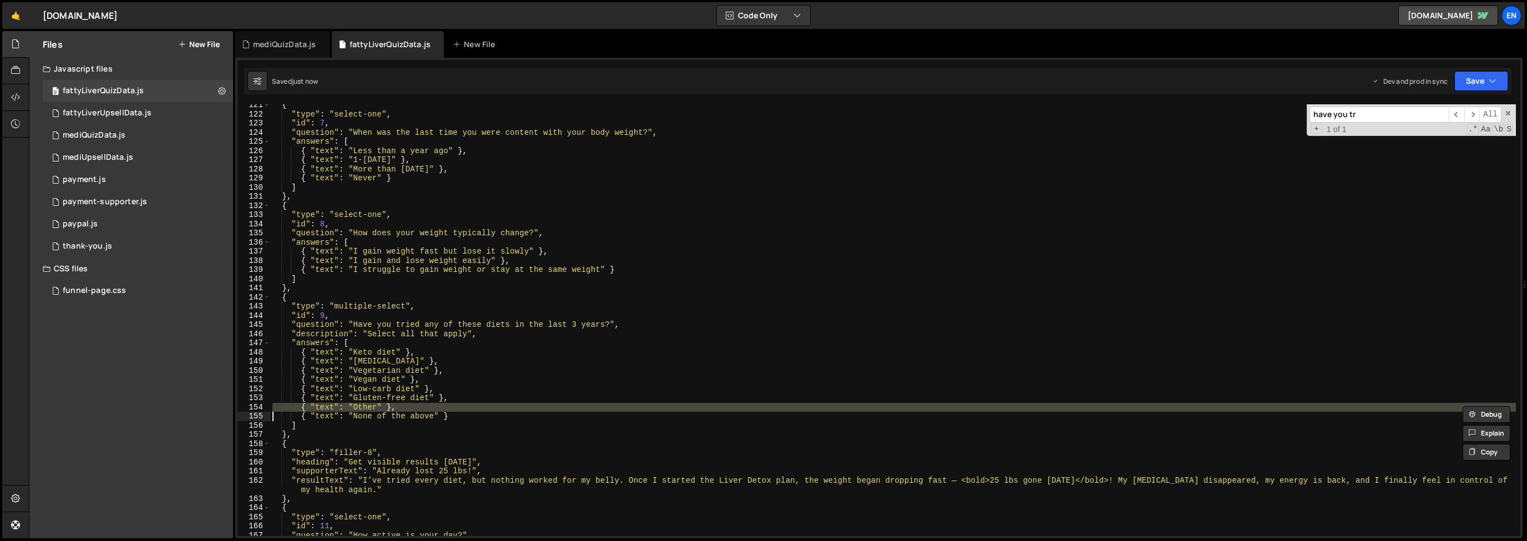
type textarea "{ "text": "None of the above" }"
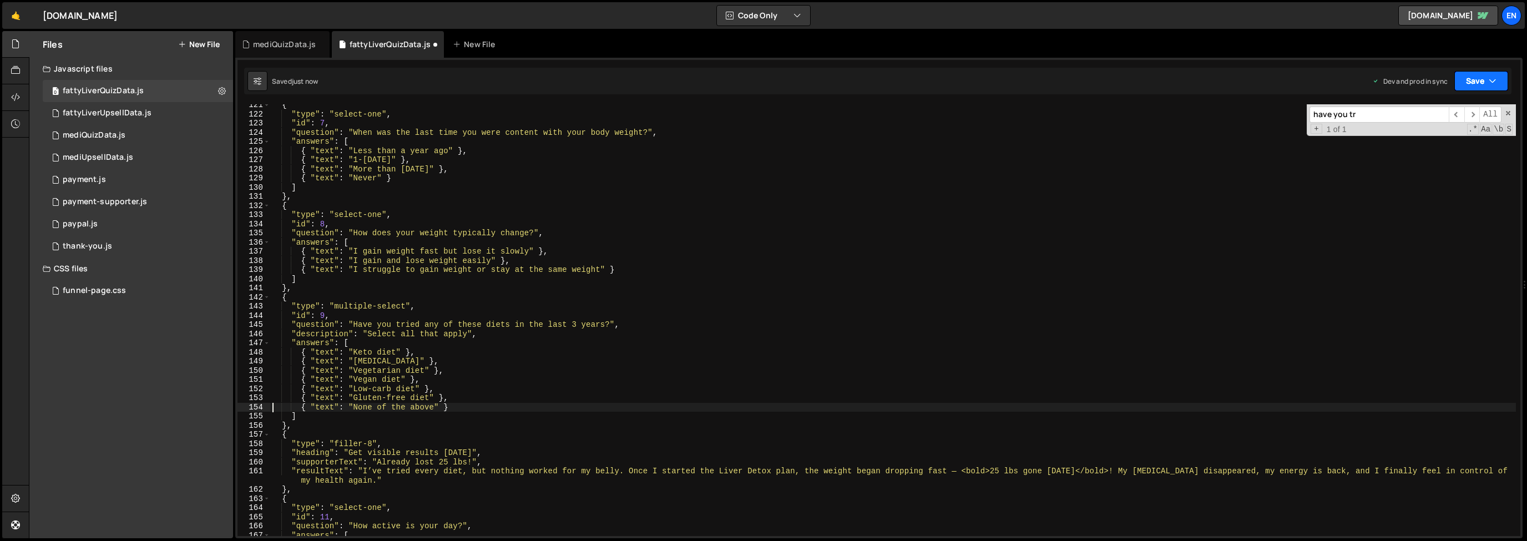
drag, startPoint x: 1497, startPoint y: 85, endPoint x: 1488, endPoint y: 93, distance: 11.9
click at [1497, 85] on button "Save" at bounding box center [1481, 81] width 54 height 20
drag, startPoint x: 1417, startPoint y: 117, endPoint x: 1466, endPoint y: 98, distance: 53.1
click at [1417, 117] on div "just now" at bounding box center [1418, 119] width 26 height 9
click at [1482, 84] on button "Save" at bounding box center [1481, 81] width 54 height 20
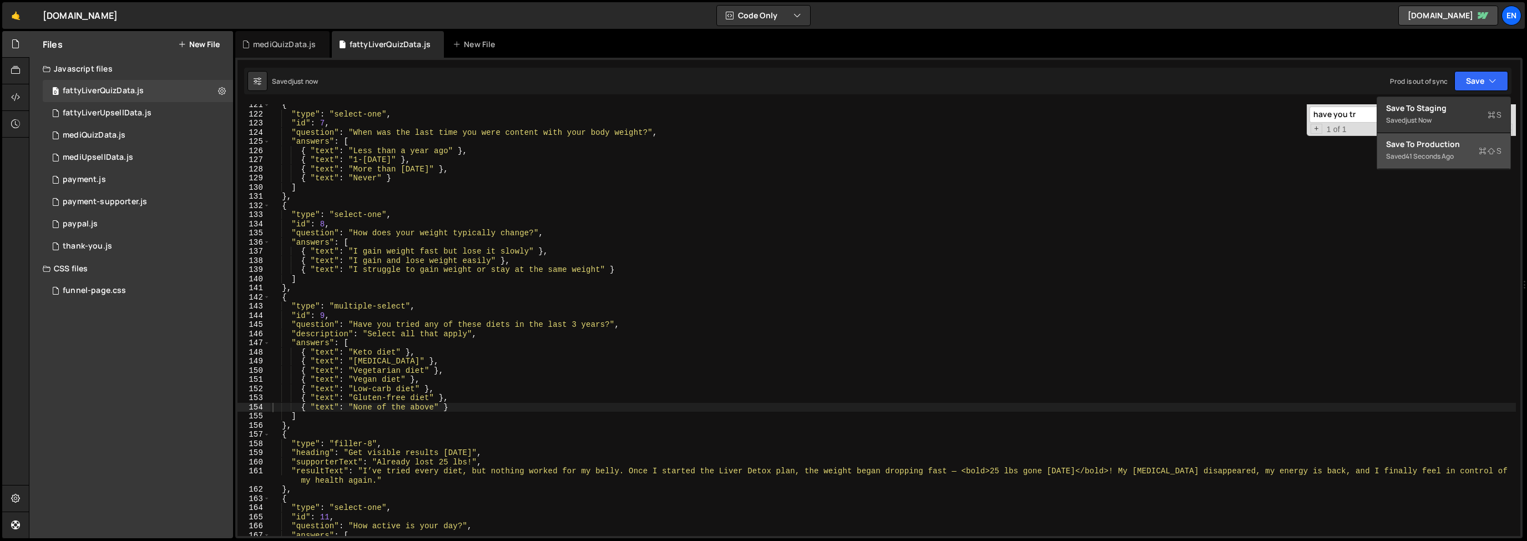
click at [1443, 148] on div "Save to Production S" at bounding box center [1443, 144] width 115 height 11
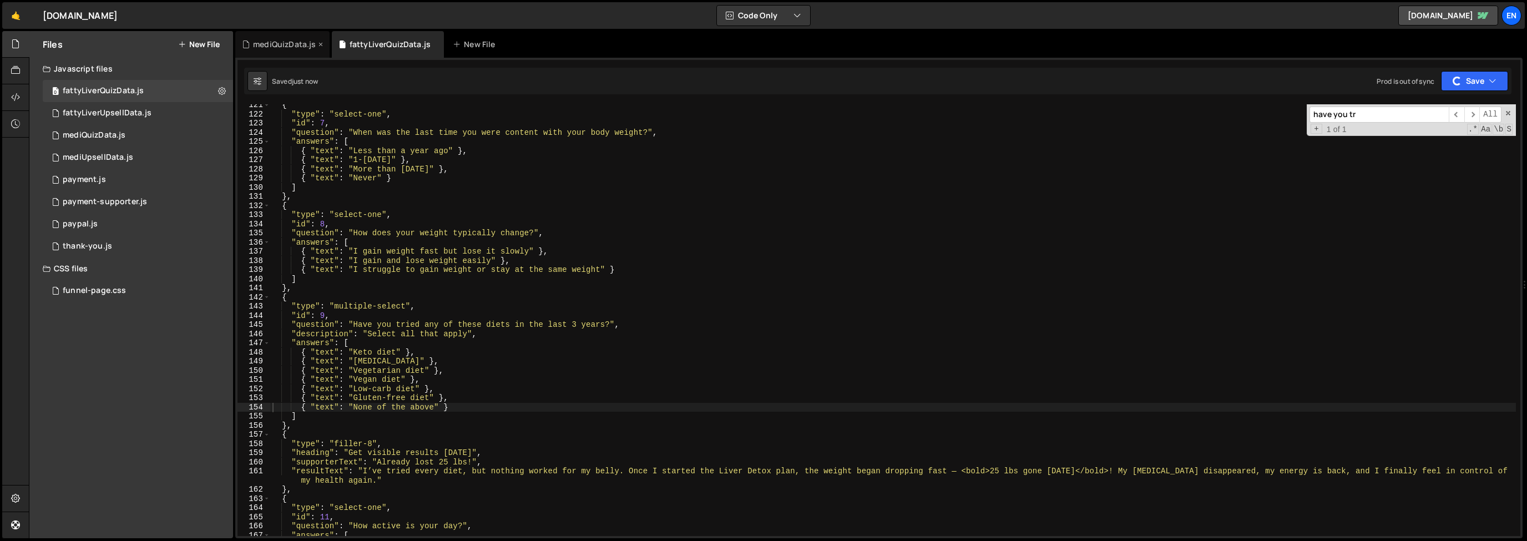
click at [287, 45] on div "mediQuizData.js" at bounding box center [284, 44] width 63 height 11
